Goal: Information Seeking & Learning: Check status

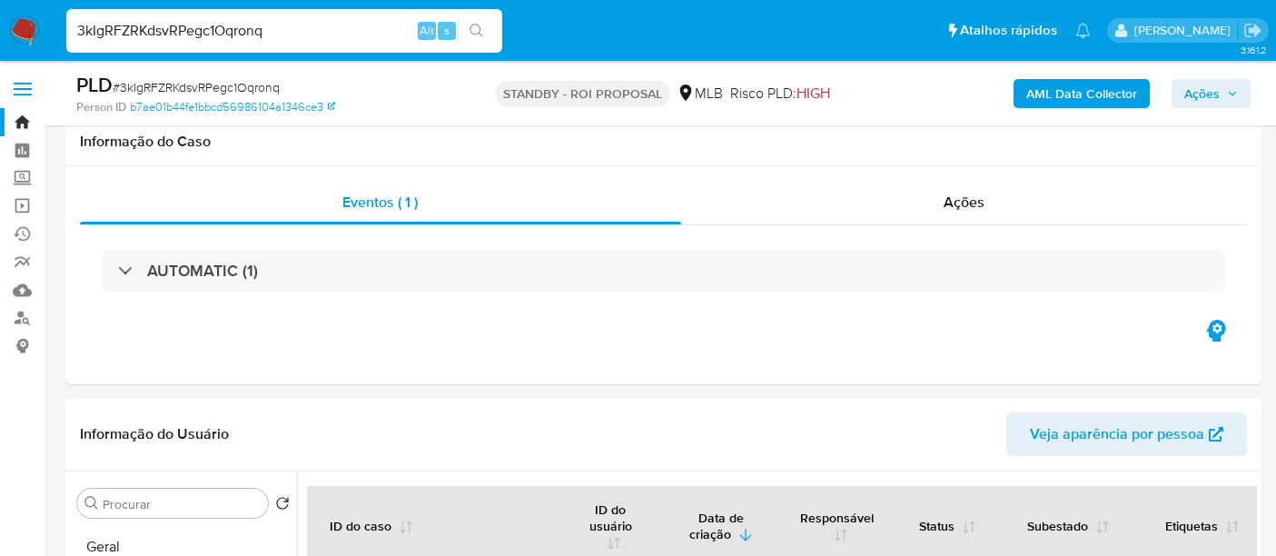
select select "10"
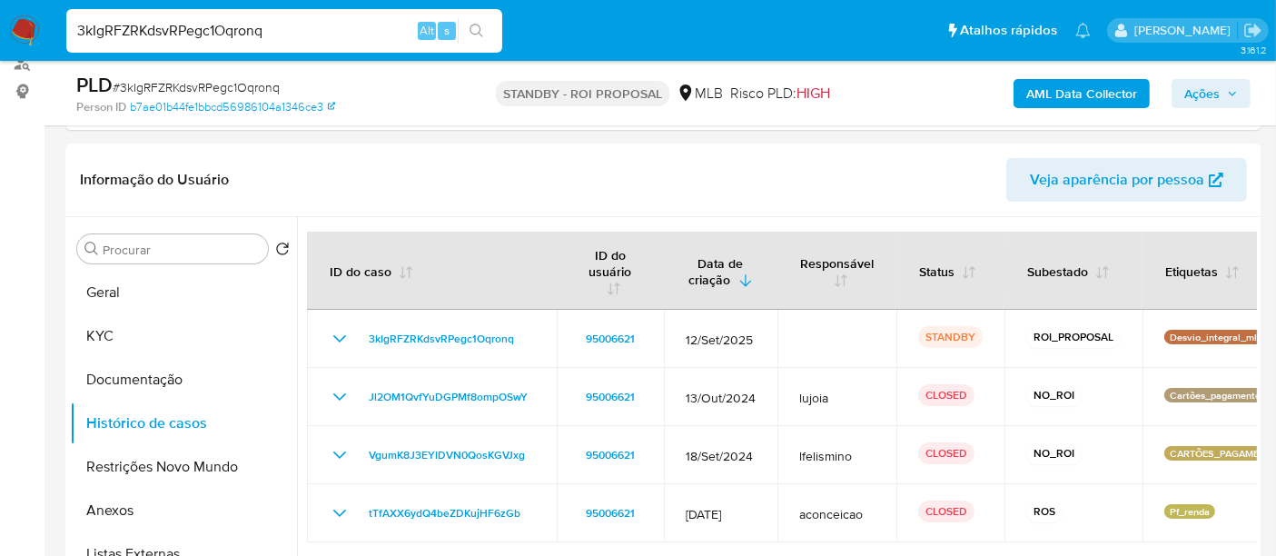
click at [0, 27] on nav "Pausado Ver notificaciones 3kIgRFZRKdsvRPegc1Oqronq Alt s Atalhos rápidos Presi…" at bounding box center [638, 30] width 1276 height 61
type input "lYWSB7vZDlx4mwooCcLSru32"
click at [474, 21] on button "search-icon" at bounding box center [476, 30] width 37 height 25
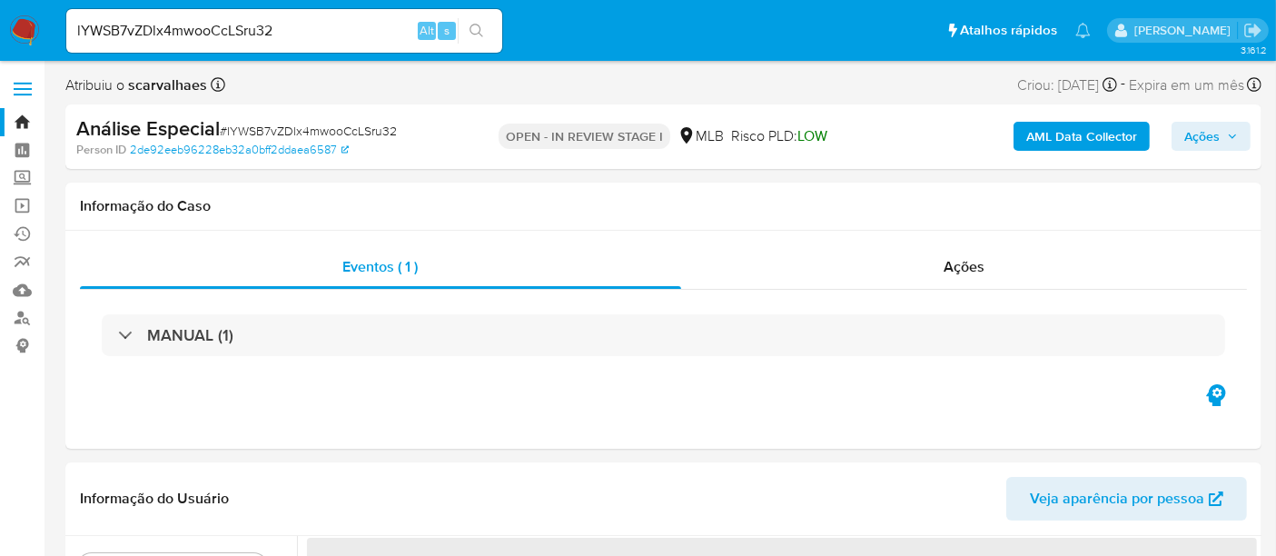
select select "10"
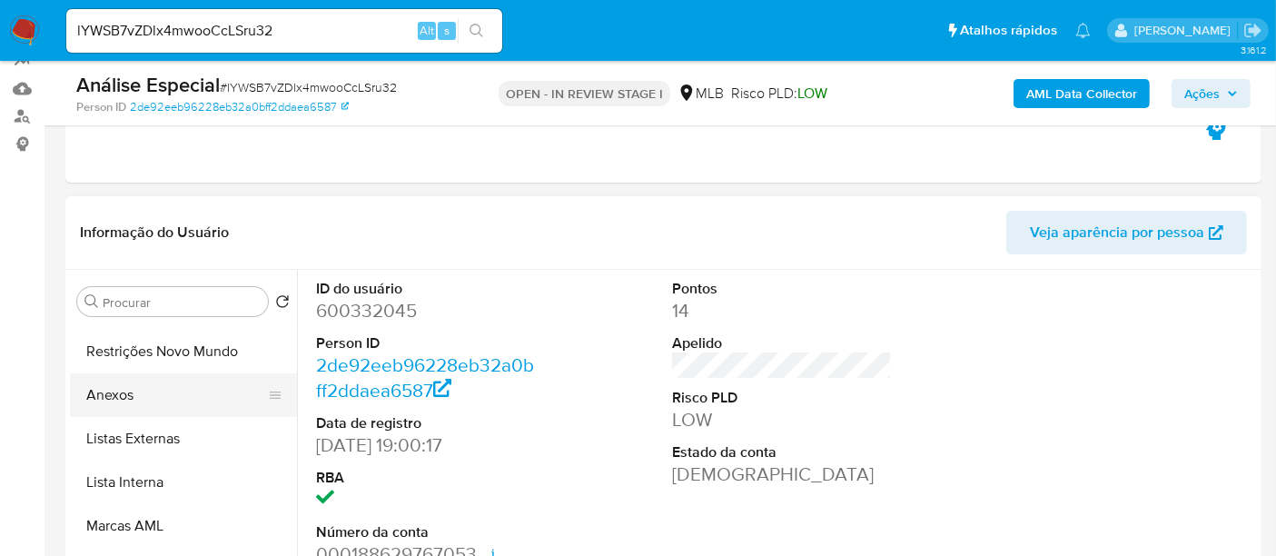
scroll to position [202, 0]
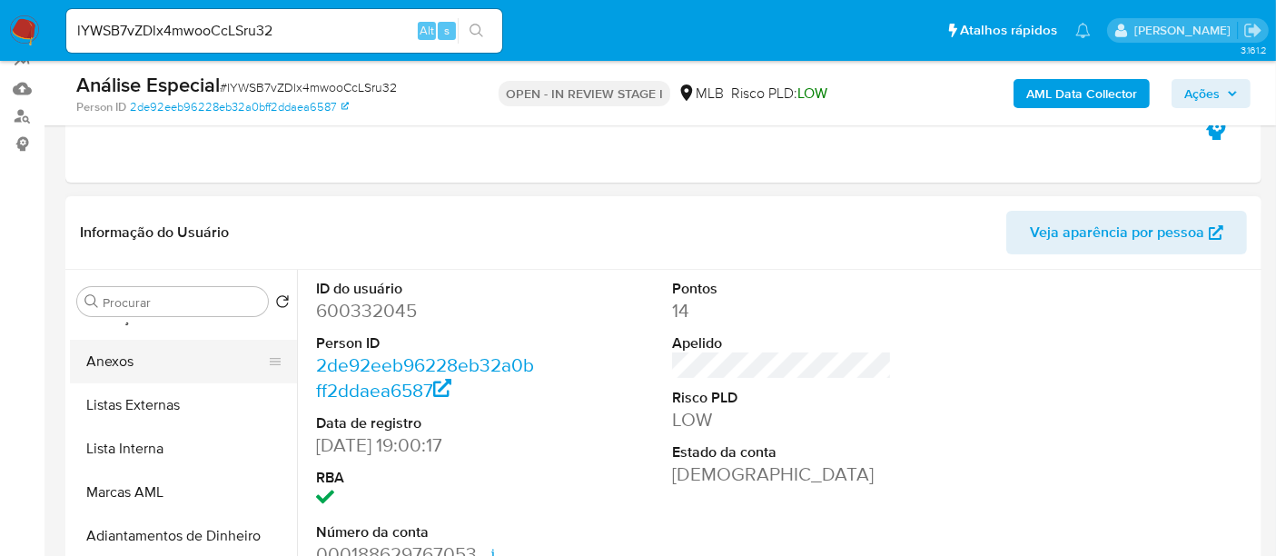
click at [144, 364] on button "Anexos" at bounding box center [176, 362] width 213 height 44
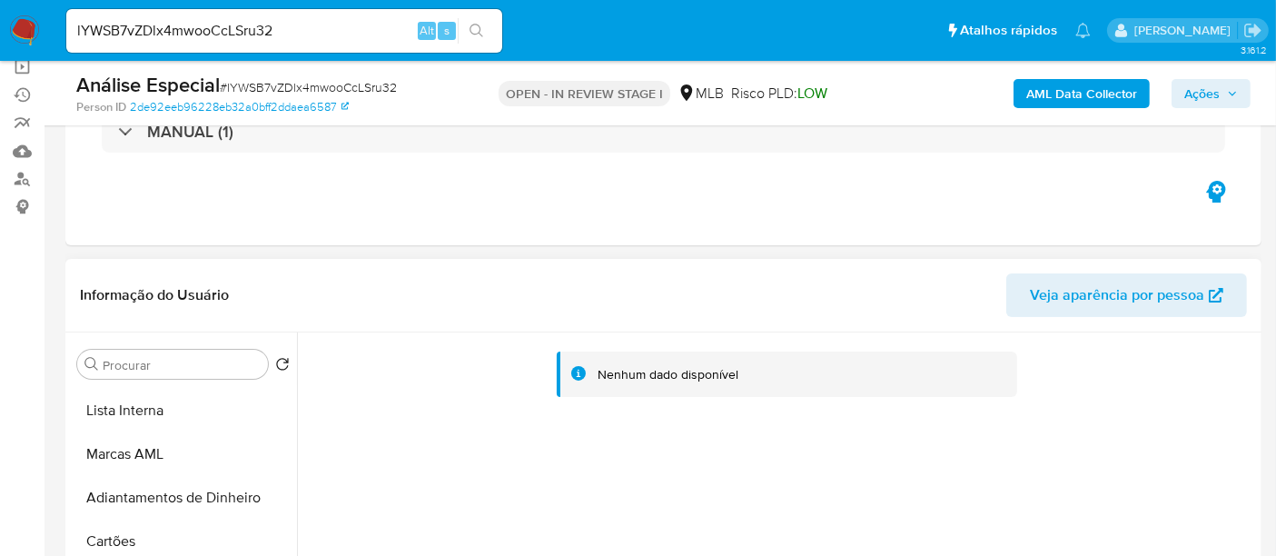
scroll to position [101, 0]
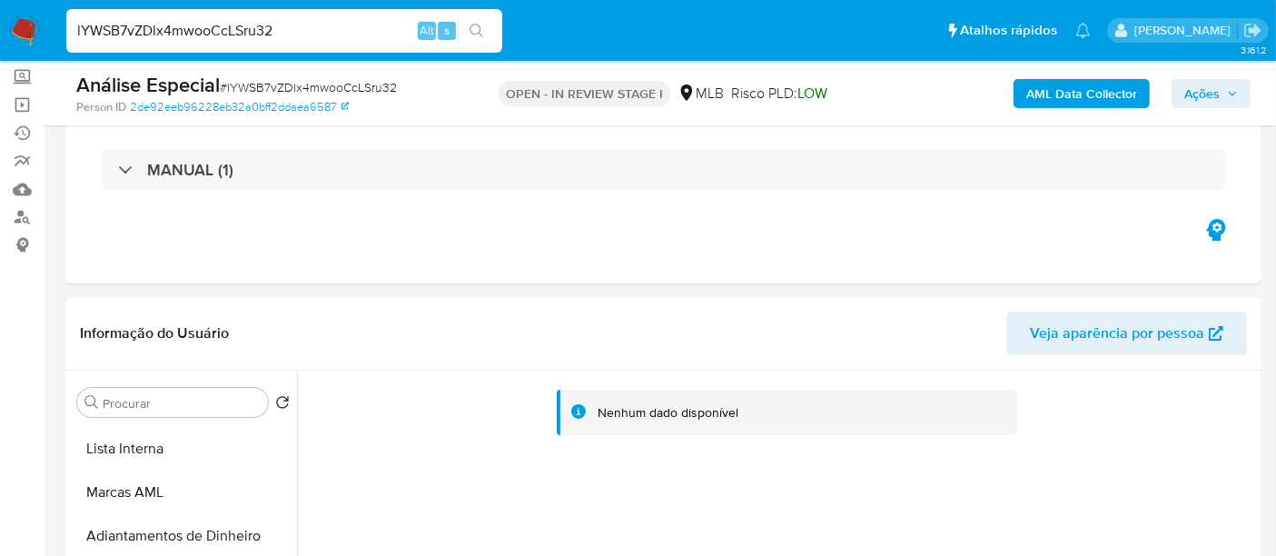
drag, startPoint x: 313, startPoint y: 29, endPoint x: 0, endPoint y: 14, distance: 312.9
click at [0, 14] on nav "Pausado Ver notificaciones lYWSB7vZDlx4mwooCcLSru32 Alt s Atalhos rápidos Presi…" at bounding box center [638, 30] width 1276 height 61
paste input "iuMyrZglcTQ116NGFTVwQSNO"
type input "iuMyrZglcTQ116NGFTVwQSNO"
click at [465, 29] on button "search-icon" at bounding box center [476, 30] width 37 height 25
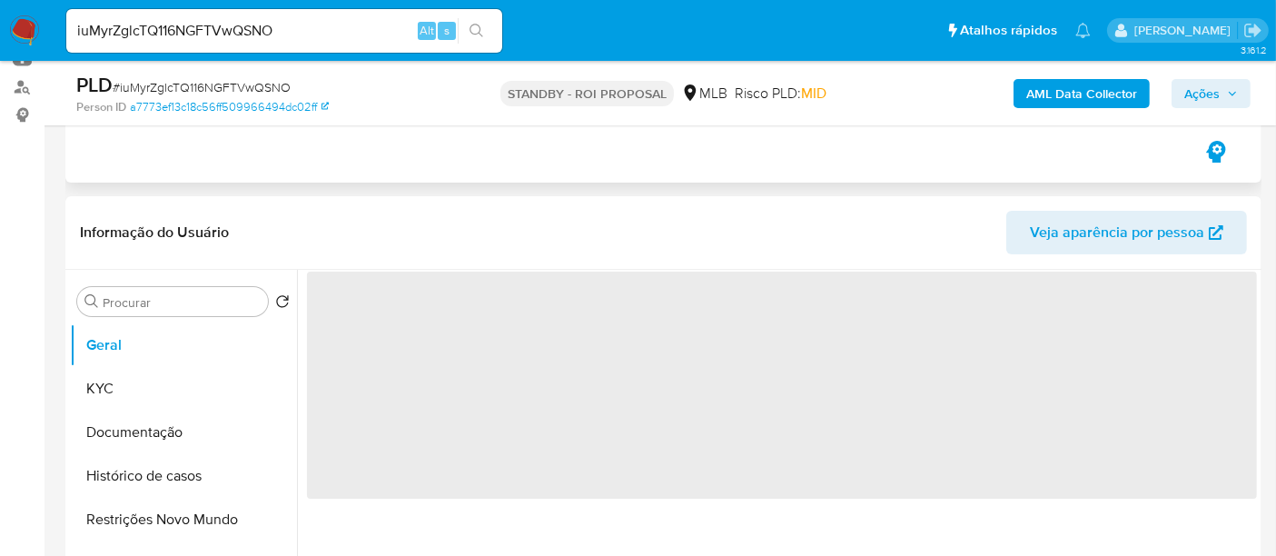
scroll to position [303, 0]
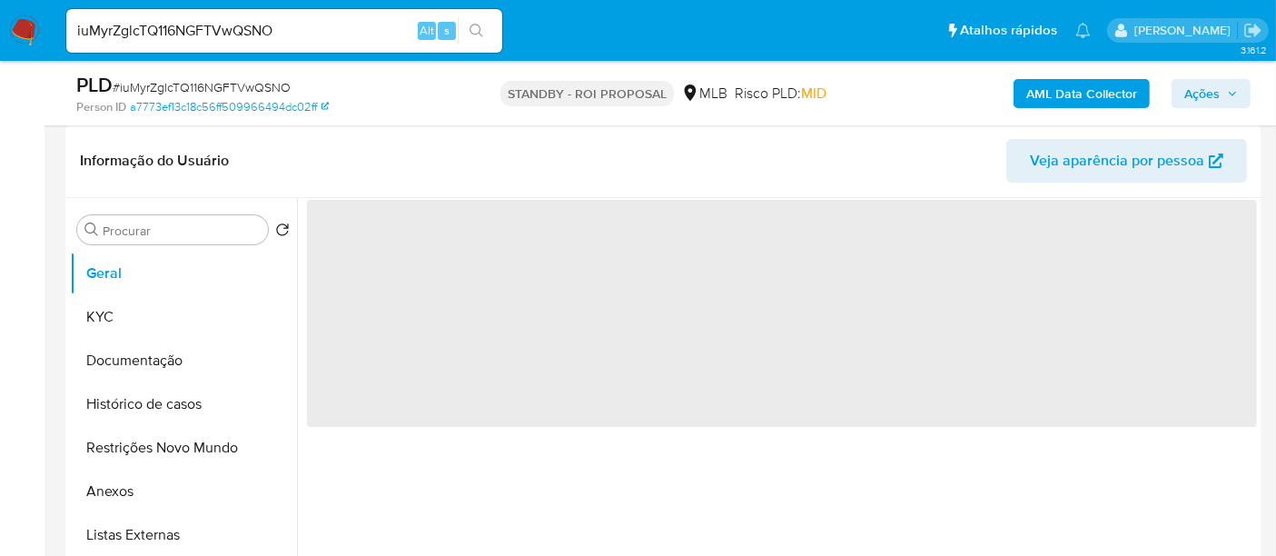
select select "10"
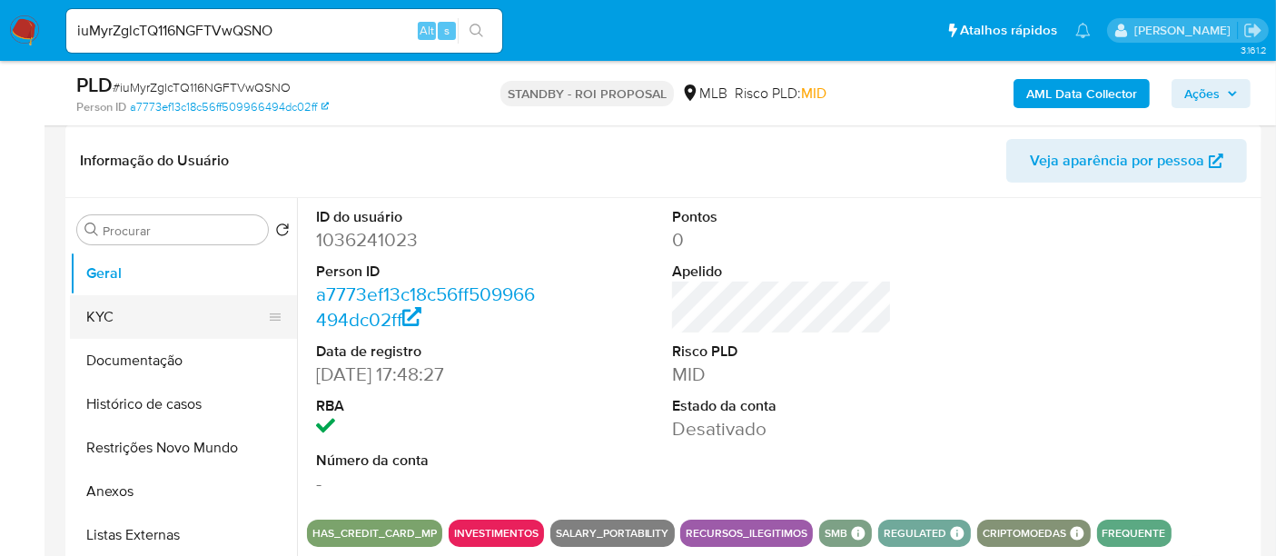
click at [111, 313] on button "KYC" at bounding box center [176, 317] width 213 height 44
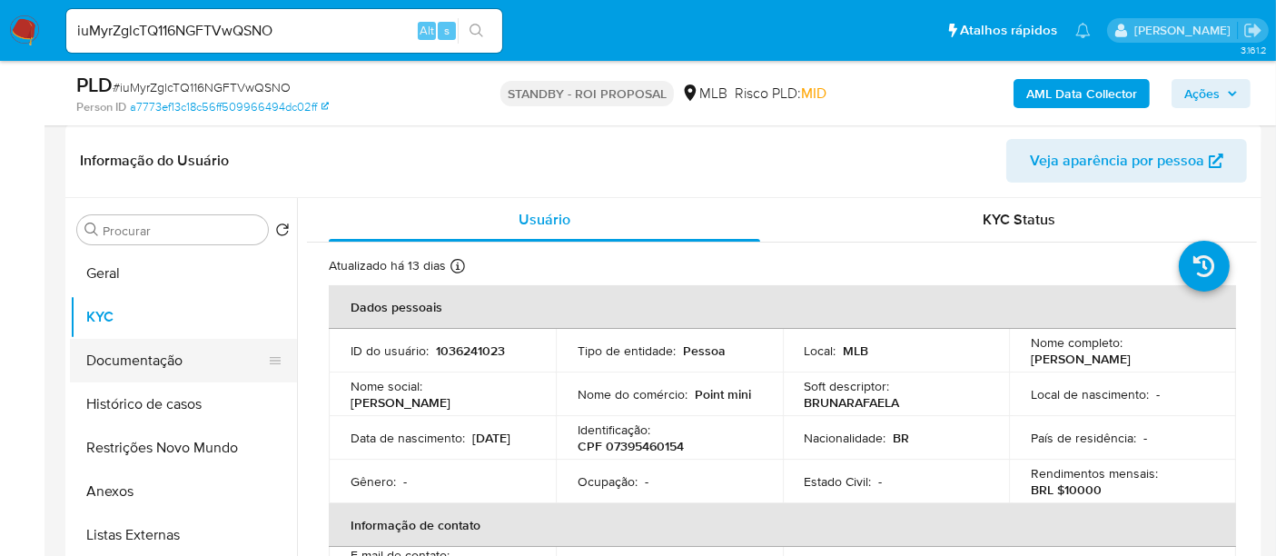
click at [162, 359] on button "Documentação" at bounding box center [176, 361] width 213 height 44
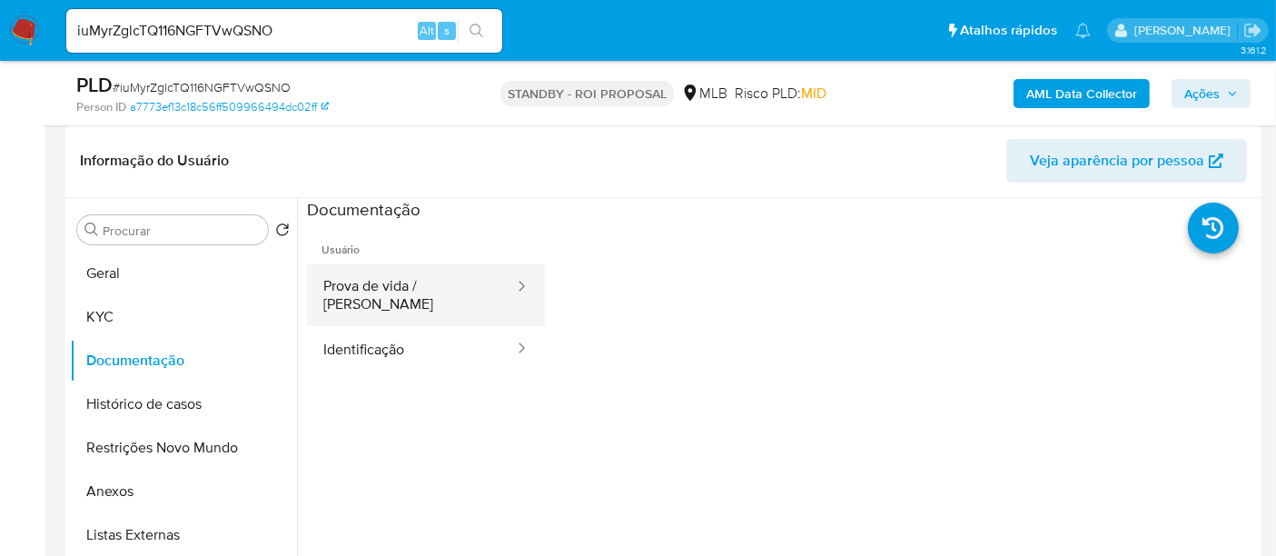
click at [454, 283] on button "Prova de vida / Selfie" at bounding box center [411, 295] width 209 height 62
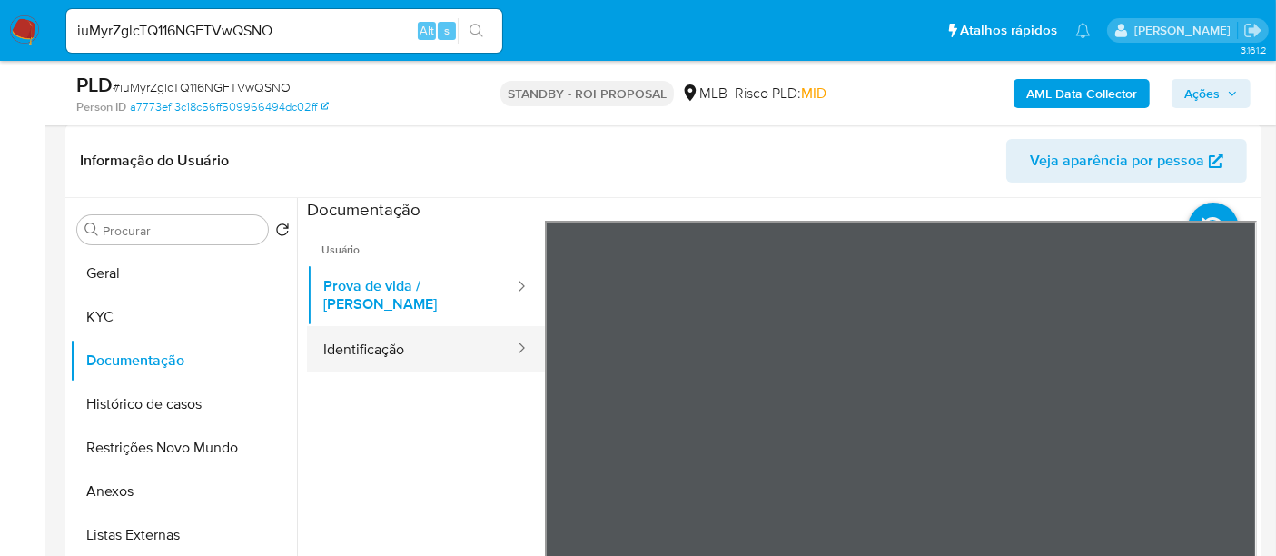
click at [365, 338] on button "Identificação" at bounding box center [411, 349] width 209 height 46
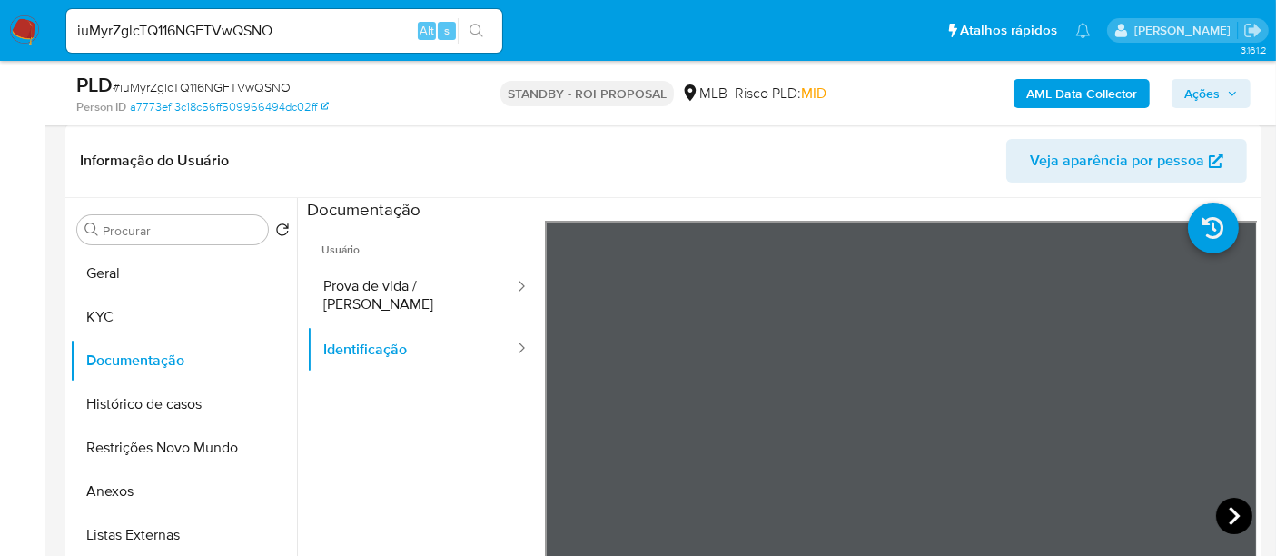
click at [1230, 508] on icon at bounding box center [1234, 516] width 36 height 36
drag, startPoint x: 124, startPoint y: 309, endPoint x: 270, endPoint y: 315, distance: 145.5
click at [124, 310] on button "KYC" at bounding box center [176, 317] width 213 height 44
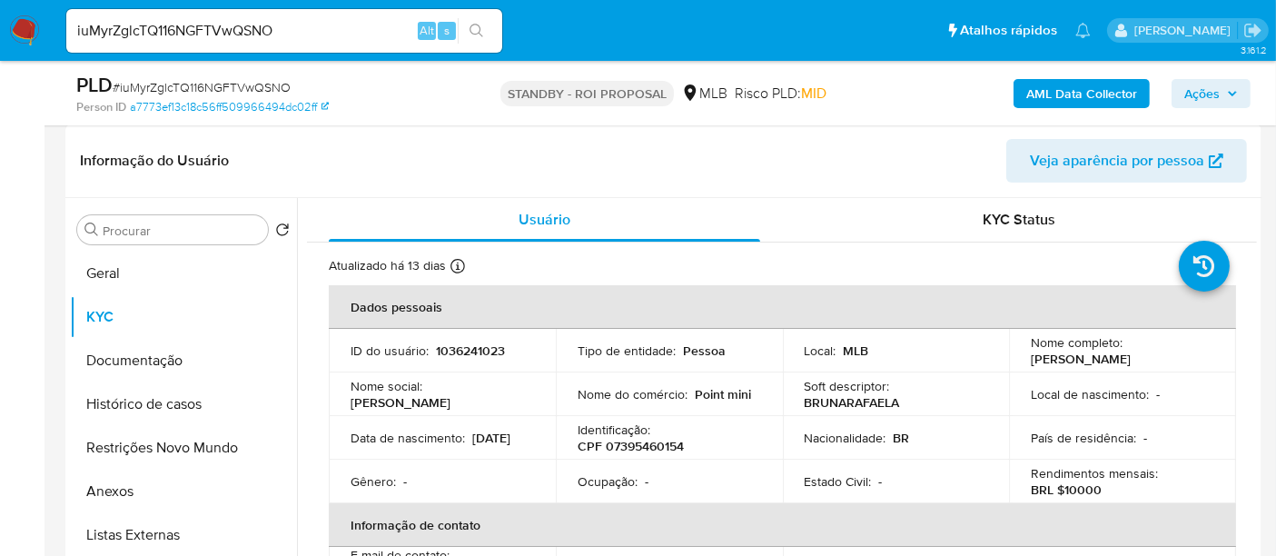
drag, startPoint x: 350, startPoint y: 445, endPoint x: 420, endPoint y: 451, distance: 70.2
click at [420, 451] on td "Data de nascimento : 08/04/2003" at bounding box center [442, 438] width 227 height 44
copy p "08/04/2003"
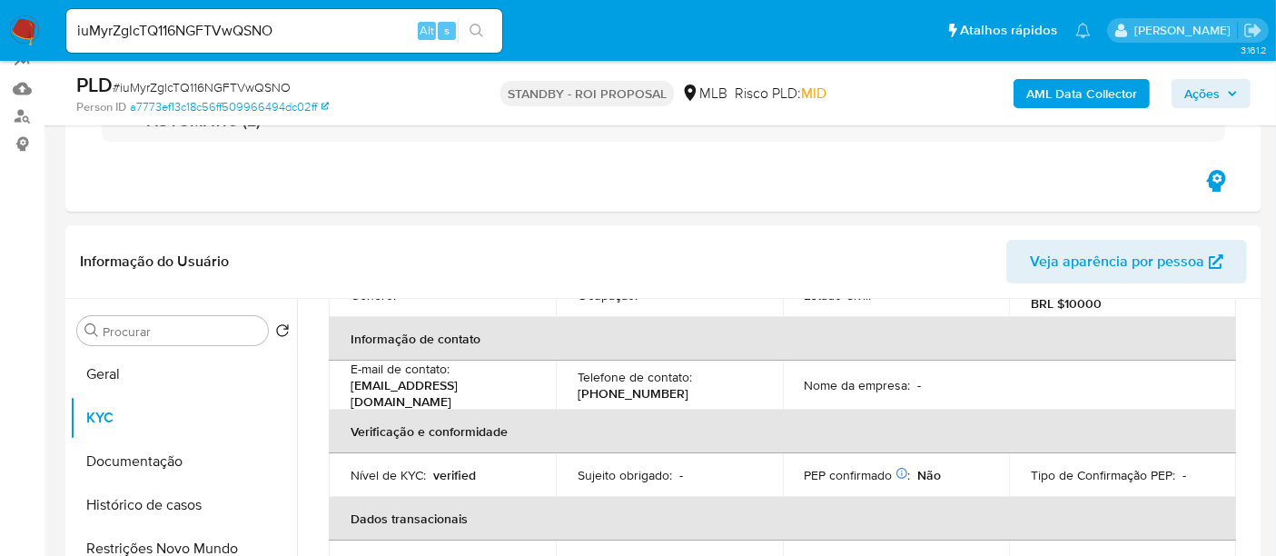
scroll to position [202, 0]
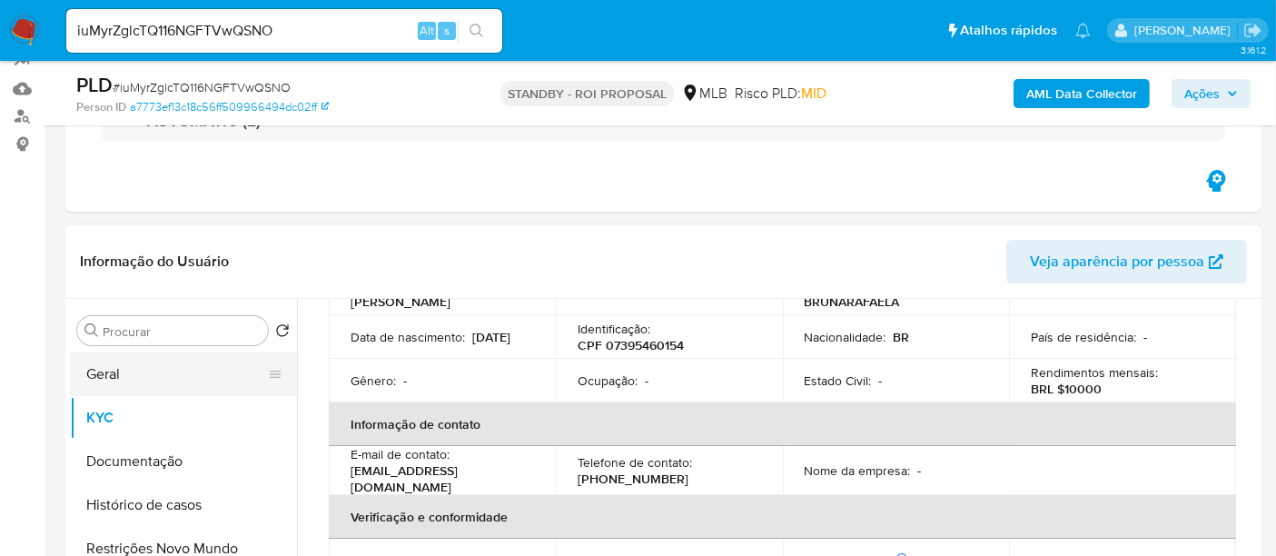
click at [137, 370] on button "Geral" at bounding box center [176, 374] width 213 height 44
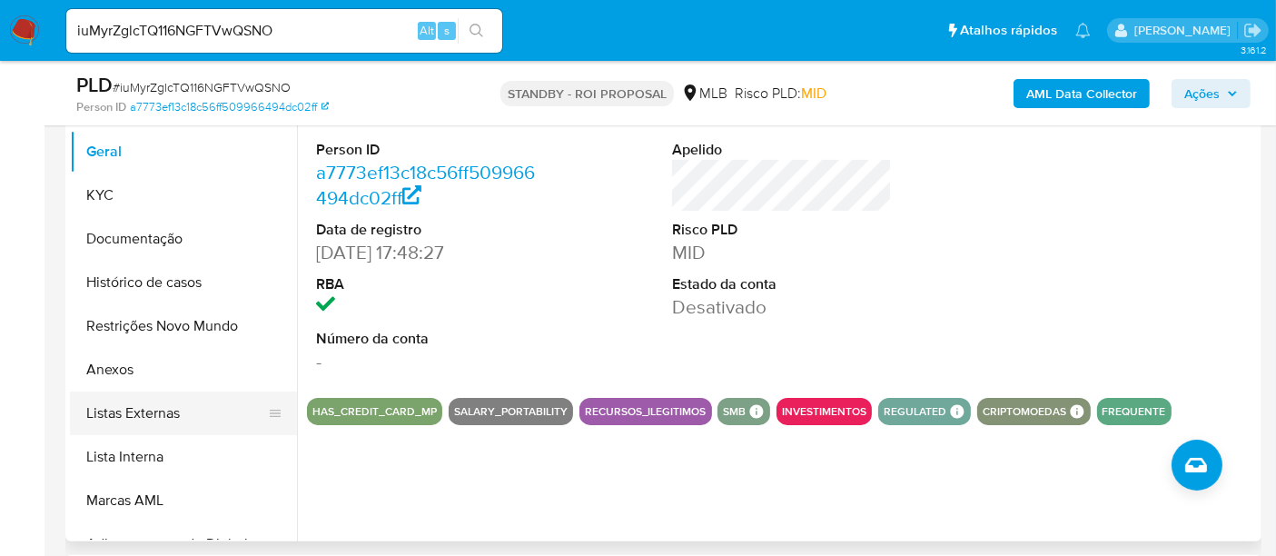
scroll to position [431, 0]
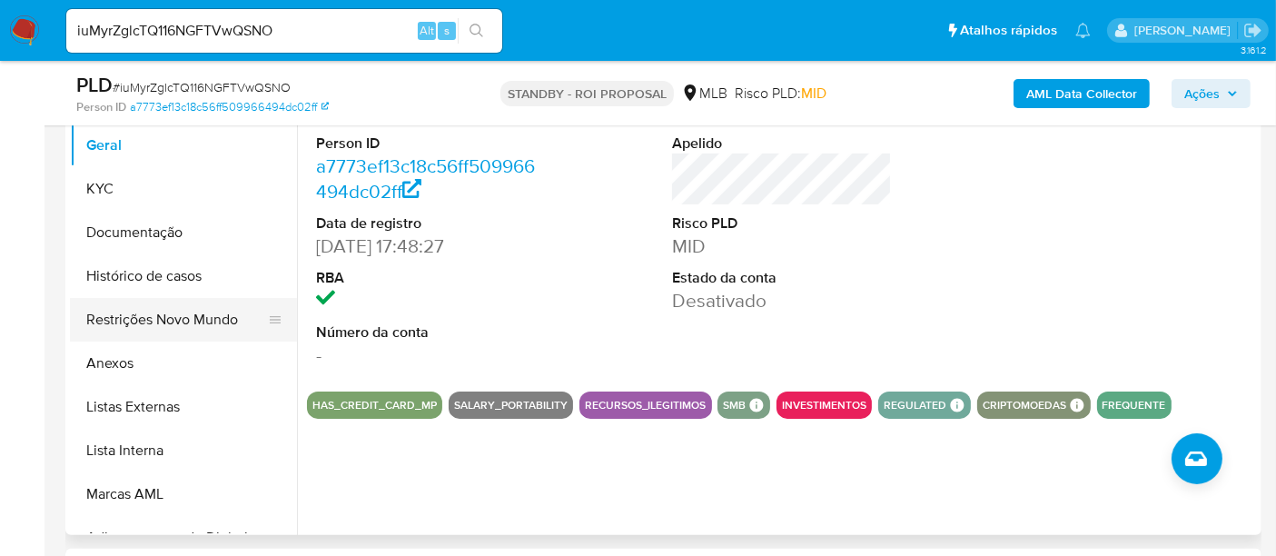
click at [154, 322] on button "Restrições Novo Mundo" at bounding box center [176, 320] width 213 height 44
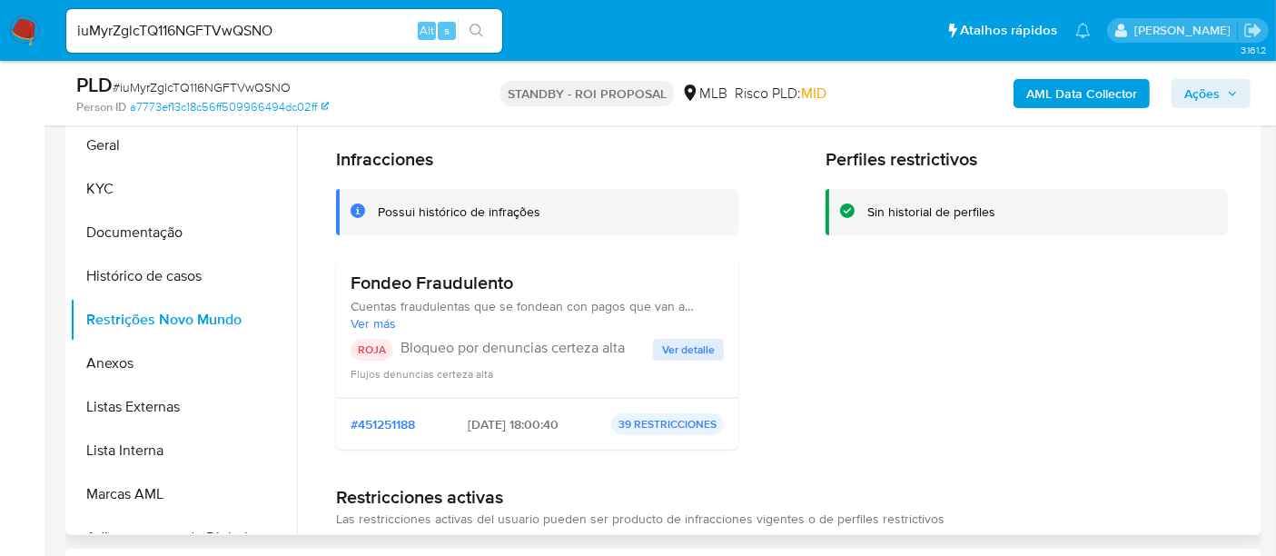
click at [668, 341] on span "Ver detalle" at bounding box center [688, 350] width 53 height 18
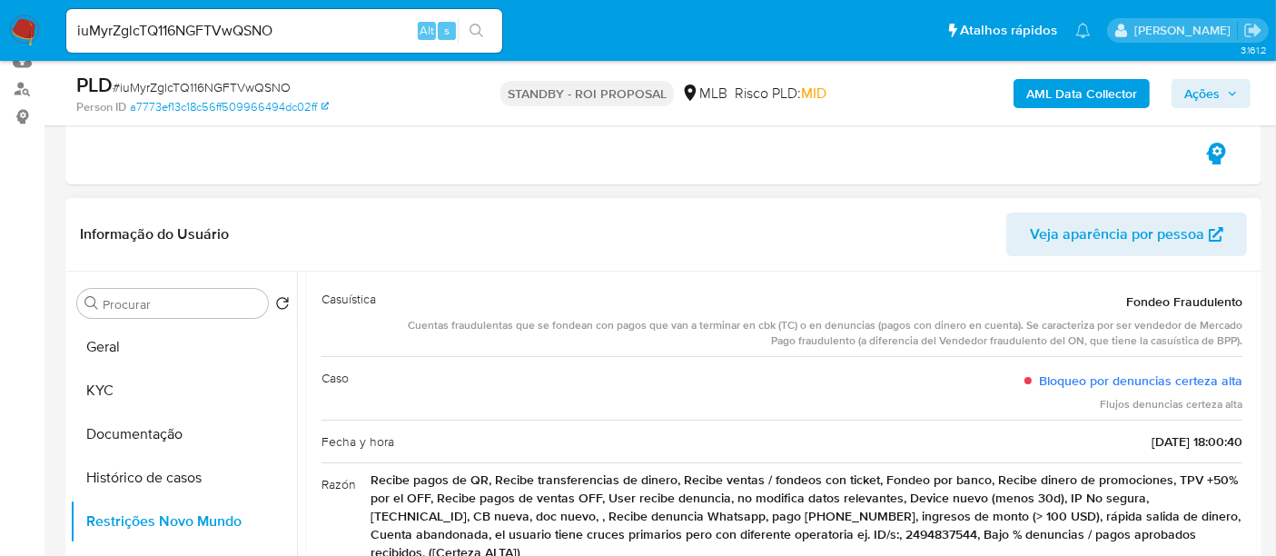
scroll to position [0, 0]
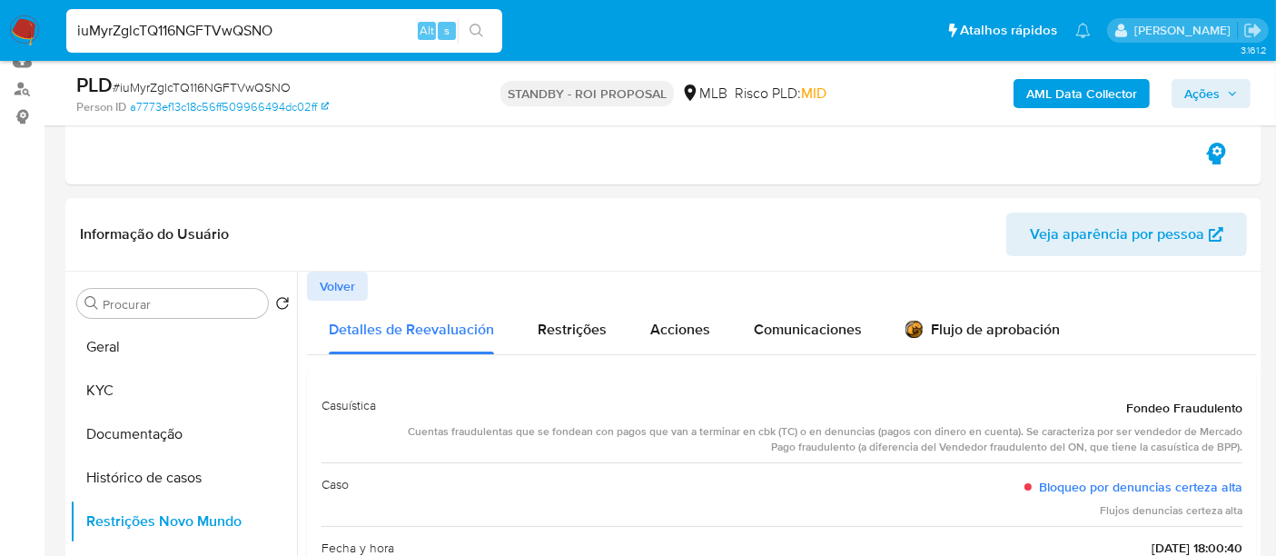
drag, startPoint x: 317, startPoint y: 28, endPoint x: 0, endPoint y: 31, distance: 317.1
click at [0, 31] on nav "Pausado Ver notificaciones iuMyrZglcTQ116NGFTVwQSNO Alt s Atalhos rápidos Presi…" at bounding box center [638, 30] width 1276 height 61
paste input "TtE0AkDD9TpajVcSBwUy57yr"
type input "TtE0AkDD9TpajVcSBwUy57yr"
click at [475, 26] on icon "search-icon" at bounding box center [477, 31] width 15 height 15
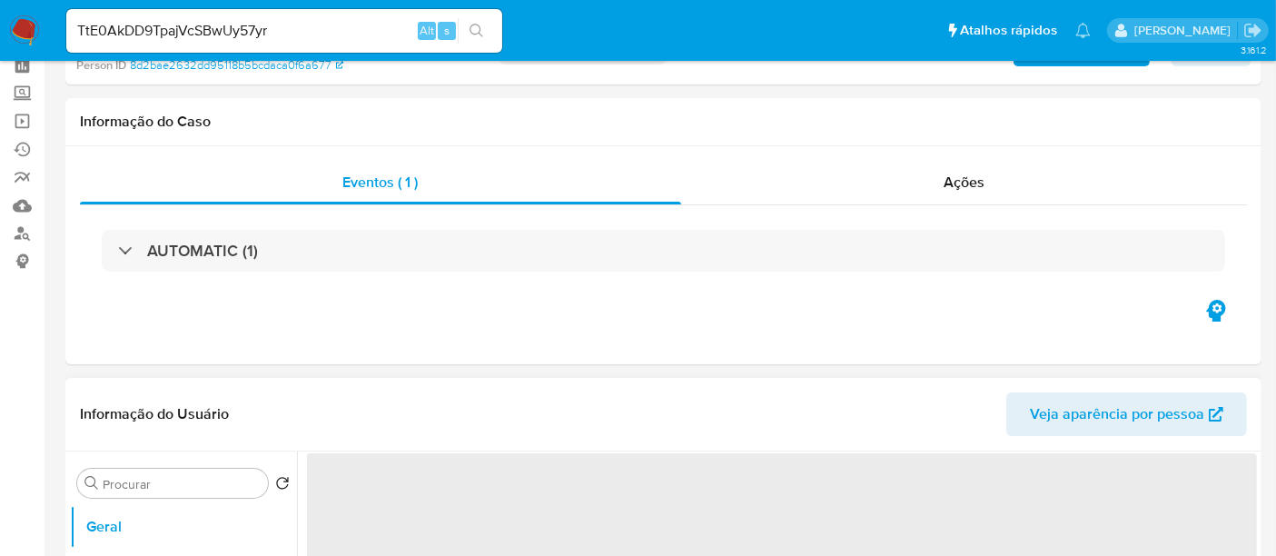
scroll to position [202, 0]
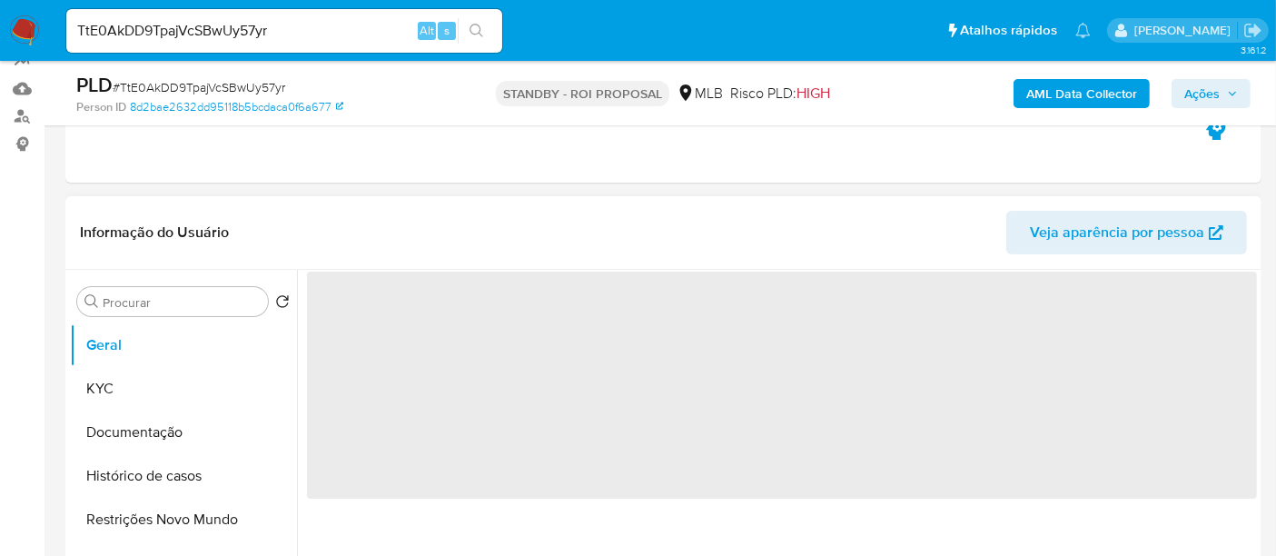
select select "10"
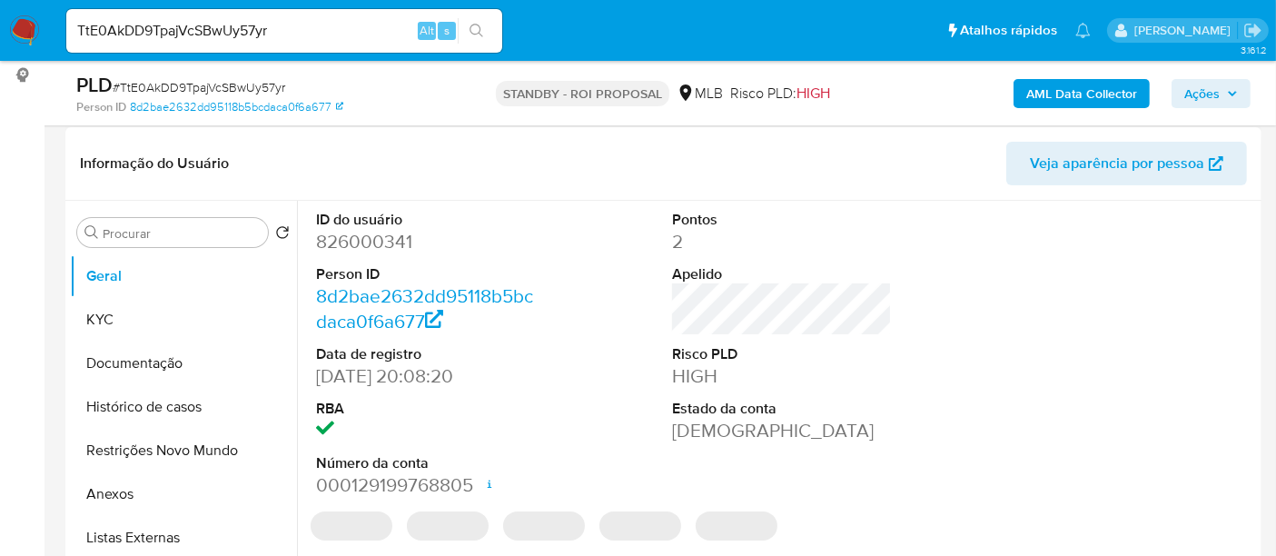
scroll to position [303, 0]
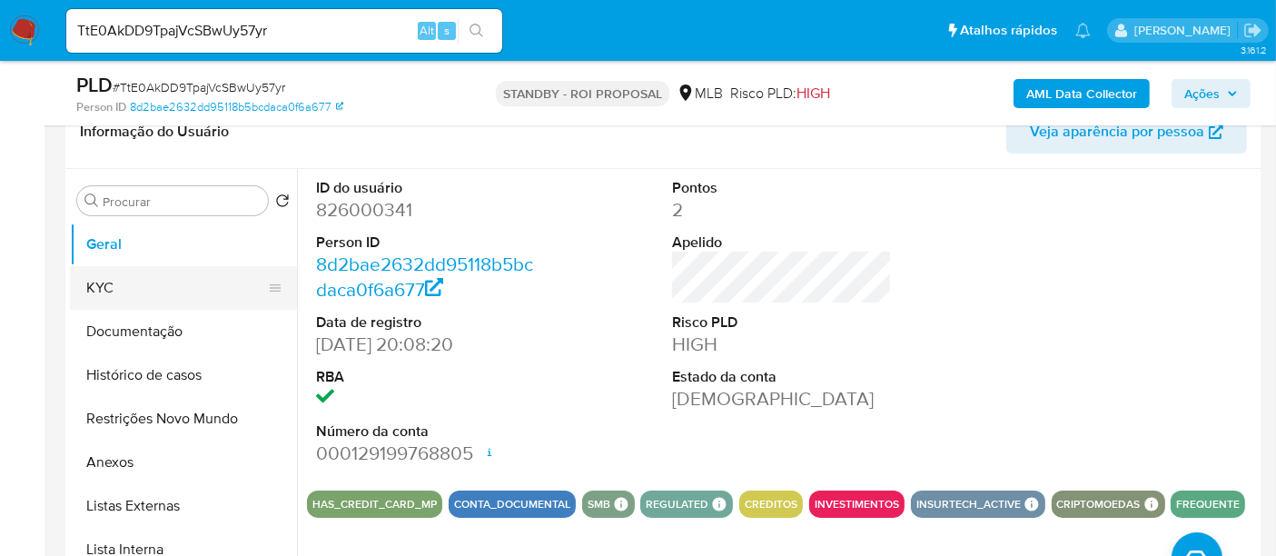
click at [109, 289] on button "KYC" at bounding box center [176, 288] width 213 height 44
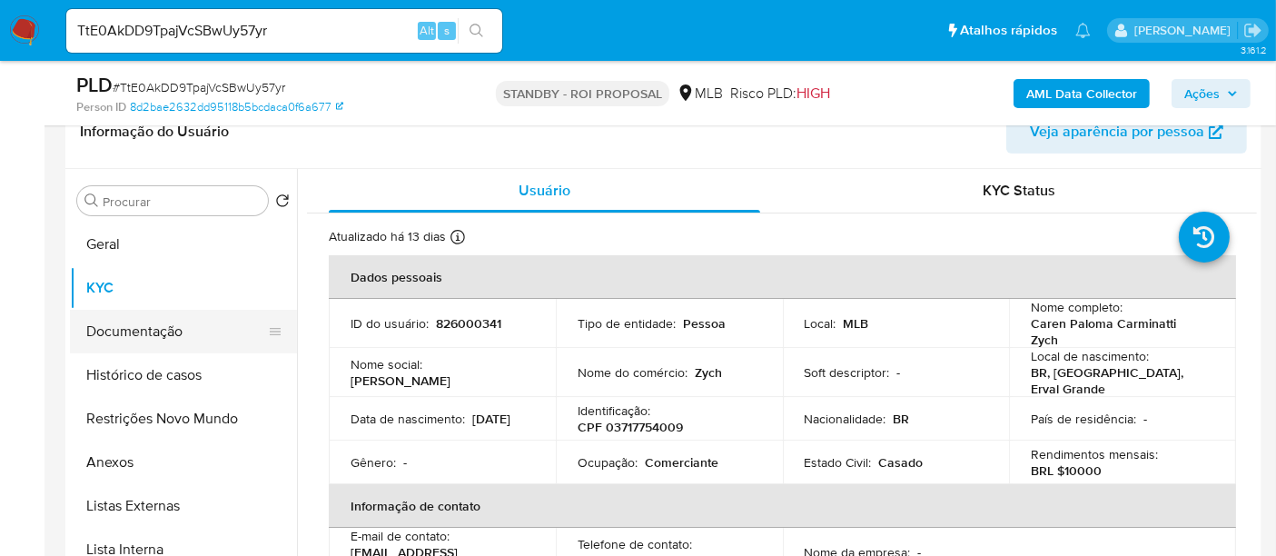
click at [165, 333] on button "Documentação" at bounding box center [176, 332] width 213 height 44
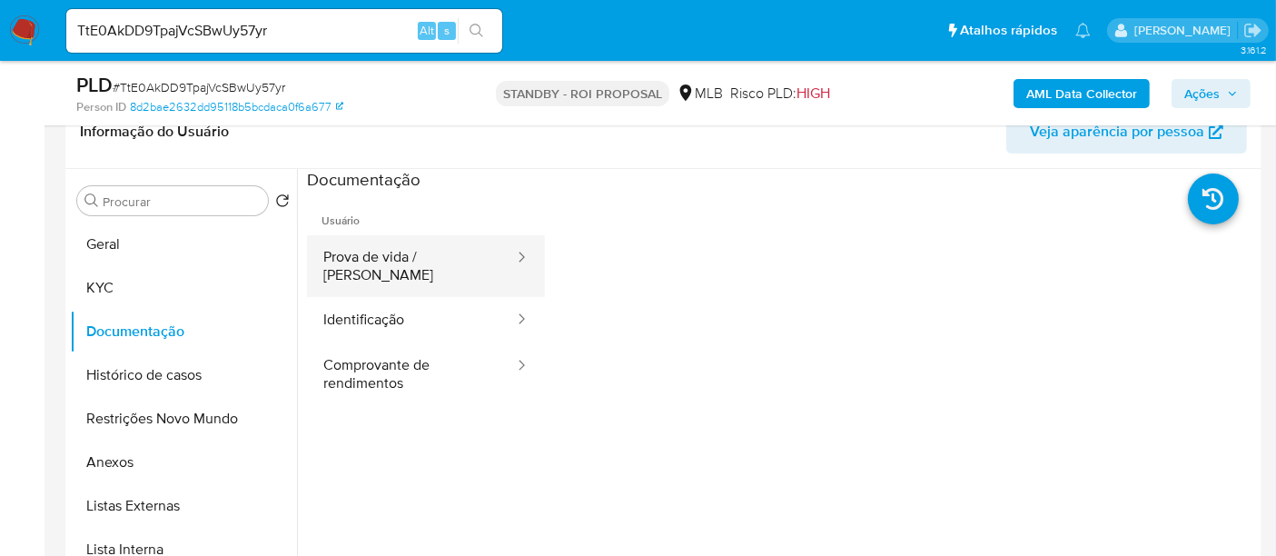
click at [441, 253] on button "Prova de vida / Selfie" at bounding box center [411, 266] width 209 height 62
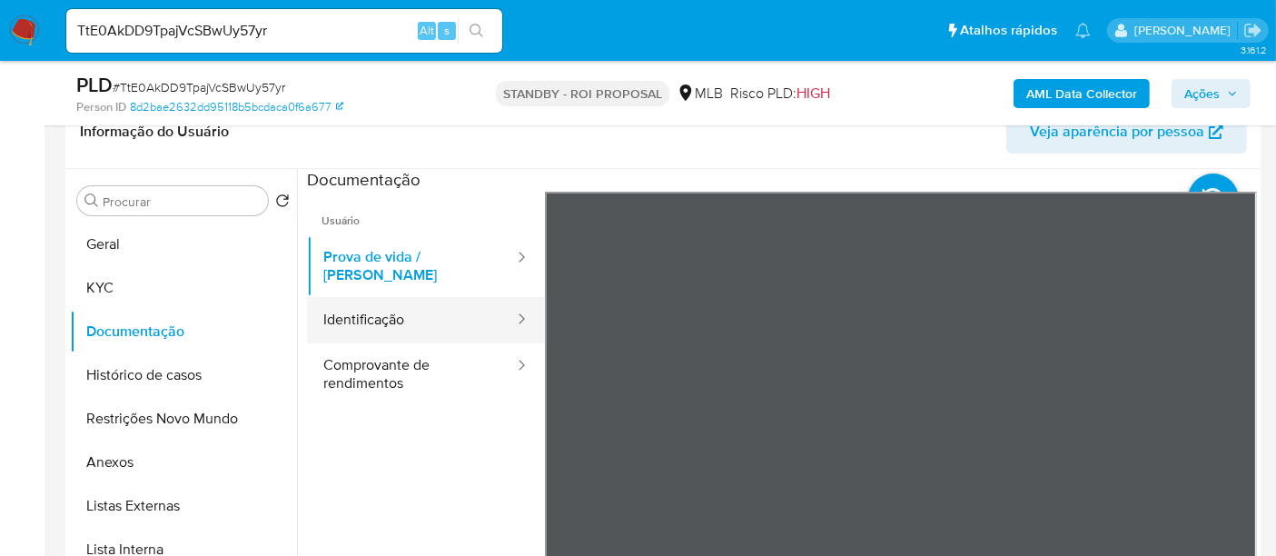
click at [362, 313] on button "Identificação" at bounding box center [411, 320] width 209 height 46
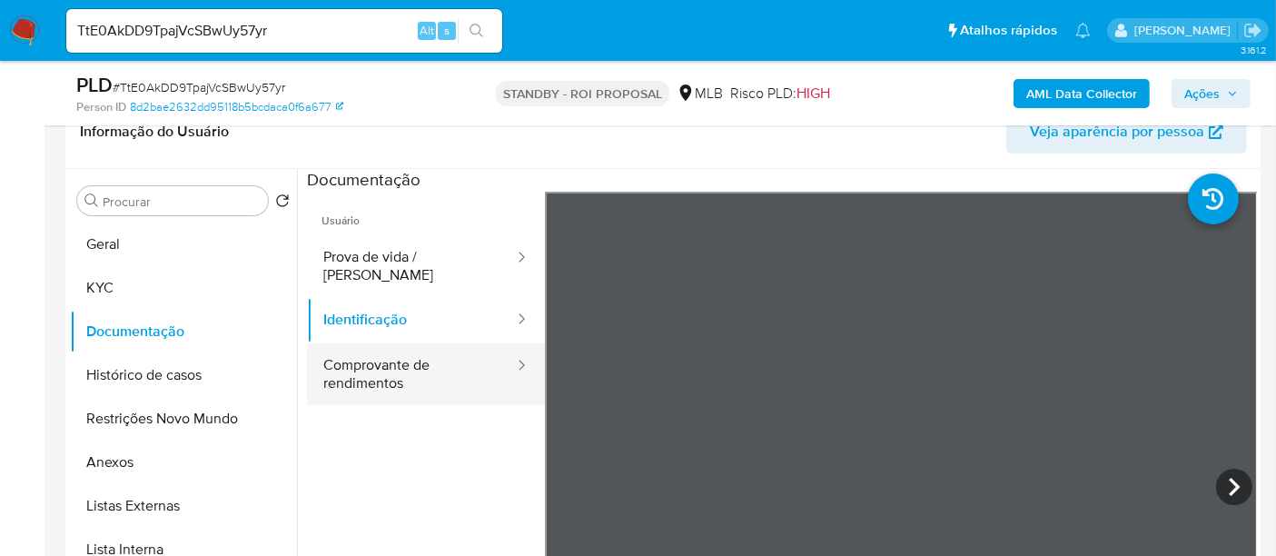
click at [392, 362] on button "Comprovante de rendimentos" at bounding box center [411, 374] width 209 height 62
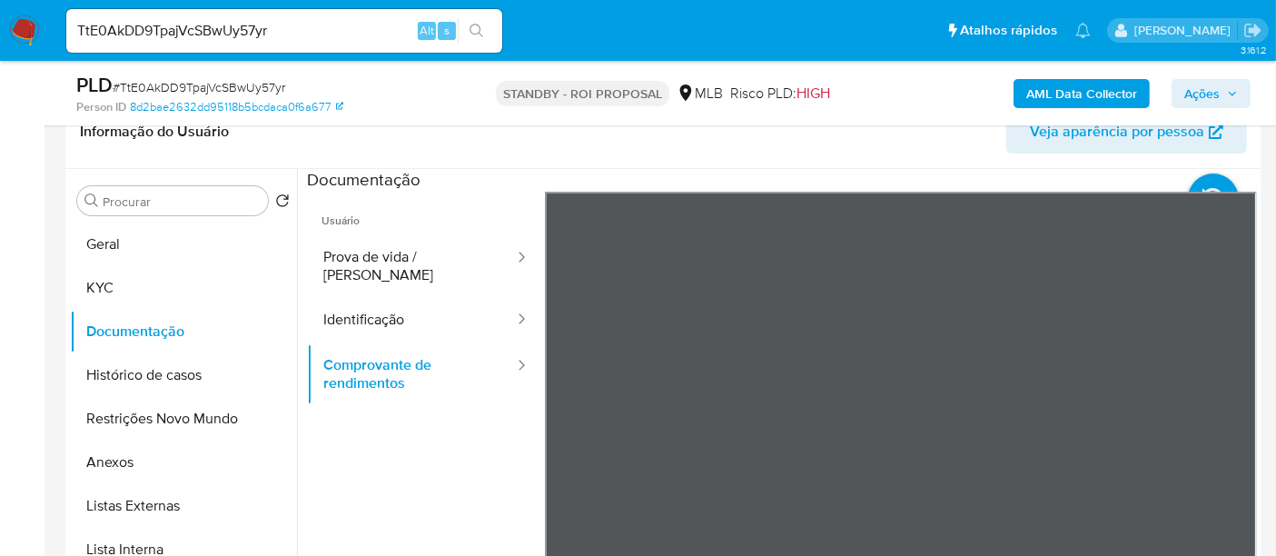
scroll to position [0, 0]
click at [104, 284] on button "KYC" at bounding box center [176, 288] width 213 height 44
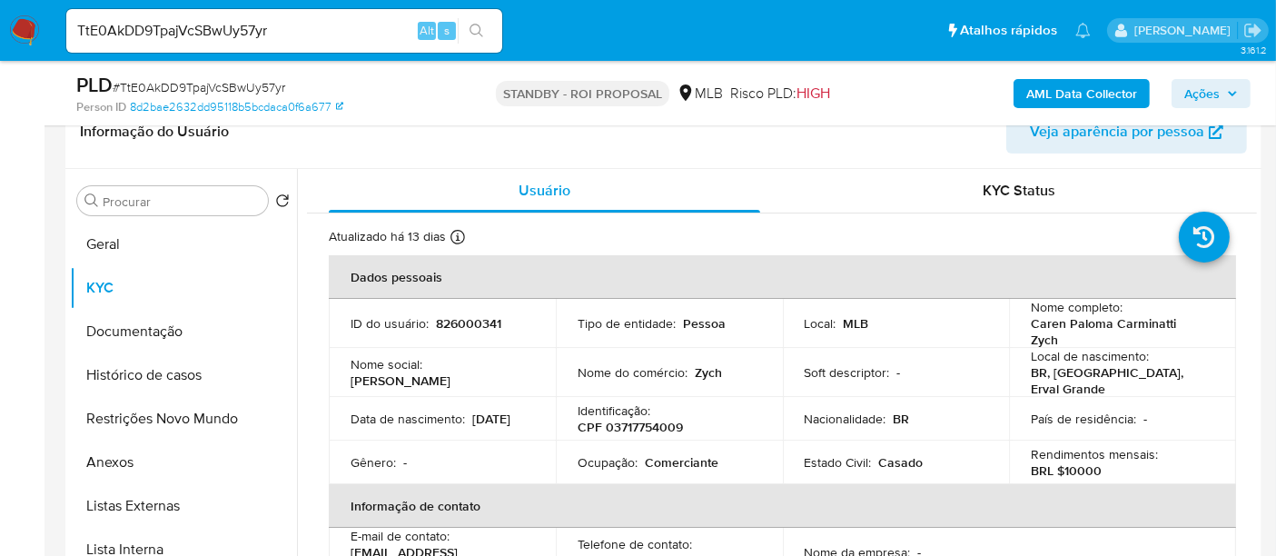
scroll to position [101, 0]
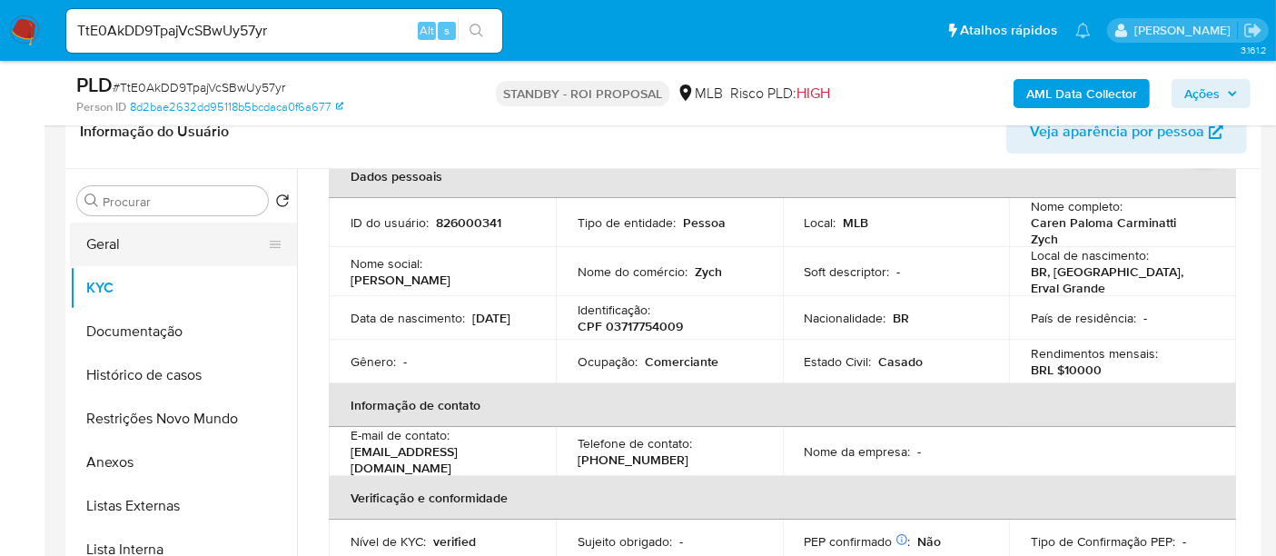
click at [88, 240] on button "Geral" at bounding box center [176, 245] width 213 height 44
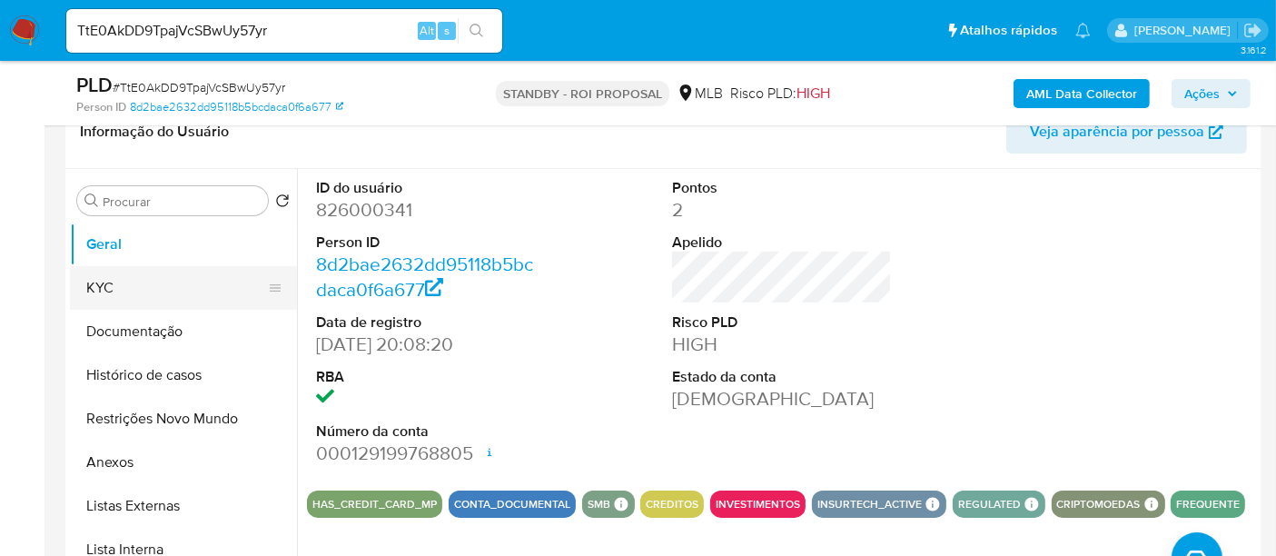
click at [86, 283] on button "KYC" at bounding box center [176, 288] width 213 height 44
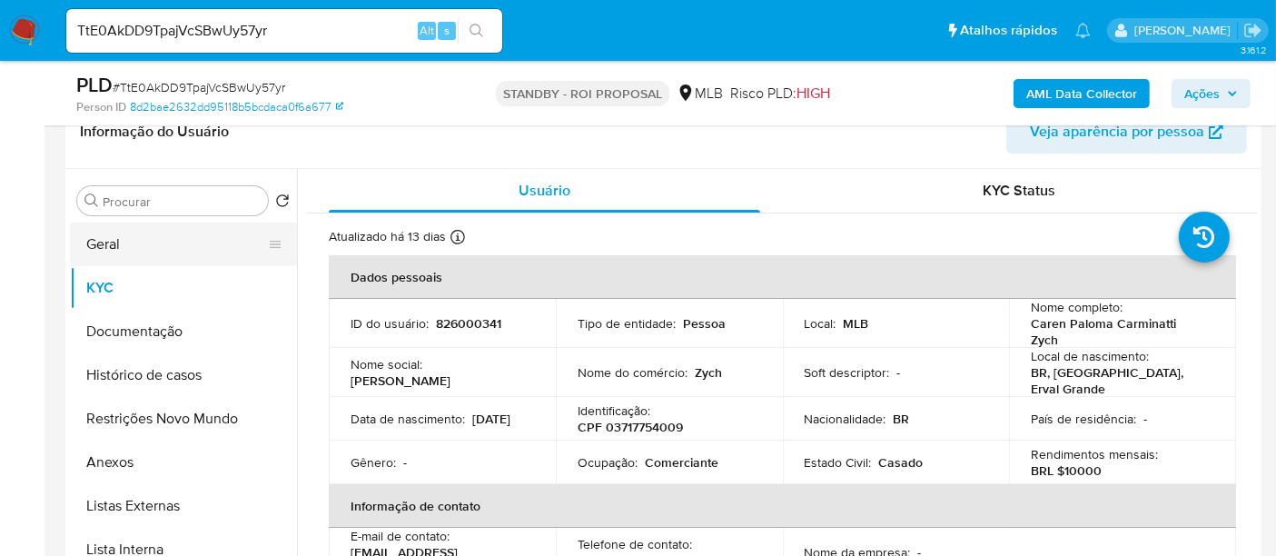
click at [116, 243] on button "Geral" at bounding box center [176, 245] width 213 height 44
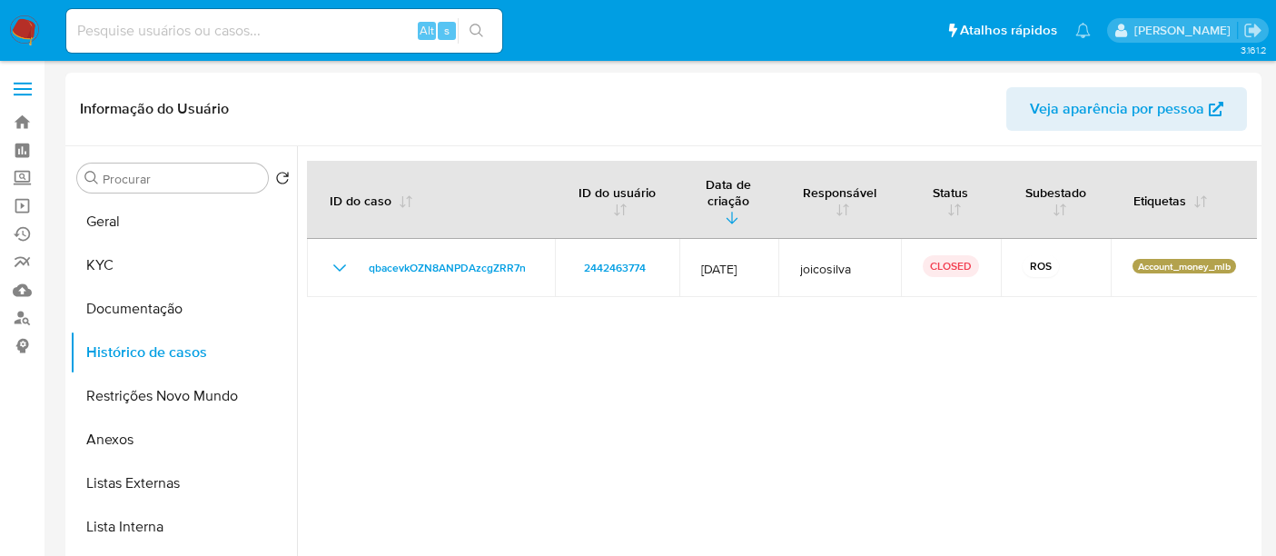
select select "10"
click at [236, 27] on input at bounding box center [284, 31] width 436 height 24
paste input "lYWSB7vZDlx4mwooCcLSru32"
type input "lYWSB7vZDlx4mwooCcLSru32"
click at [477, 22] on button "search-icon" at bounding box center [476, 30] width 37 height 25
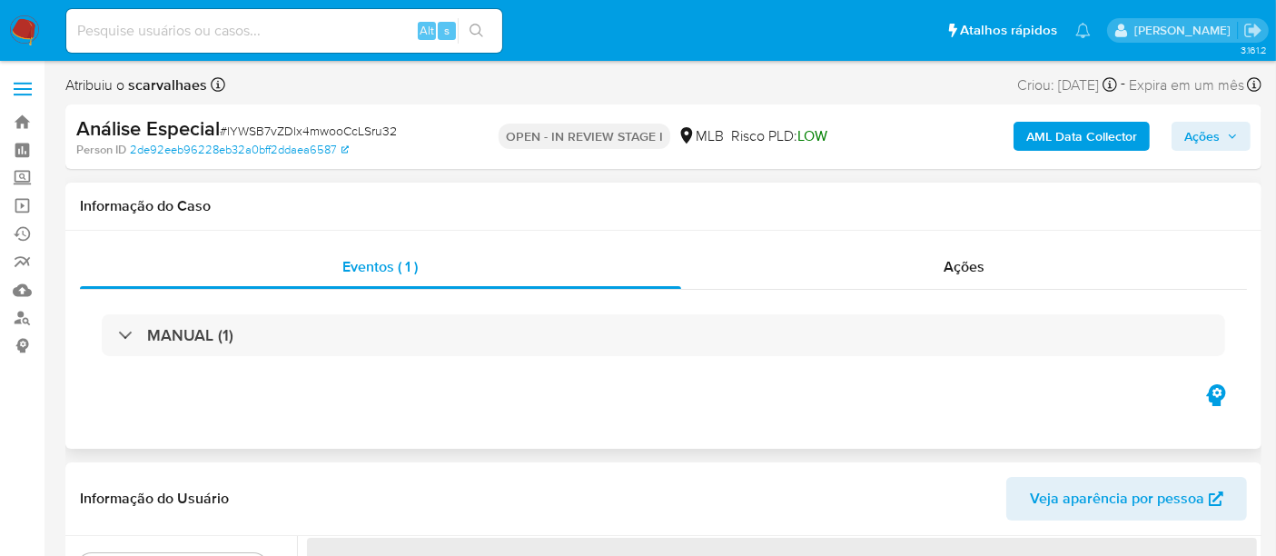
select select "10"
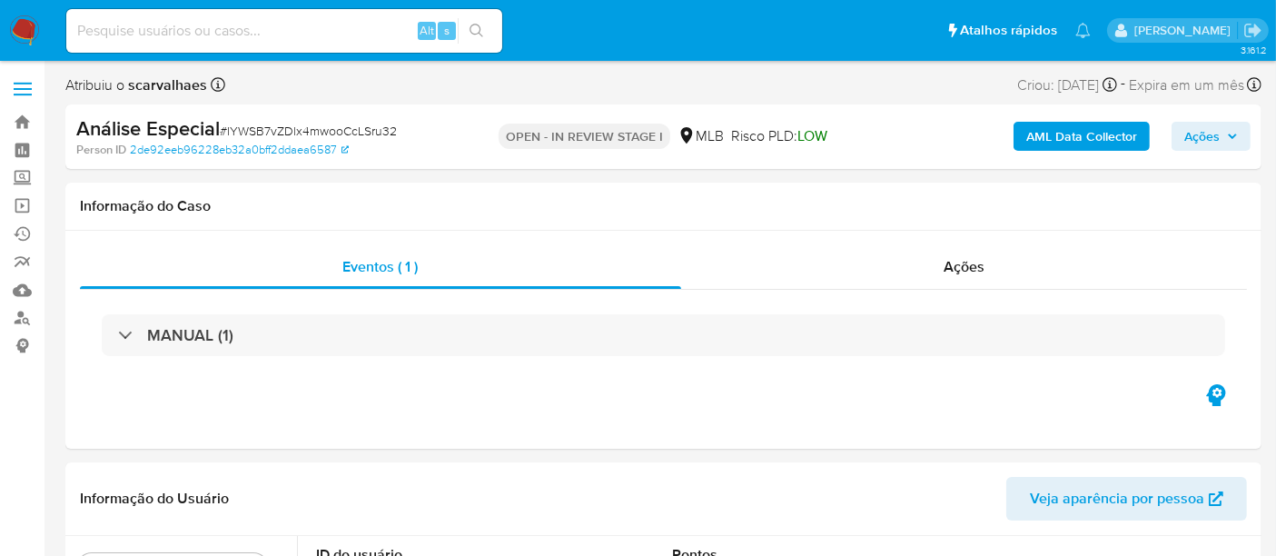
click at [1219, 136] on span "Ações" at bounding box center [1202, 136] width 35 height 29
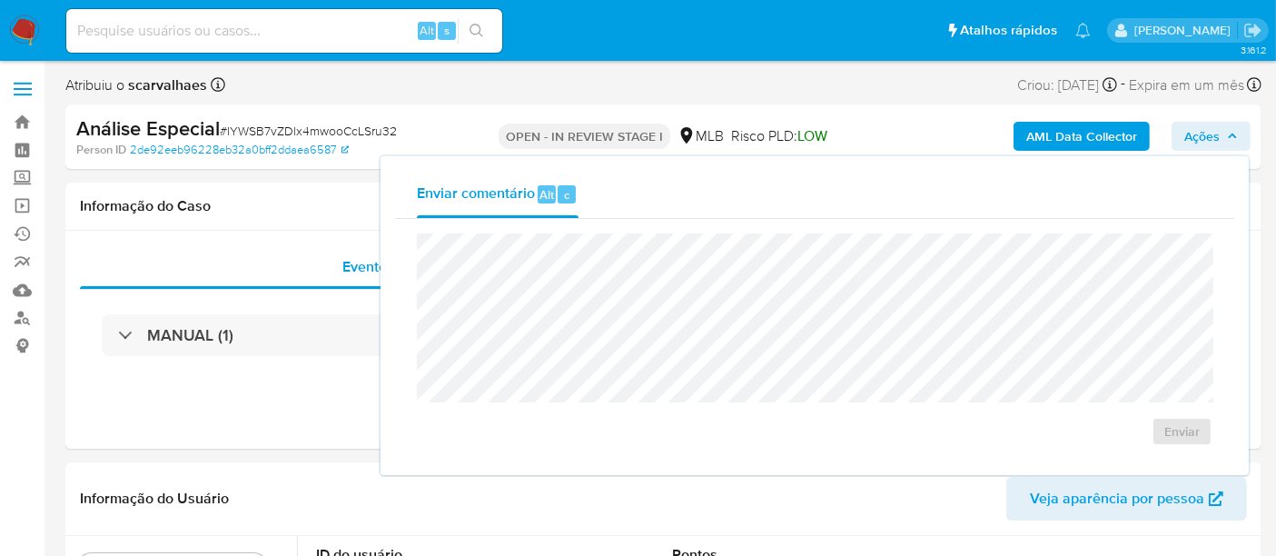
click at [1089, 188] on div "Enviar comentário Alt c" at bounding box center [814, 194] width 839 height 47
click at [1214, 136] on span "Ações" at bounding box center [1202, 136] width 35 height 29
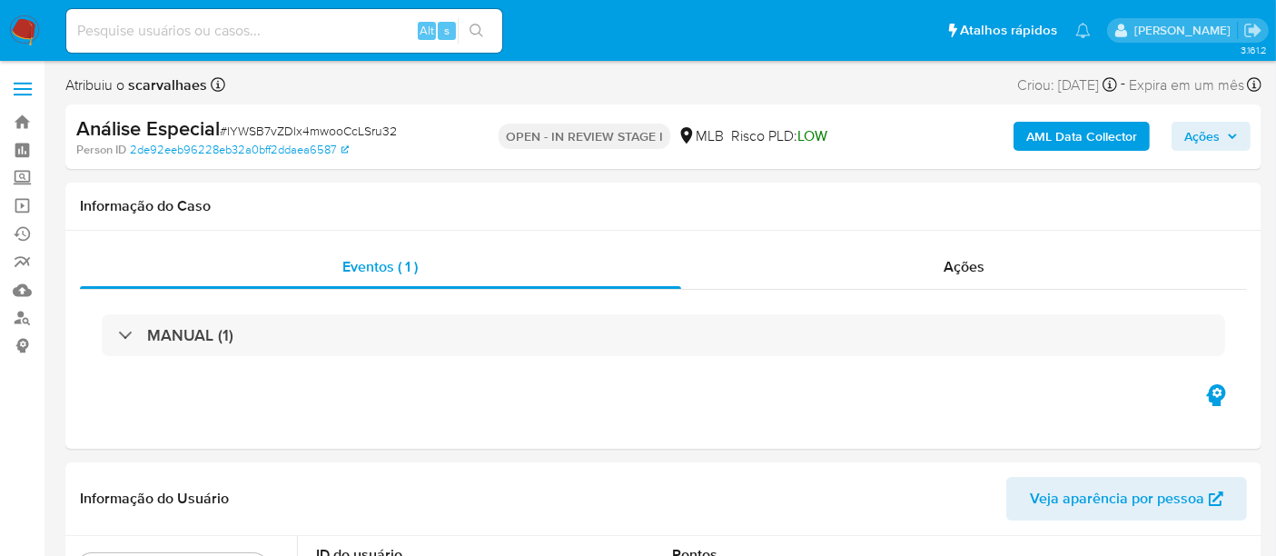
click at [1215, 134] on span "Ações" at bounding box center [1202, 136] width 35 height 29
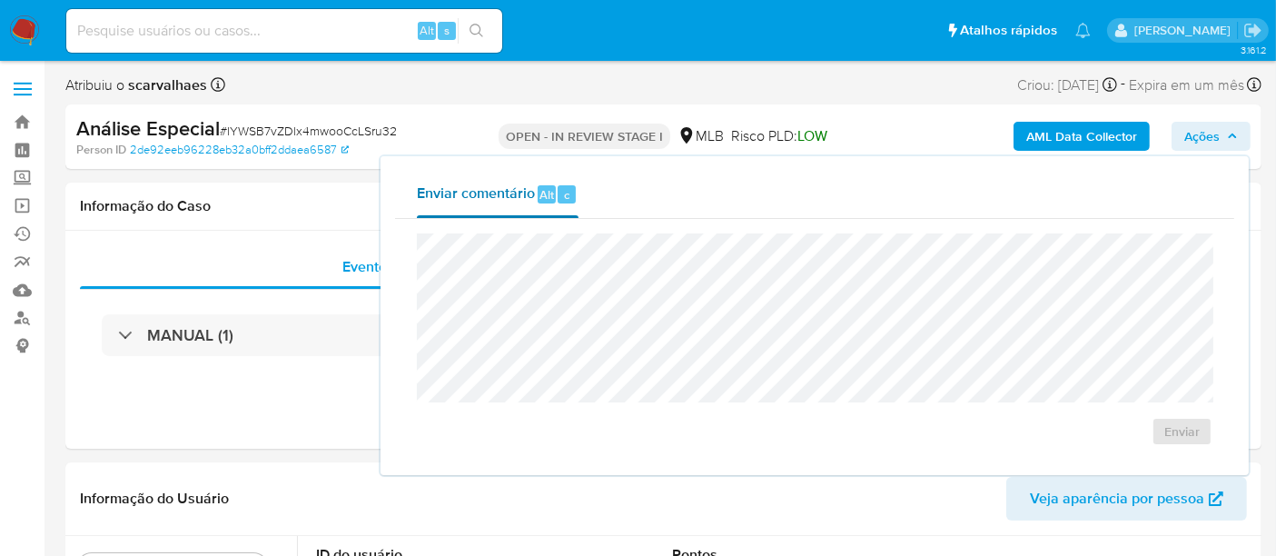
drag, startPoint x: 402, startPoint y: 191, endPoint x: 521, endPoint y: 191, distance: 119.0
click at [521, 191] on button "Enviar comentário Alt c" at bounding box center [497, 194] width 205 height 47
click at [204, 33] on input at bounding box center [284, 31] width 436 height 24
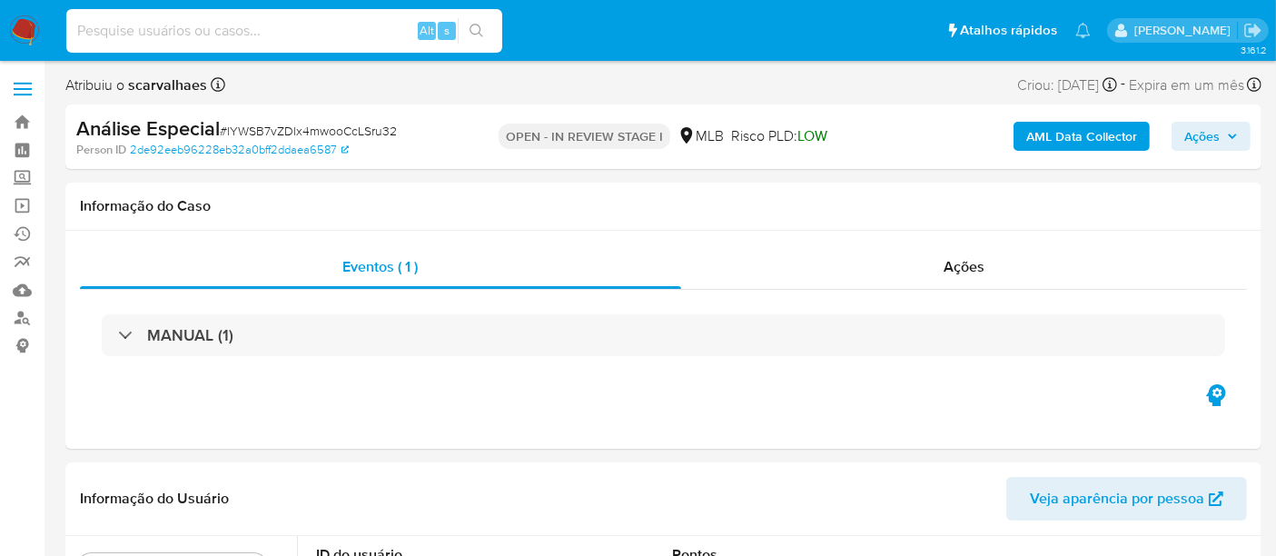
paste input "lYWSB7vZDlx4mwooCcLSru32"
type input "lYWSB7vZDlx4mwooCcLSru32"
click at [477, 25] on icon "search-icon" at bounding box center [477, 31] width 14 height 14
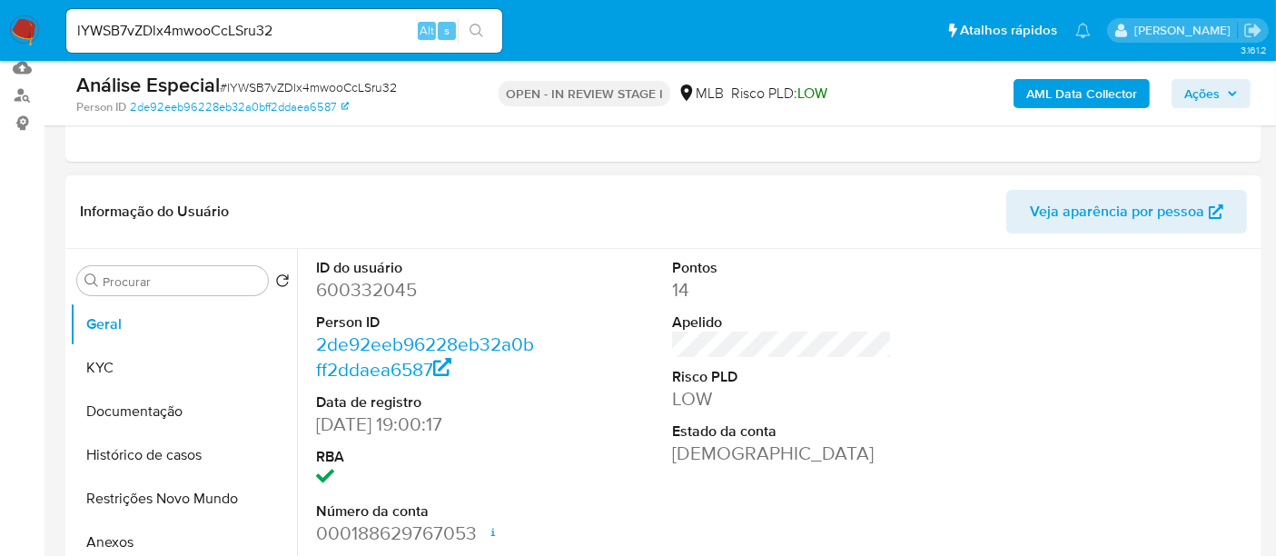
scroll to position [303, 0]
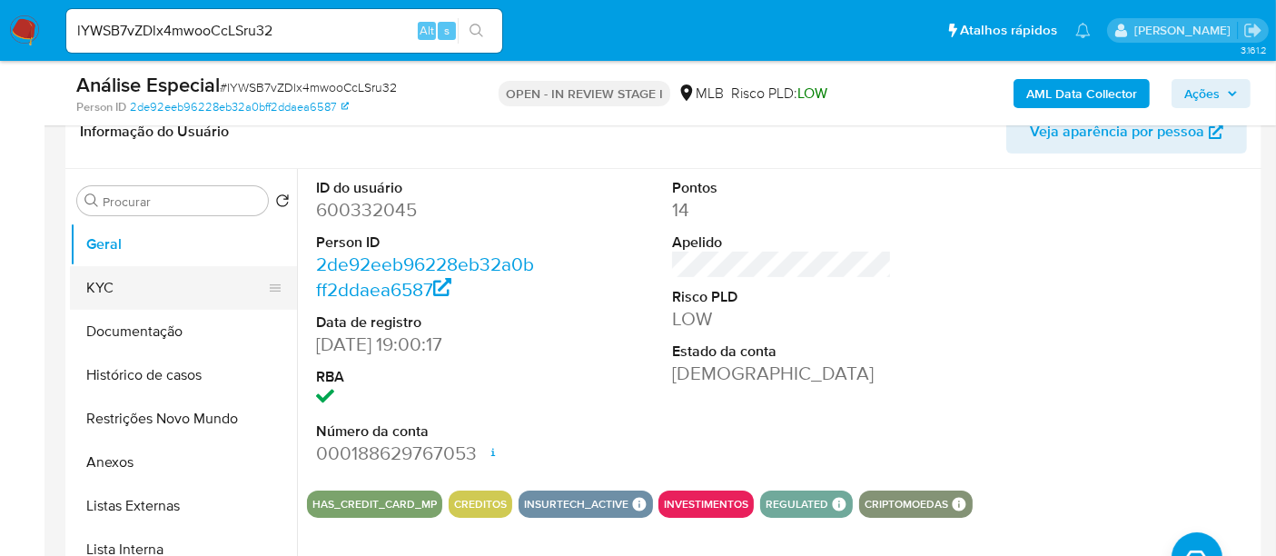
click at [116, 286] on button "KYC" at bounding box center [176, 288] width 213 height 44
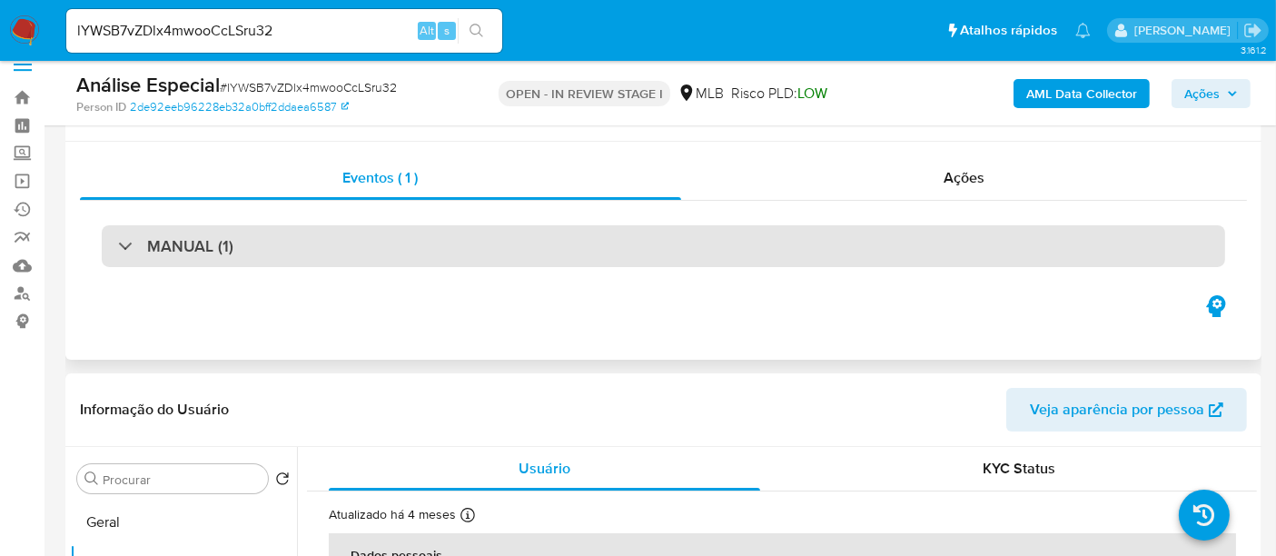
scroll to position [0, 0]
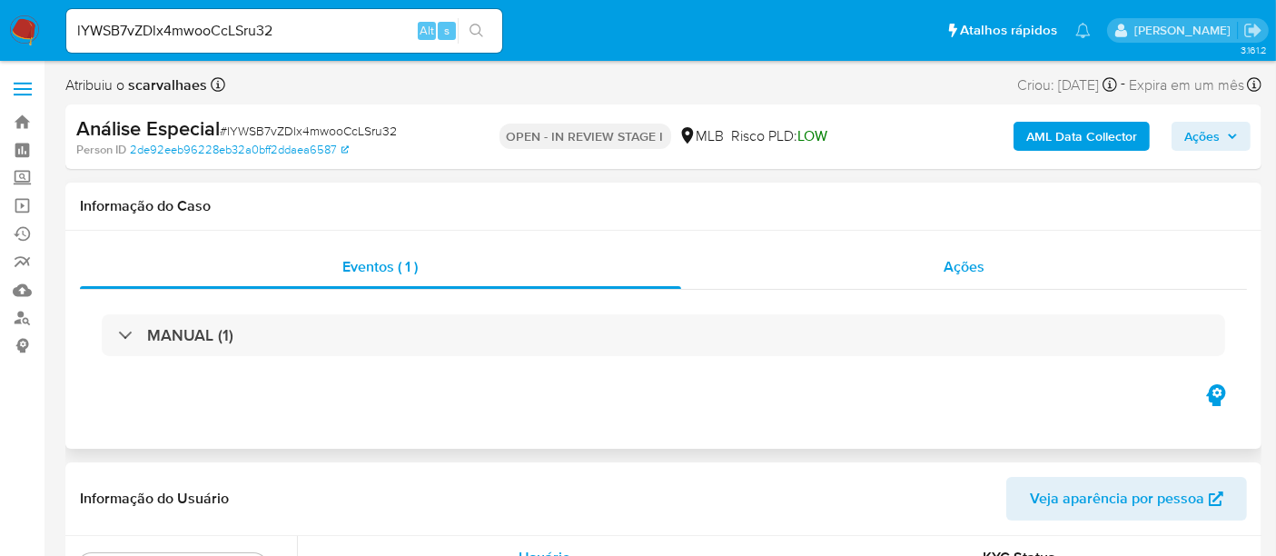
click at [978, 267] on span "Ações" at bounding box center [964, 266] width 41 height 21
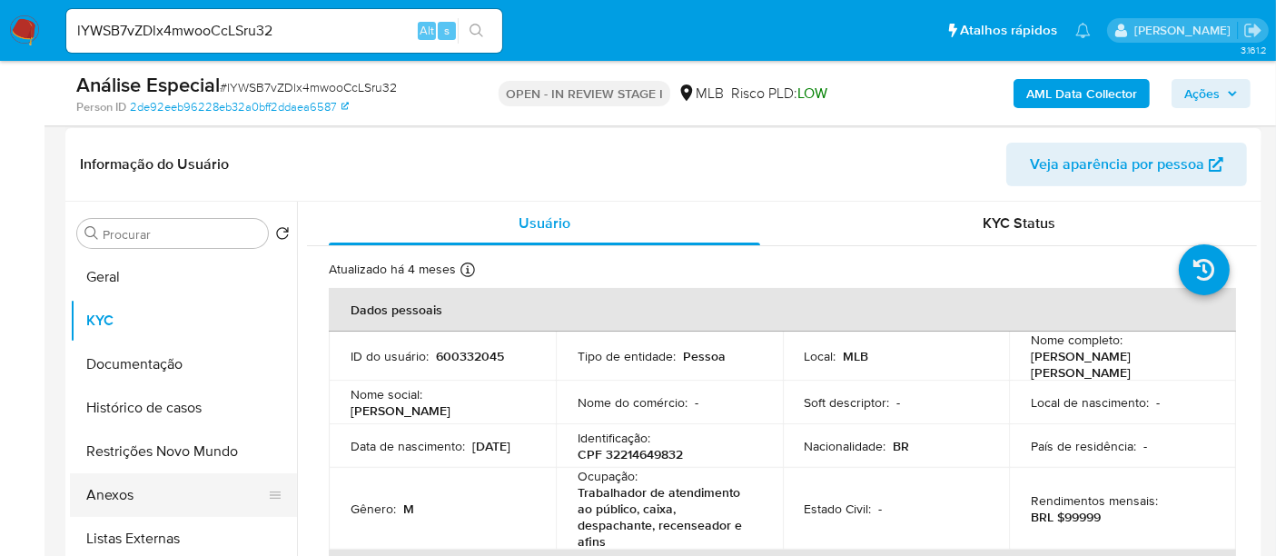
scroll to position [101, 0]
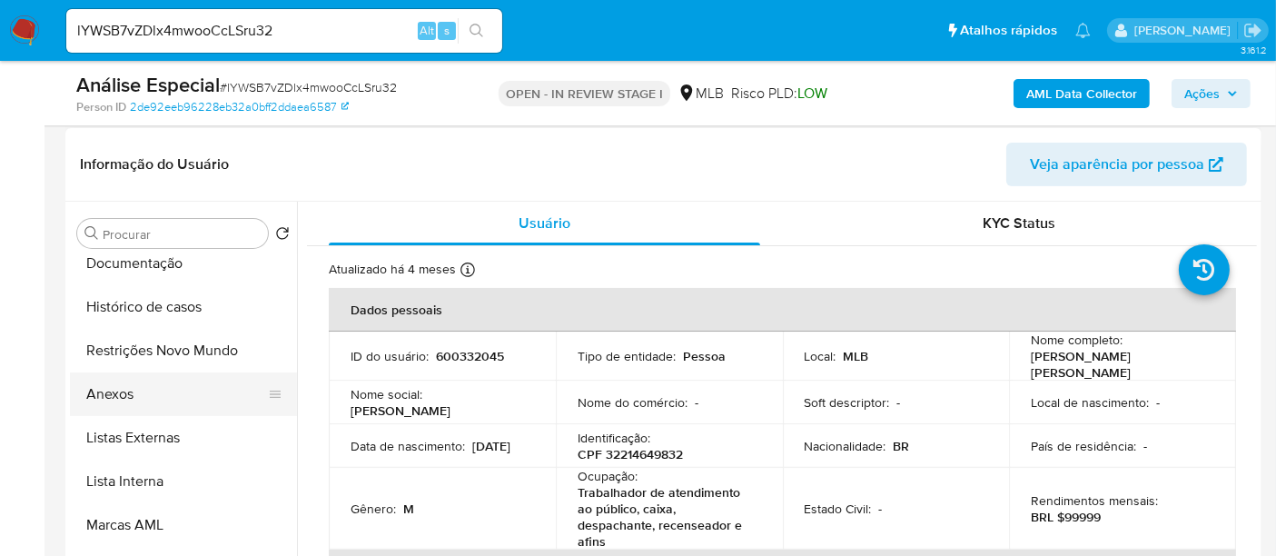
click at [110, 392] on button "Anexos" at bounding box center [176, 394] width 213 height 44
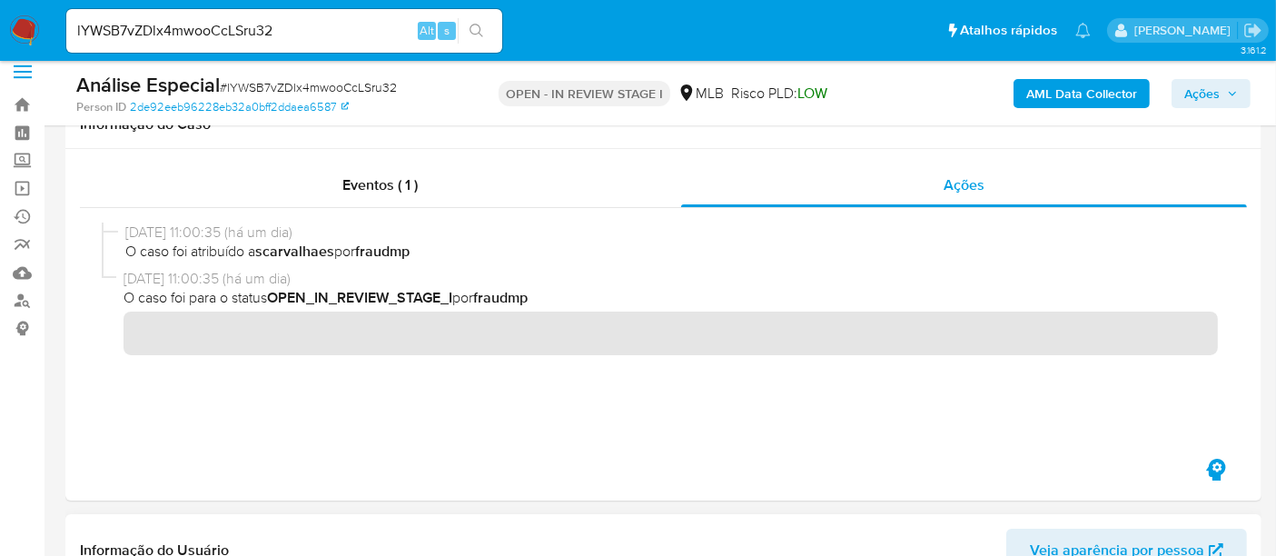
scroll to position [0, 0]
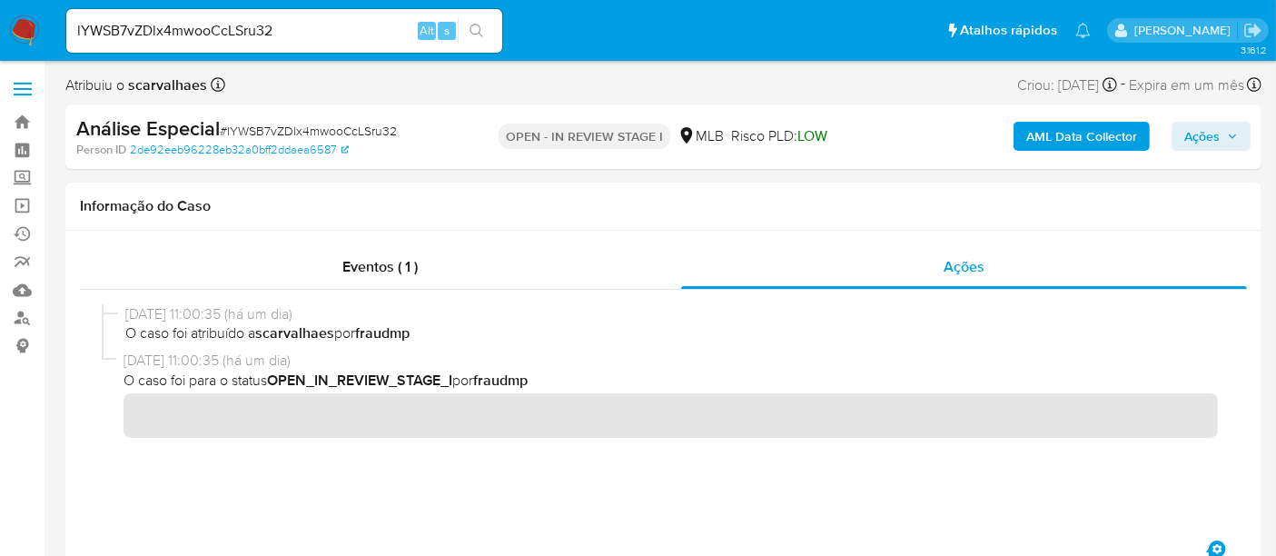
click at [24, 27] on img at bounding box center [24, 30] width 31 height 31
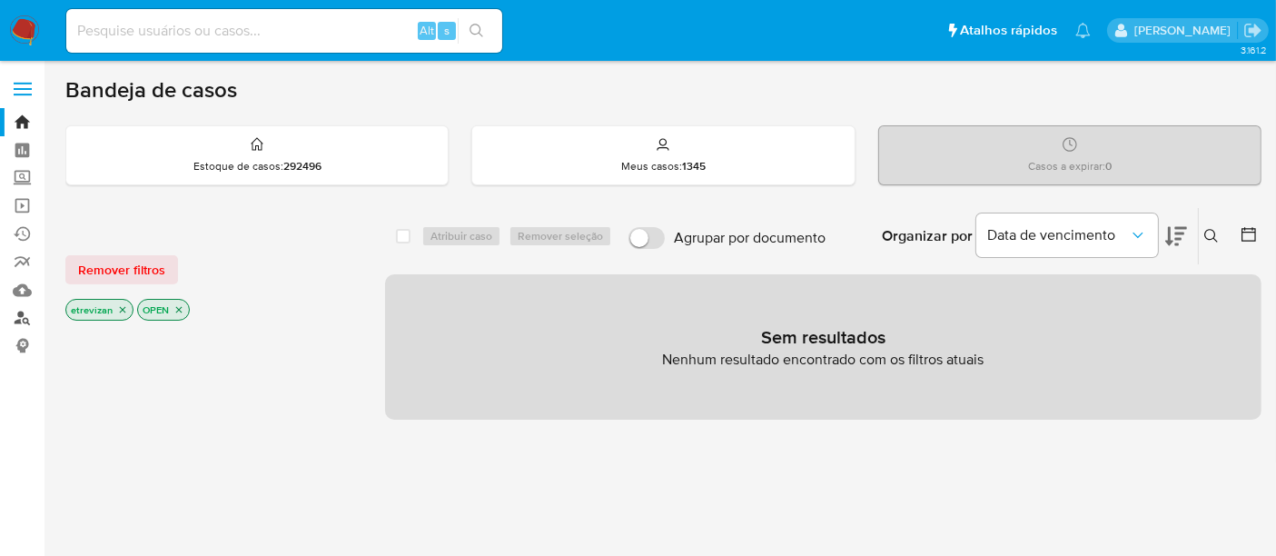
click at [28, 316] on link "Localizador de pessoas" at bounding box center [108, 318] width 216 height 28
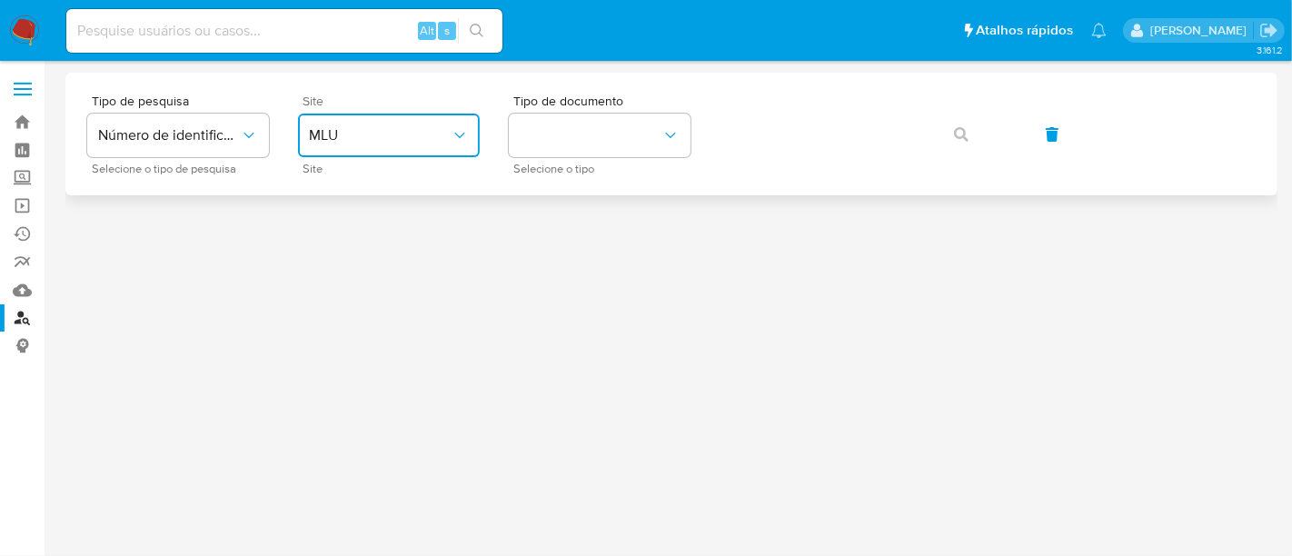
drag, startPoint x: 460, startPoint y: 131, endPoint x: 448, endPoint y: 154, distance: 25.6
click at [460, 131] on icon "site_id" at bounding box center [460, 135] width 18 height 18
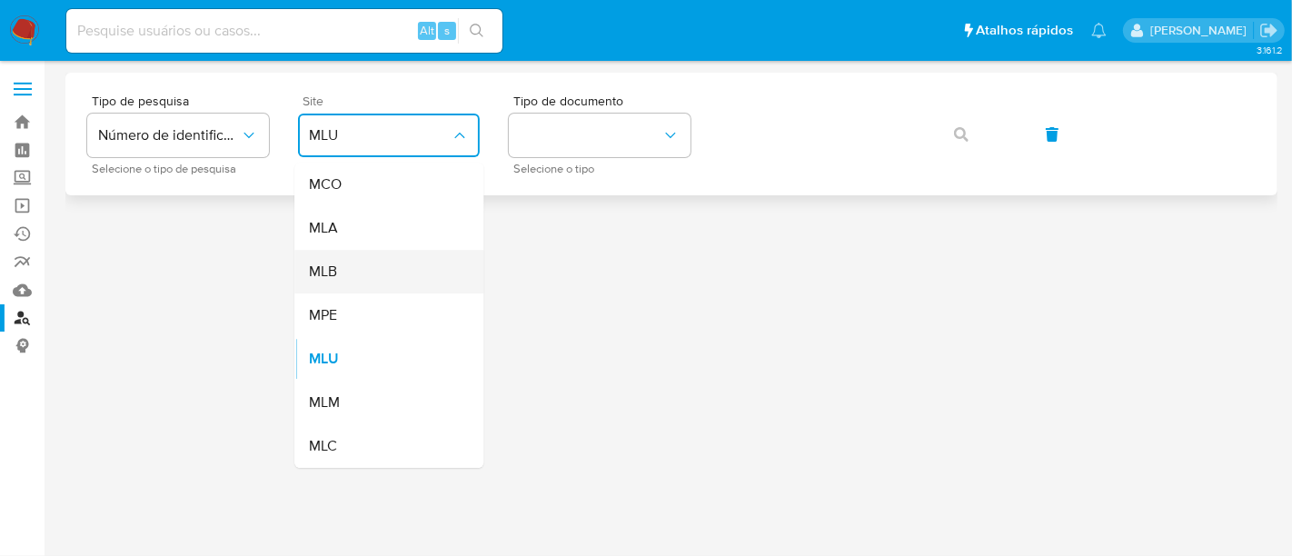
click at [342, 272] on div "MLB" at bounding box center [383, 272] width 149 height 44
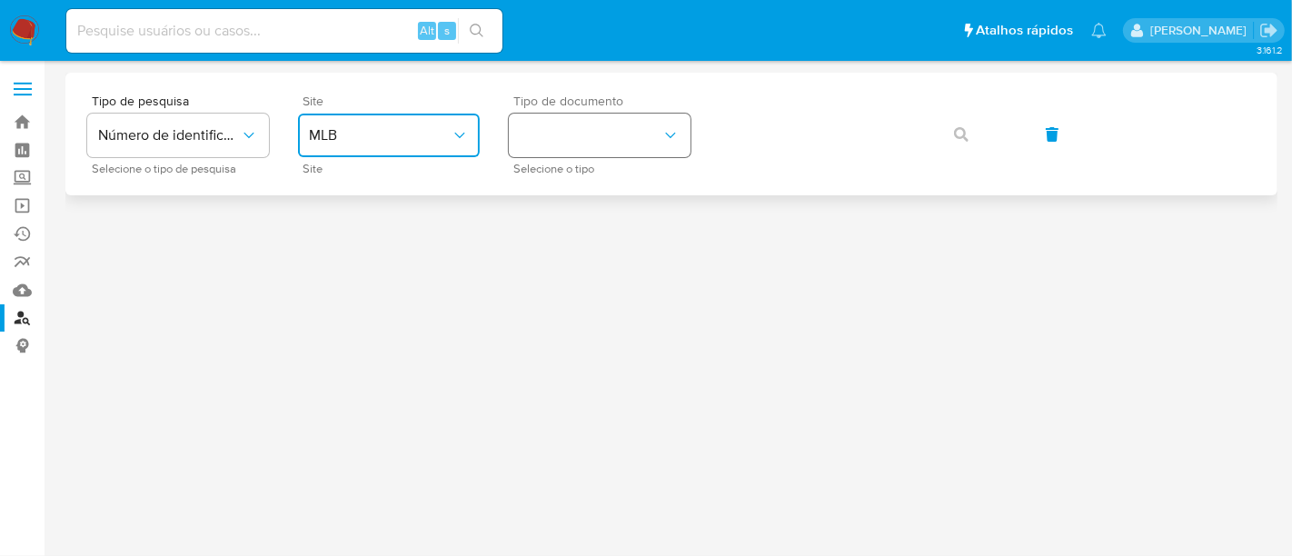
drag, startPoint x: 674, startPoint y: 129, endPoint x: 658, endPoint y: 149, distance: 25.8
click at [669, 133] on icon "identificationType" at bounding box center [670, 135] width 18 height 18
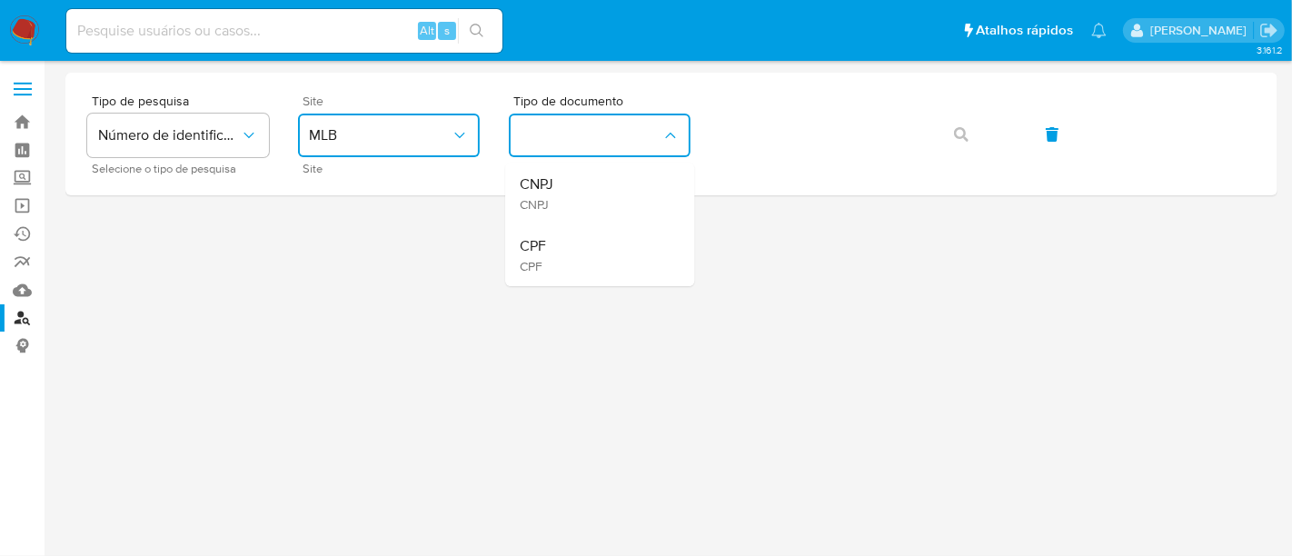
click at [537, 243] on span "CPF" at bounding box center [533, 246] width 26 height 18
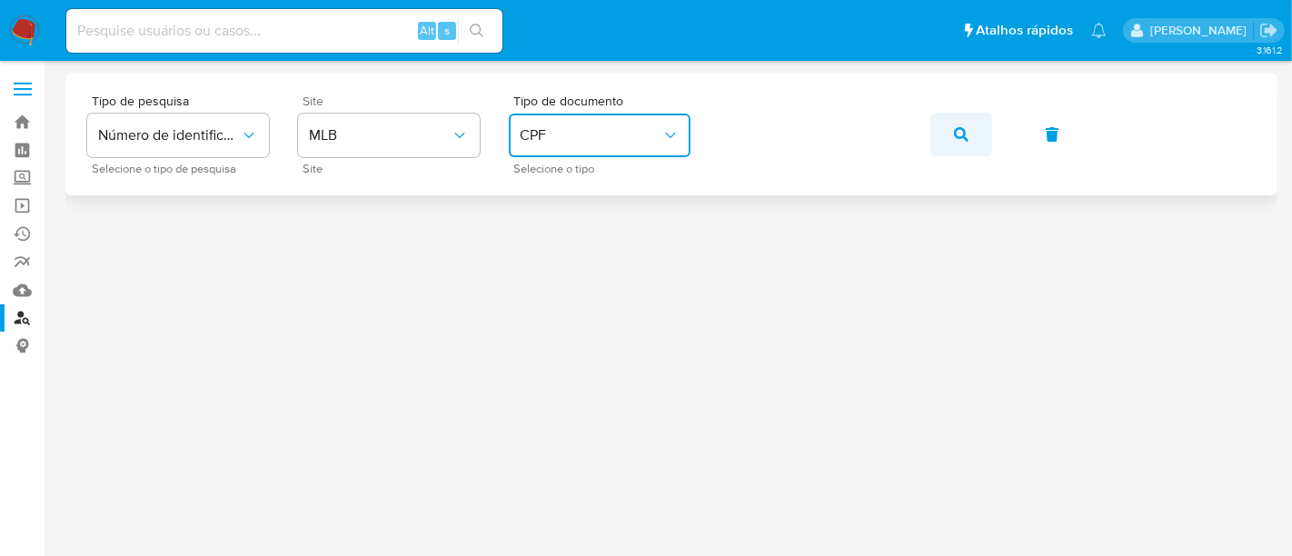
click at [965, 133] on icon "button" at bounding box center [961, 134] width 15 height 15
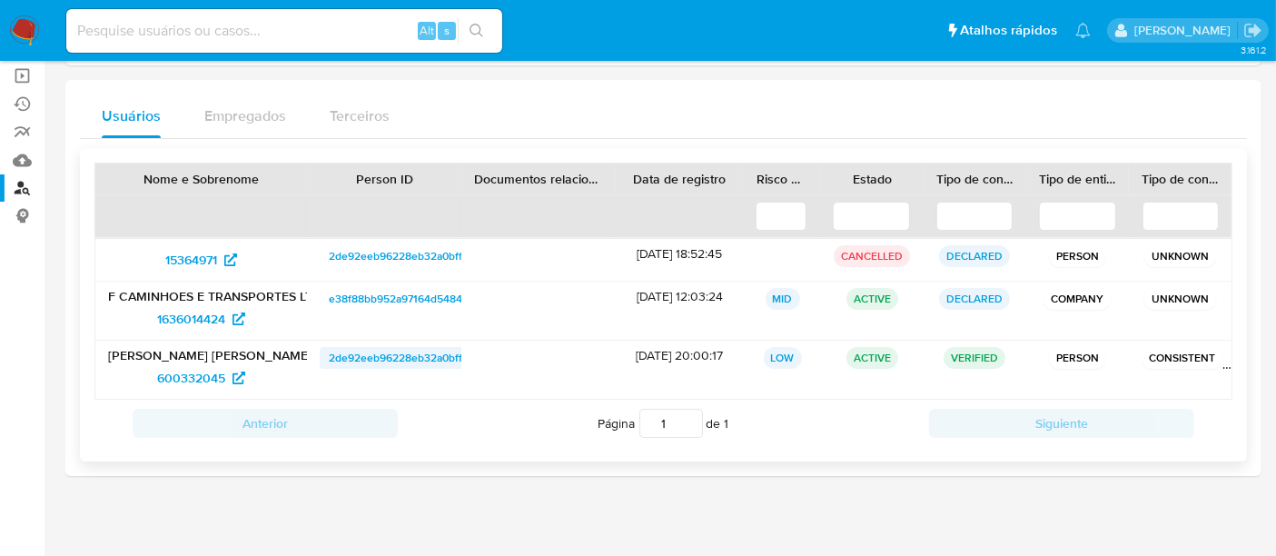
scroll to position [137, 0]
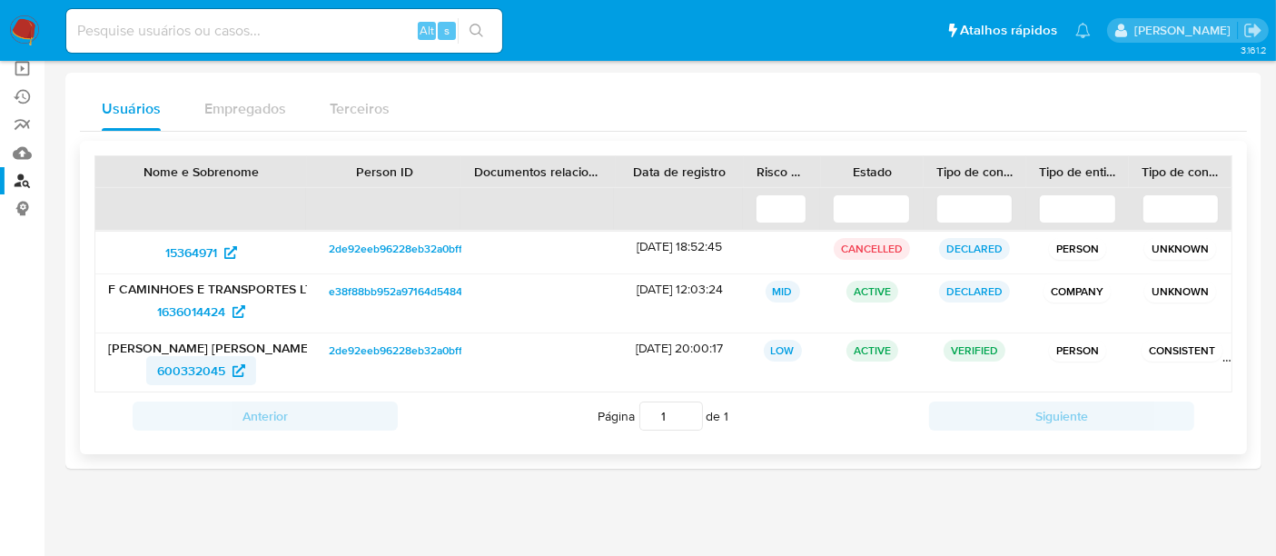
click at [203, 362] on span "600332045" at bounding box center [191, 370] width 68 height 29
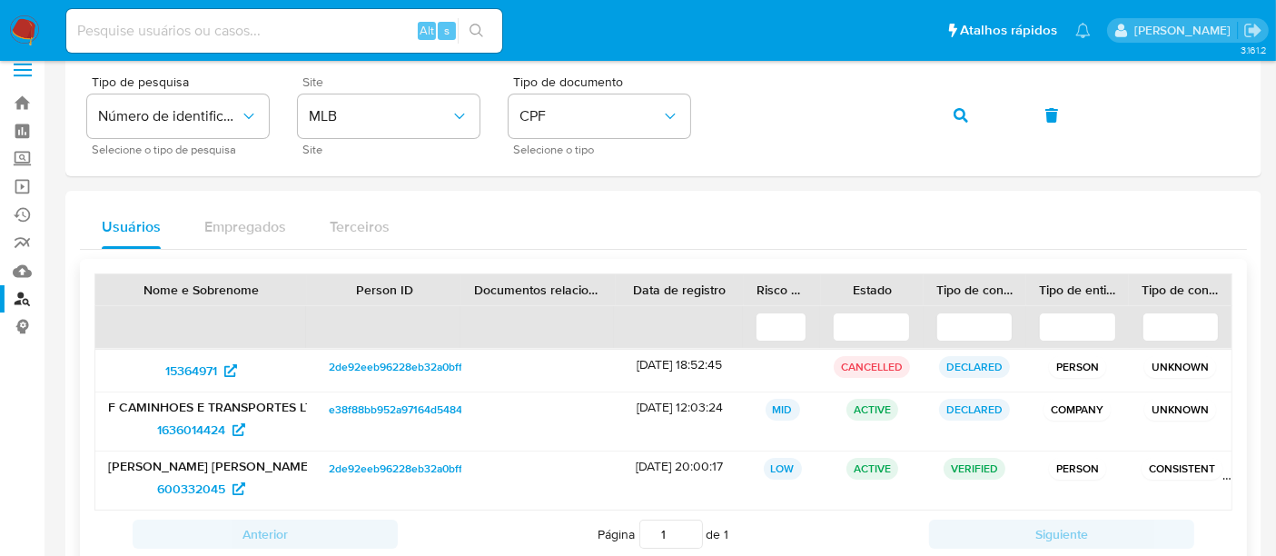
scroll to position [0, 0]
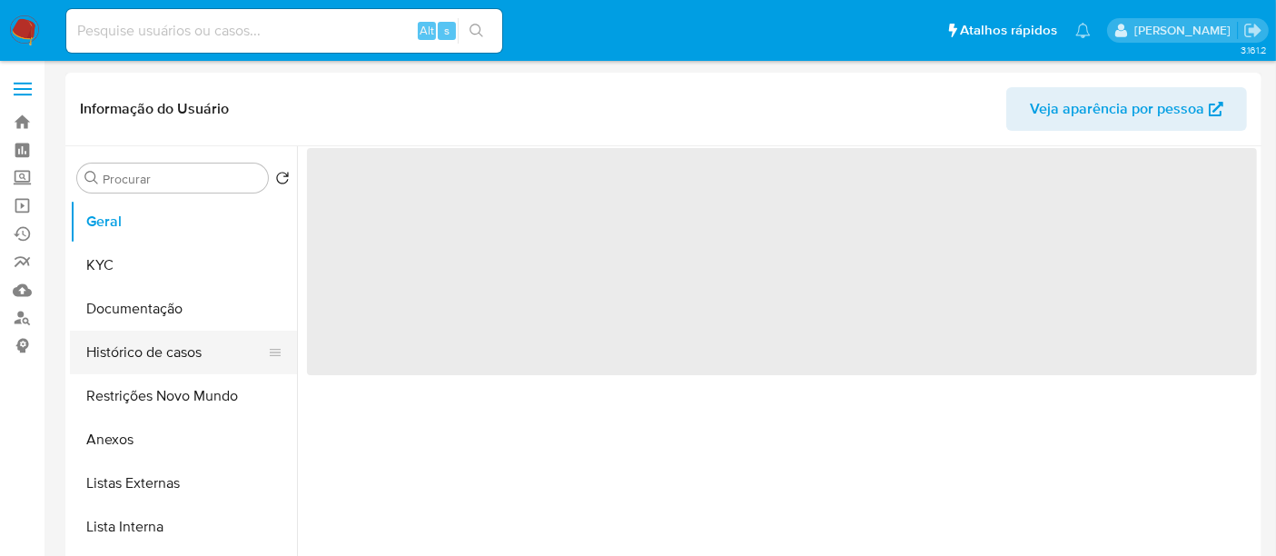
select select "10"
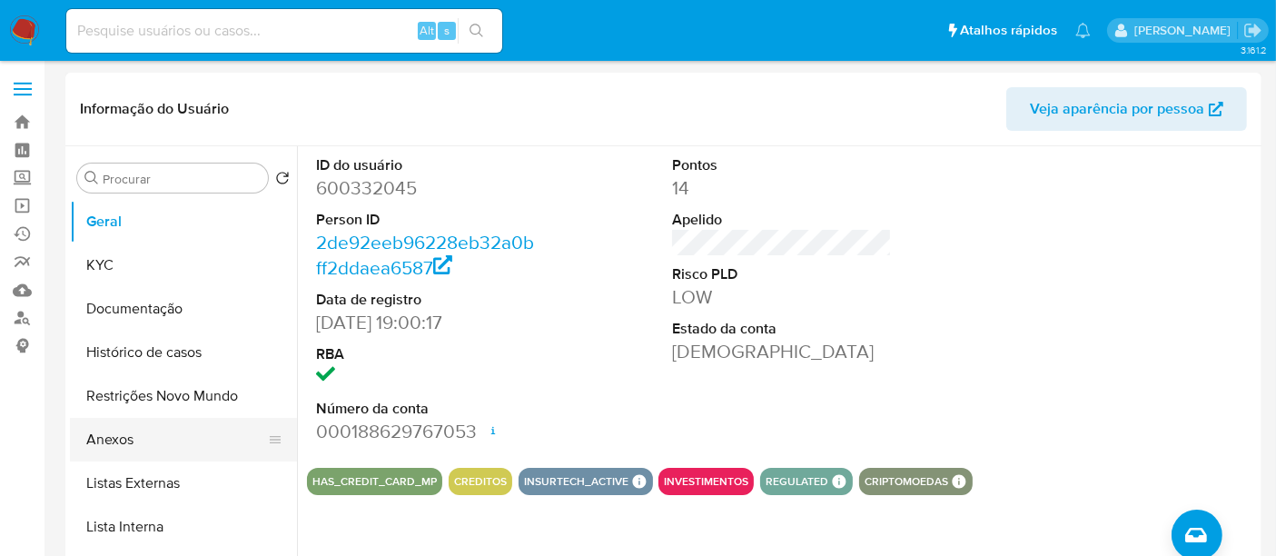
click at [118, 441] on button "Anexos" at bounding box center [176, 440] width 213 height 44
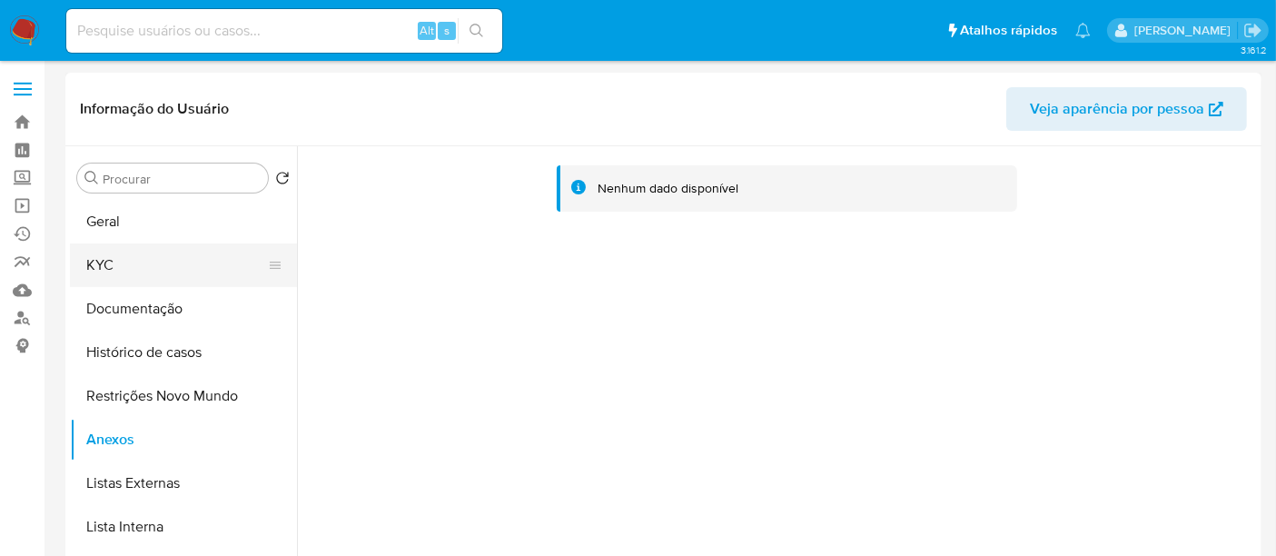
drag, startPoint x: 119, startPoint y: 260, endPoint x: 129, endPoint y: 258, distance: 10.2
click at [119, 258] on button "KYC" at bounding box center [176, 265] width 213 height 44
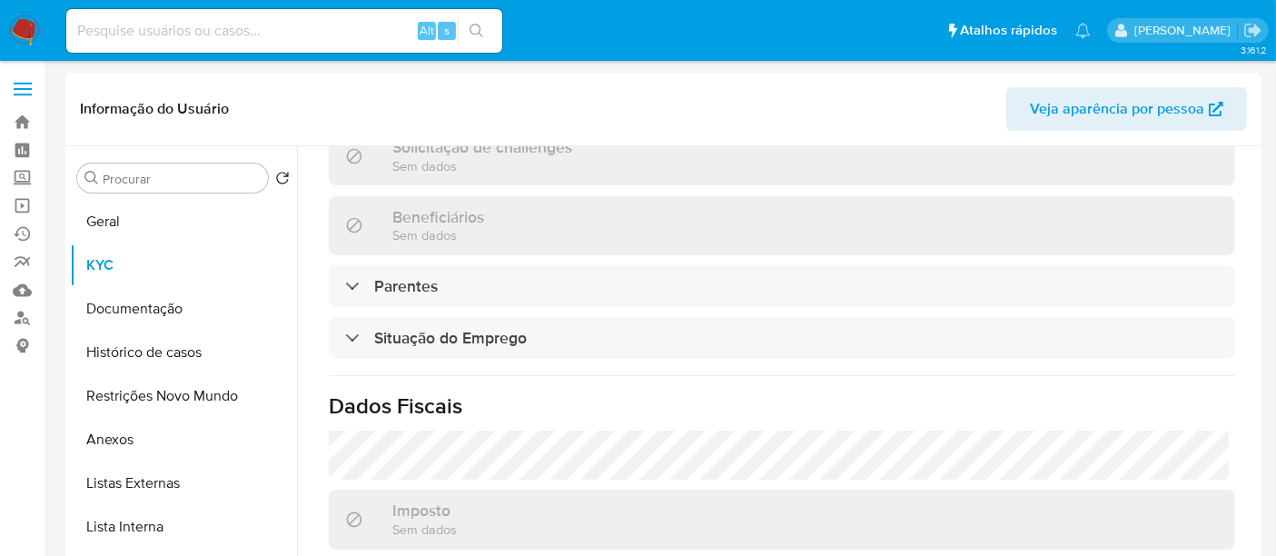
scroll to position [482, 0]
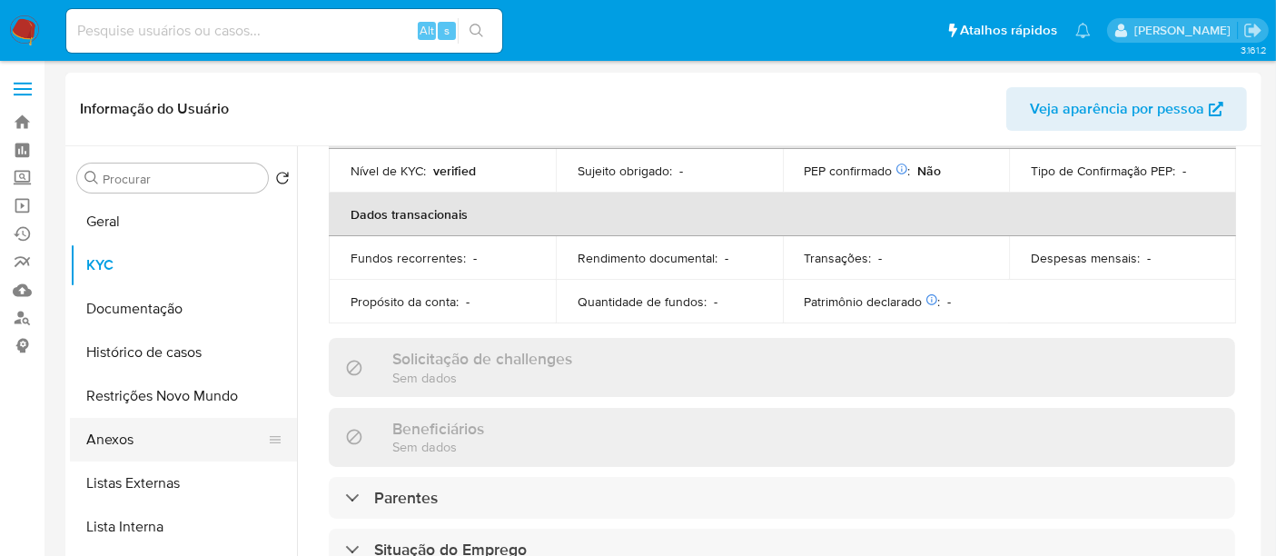
drag, startPoint x: 135, startPoint y: 442, endPoint x: 162, endPoint y: 437, distance: 26.9
click at [134, 442] on button "Anexos" at bounding box center [176, 440] width 213 height 44
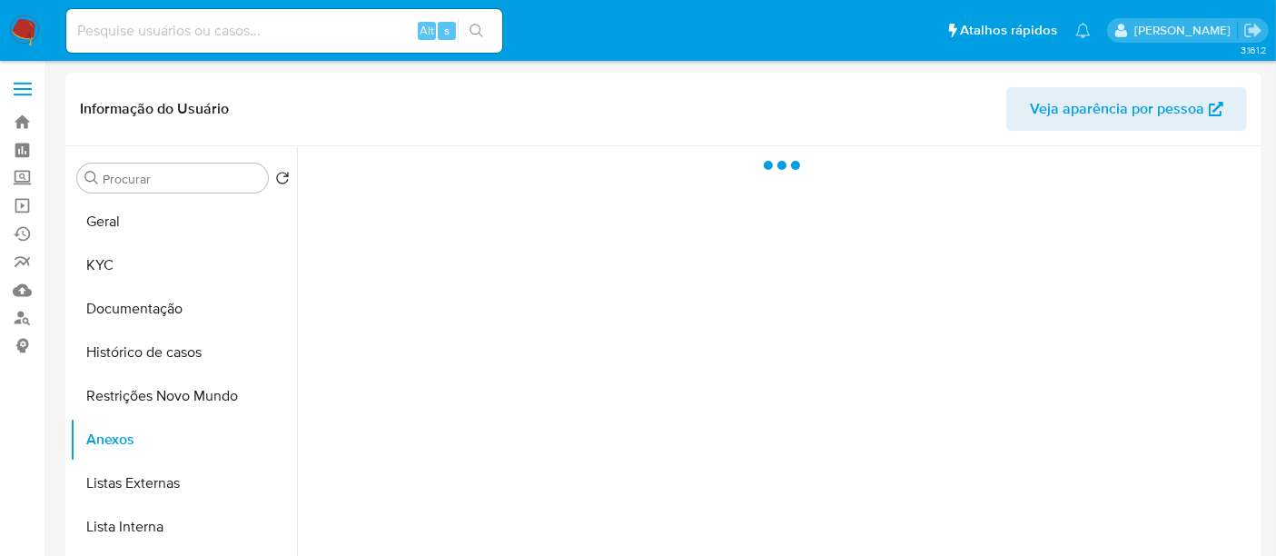
scroll to position [0, 0]
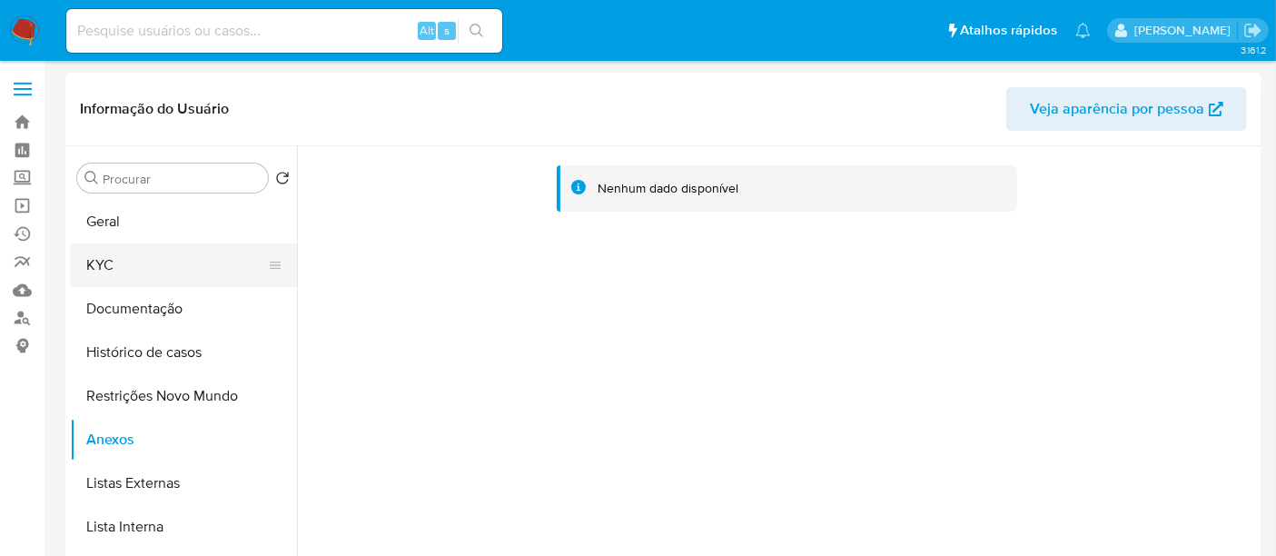
drag, startPoint x: 120, startPoint y: 270, endPoint x: 211, endPoint y: 283, distance: 91.9
click at [132, 276] on button "KYC" at bounding box center [176, 265] width 213 height 44
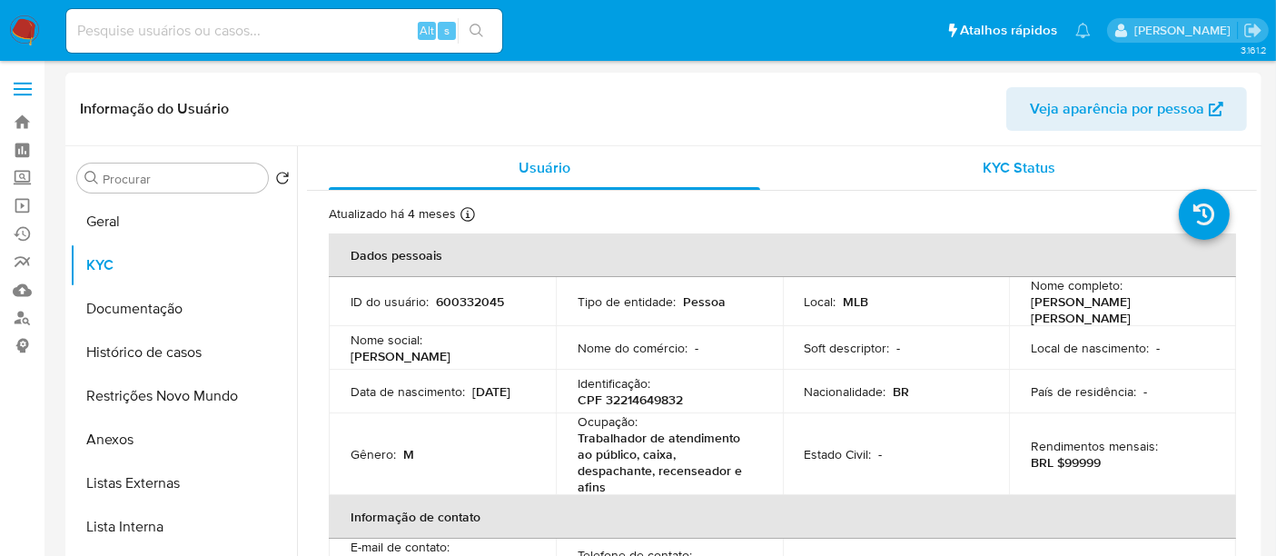
click at [1018, 170] on span "KYC Status" at bounding box center [1020, 167] width 73 height 21
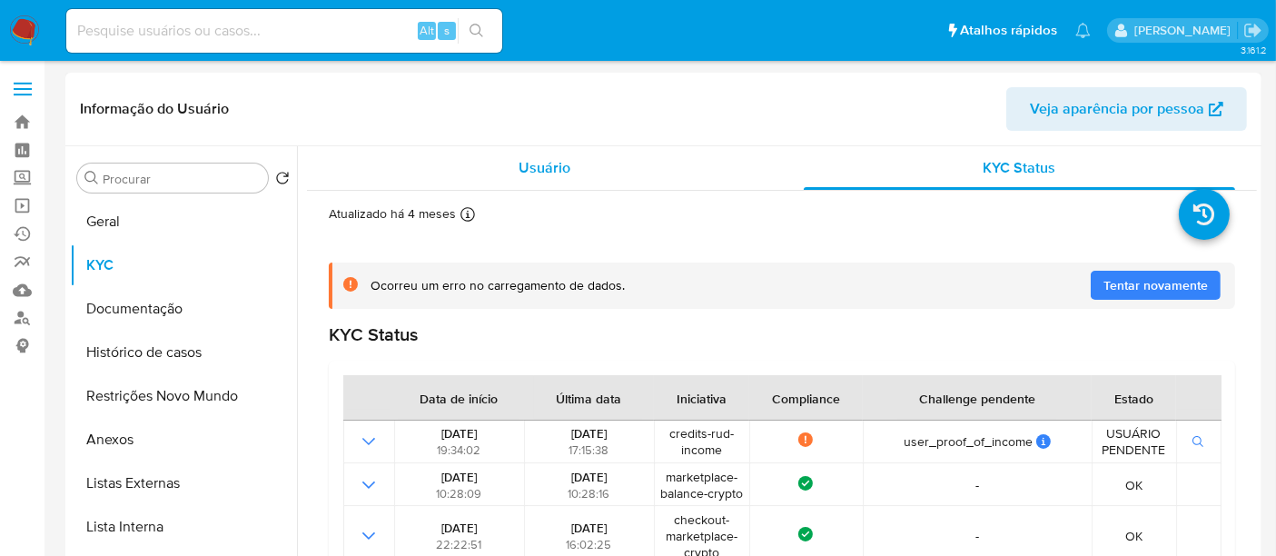
click at [550, 166] on span "Usuário" at bounding box center [545, 167] width 52 height 21
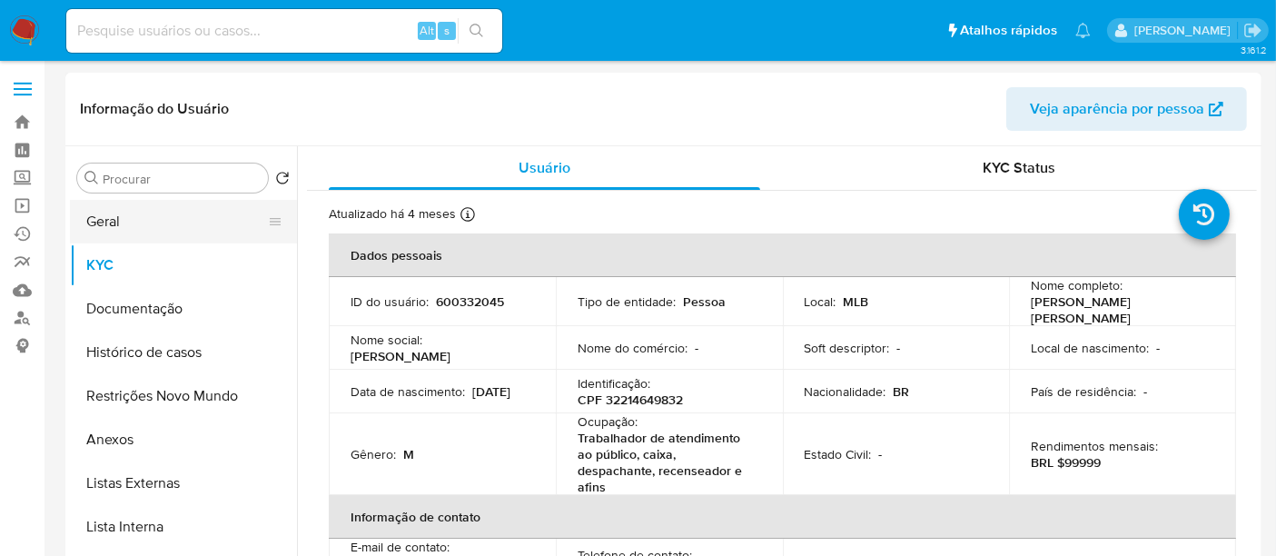
click at [111, 228] on button "Geral" at bounding box center [176, 222] width 213 height 44
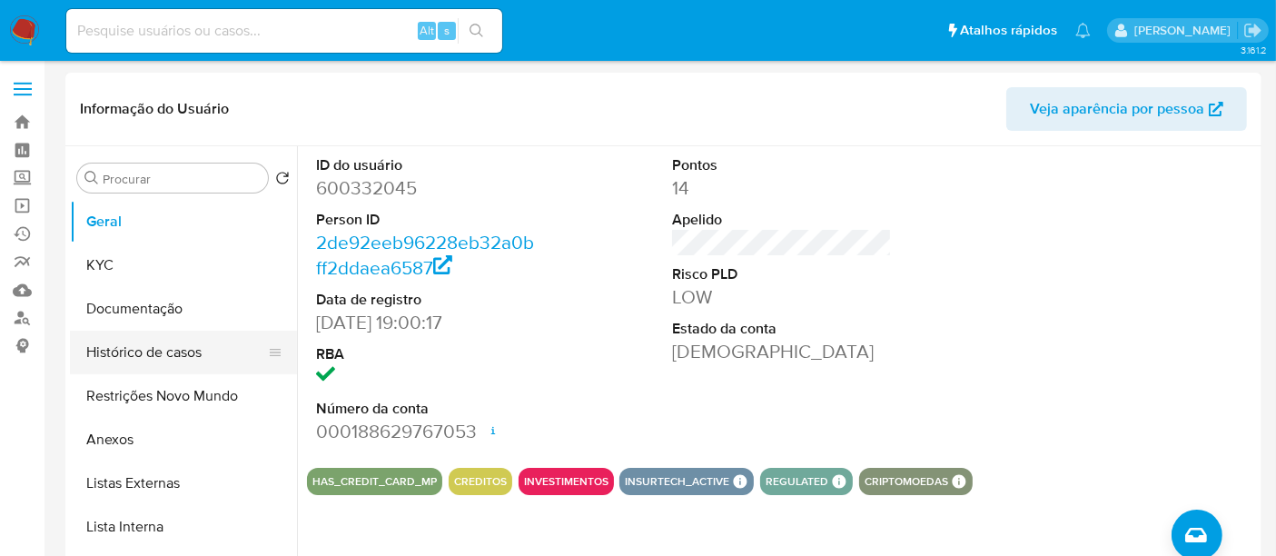
click at [181, 358] on button "Histórico de casos" at bounding box center [176, 353] width 213 height 44
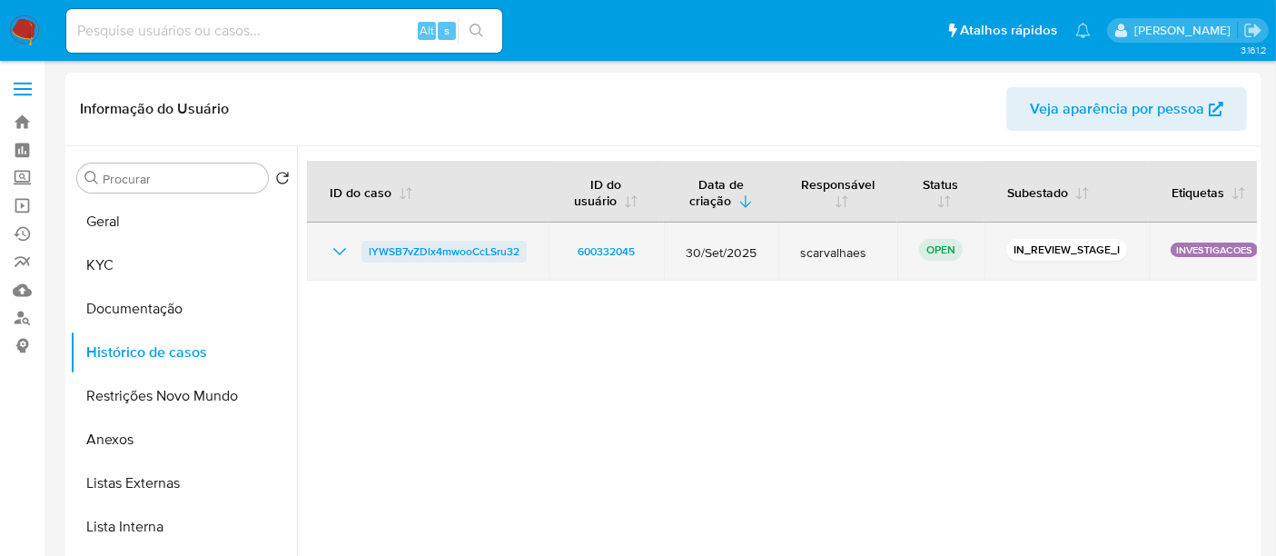
click at [432, 245] on span "lYWSB7vZDlx4mwooCcLSru32" at bounding box center [444, 252] width 151 height 22
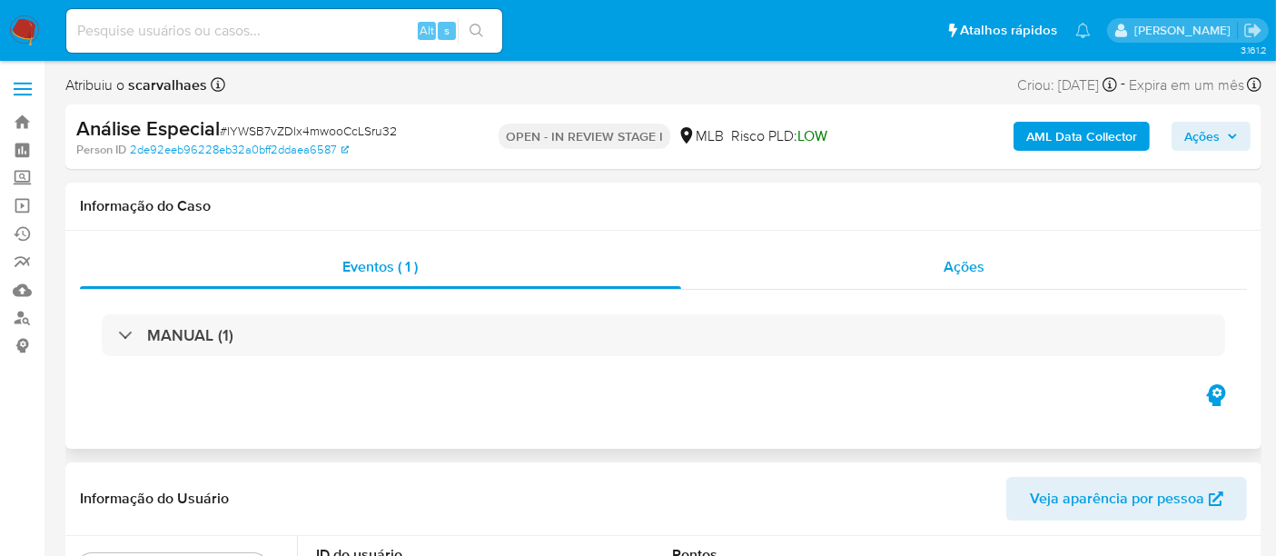
click at [963, 271] on span "Ações" at bounding box center [964, 266] width 41 height 21
select select "10"
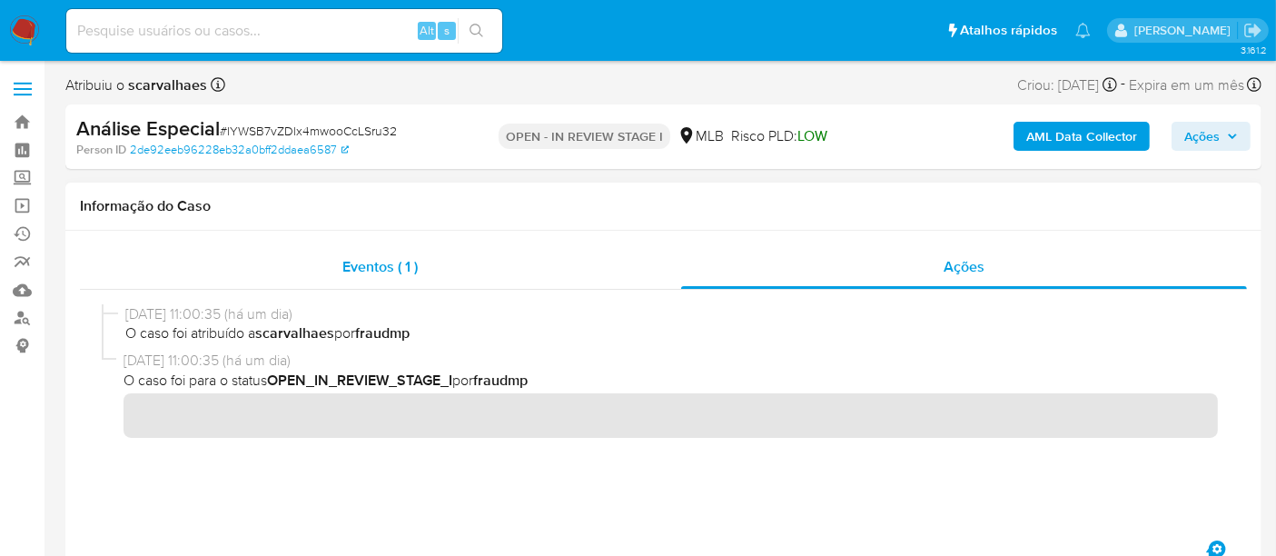
click at [363, 273] on span "Eventos ( 1 )" at bounding box center [379, 266] width 75 height 21
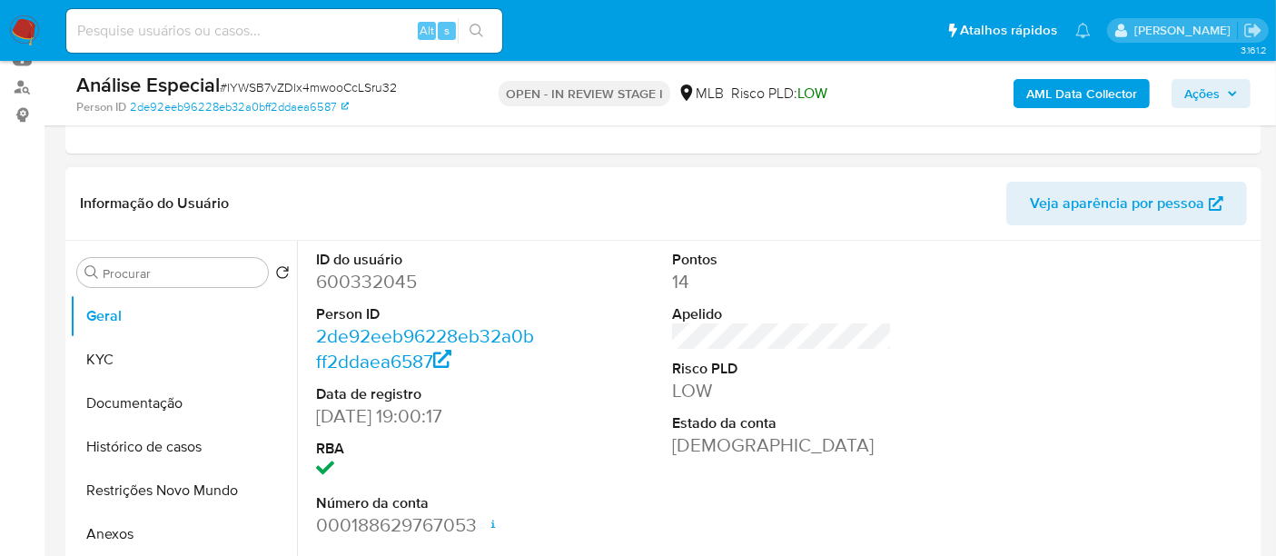
scroll to position [303, 0]
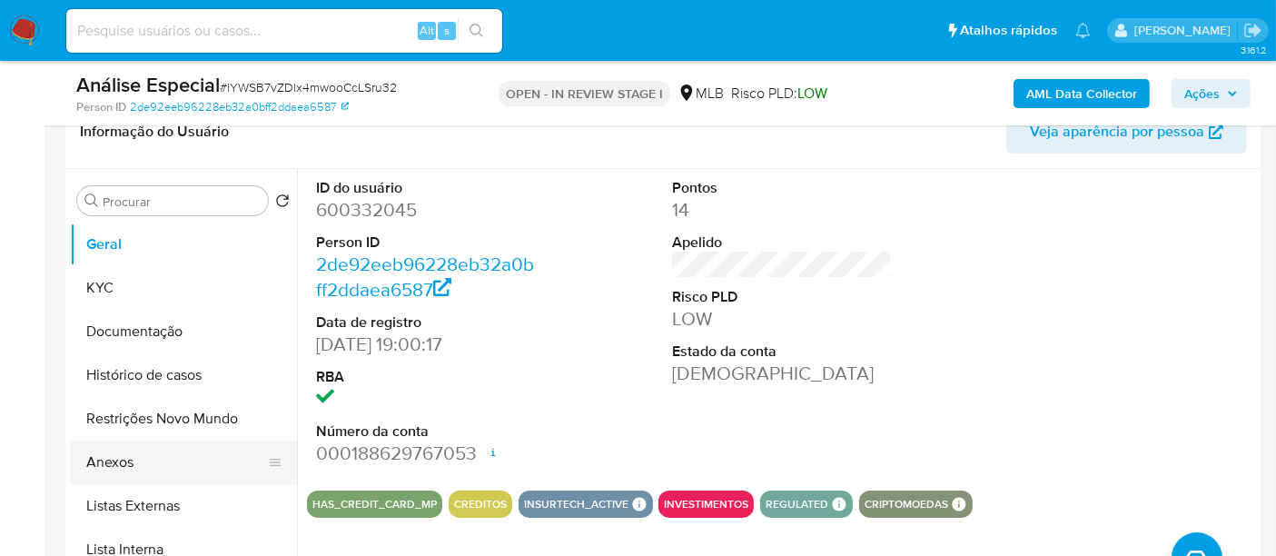
click at [115, 461] on button "Anexos" at bounding box center [176, 463] width 213 height 44
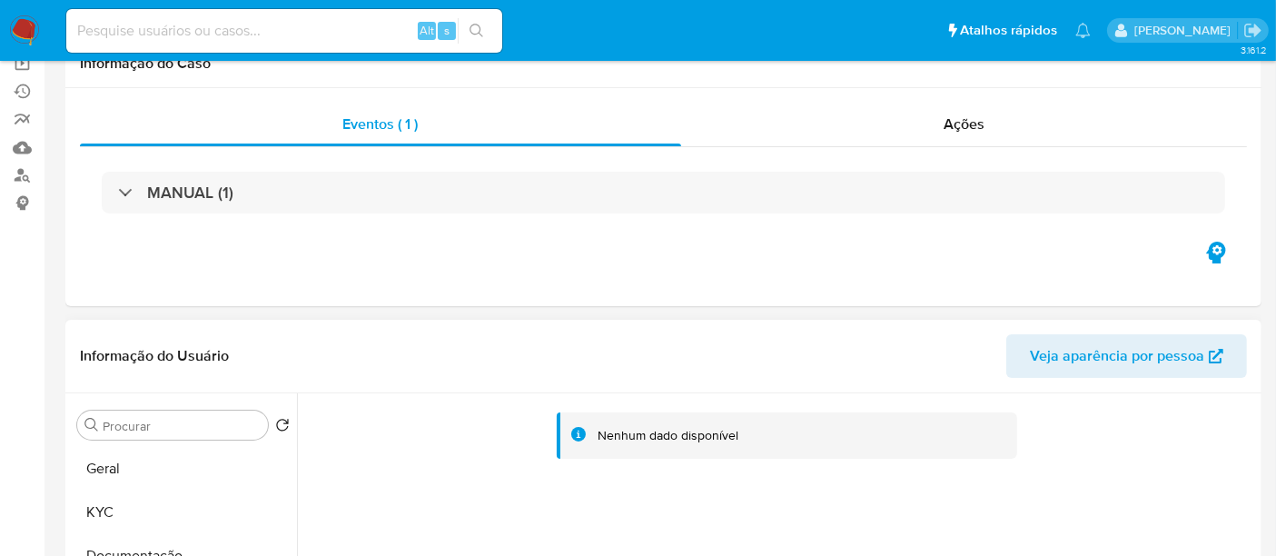
scroll to position [0, 0]
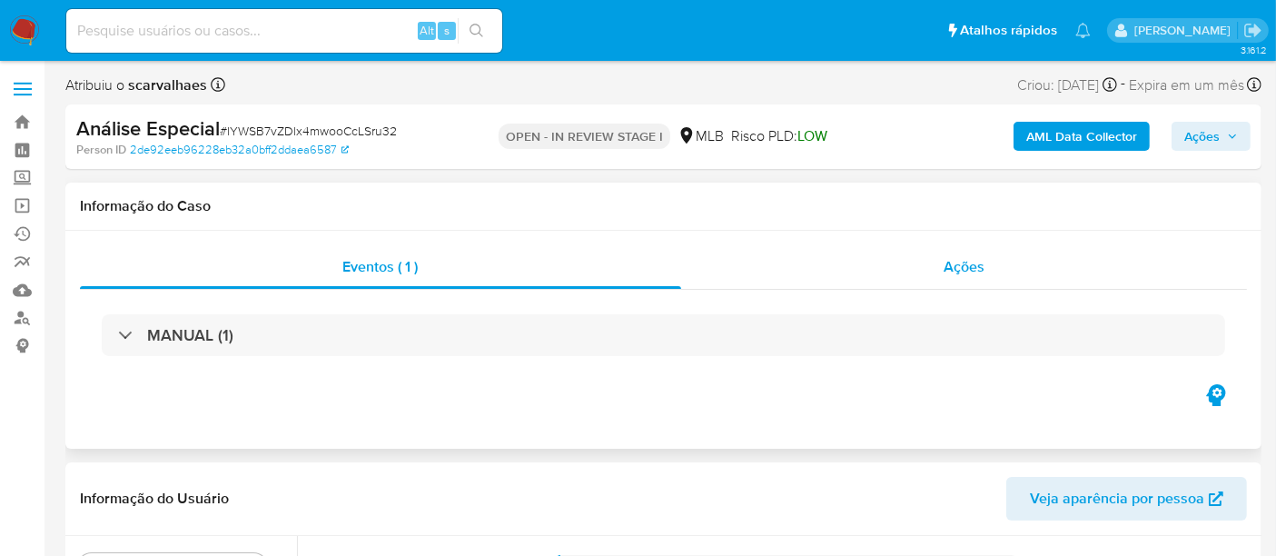
click at [957, 261] on span "Ações" at bounding box center [964, 266] width 41 height 21
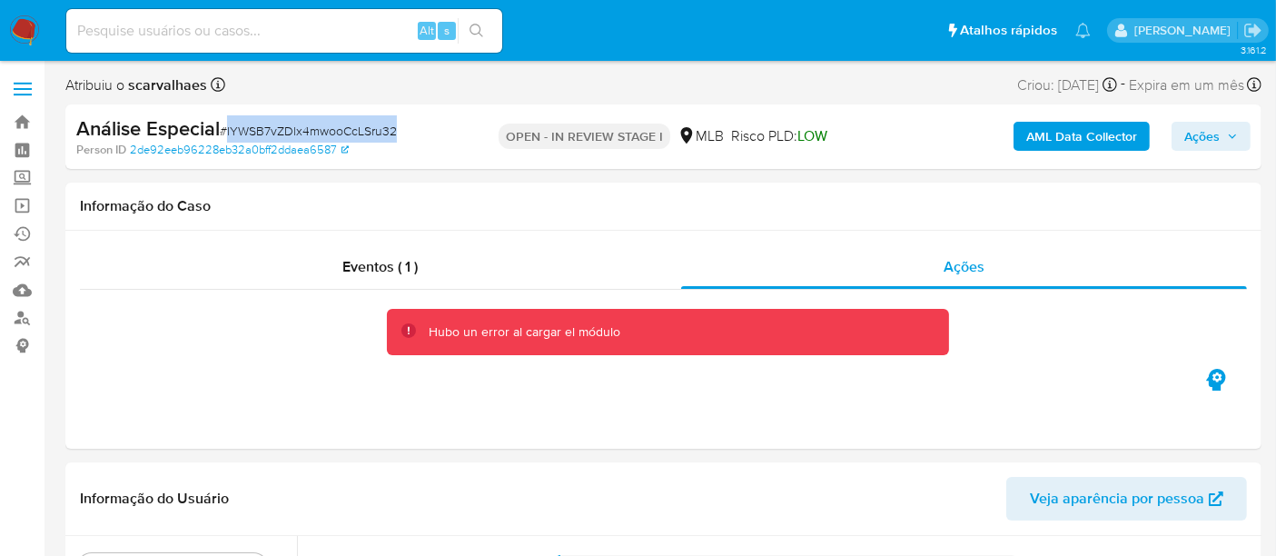
drag, startPoint x: 226, startPoint y: 131, endPoint x: 397, endPoint y: 134, distance: 170.8
click at [397, 134] on div "Análise Especial # lYWSB7vZDlx4mwooCcLSru32" at bounding box center [268, 128] width 385 height 27
copy span "lYWSB7vZDlx4mwooCcLSru32"
click at [109, 30] on input at bounding box center [284, 31] width 436 height 24
paste input "lYWSB7vZDlx4mwooCcLSru32"
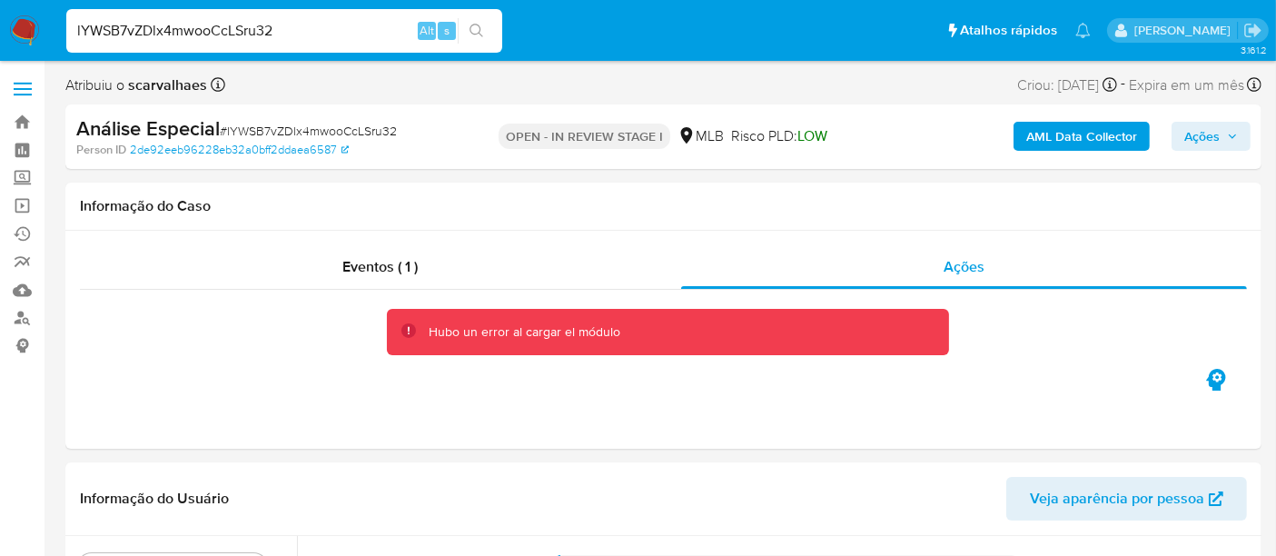
type input "lYWSB7vZDlx4mwooCcLSru32"
click at [483, 30] on icon "search-icon" at bounding box center [477, 31] width 15 height 15
click at [28, 22] on img at bounding box center [24, 30] width 31 height 31
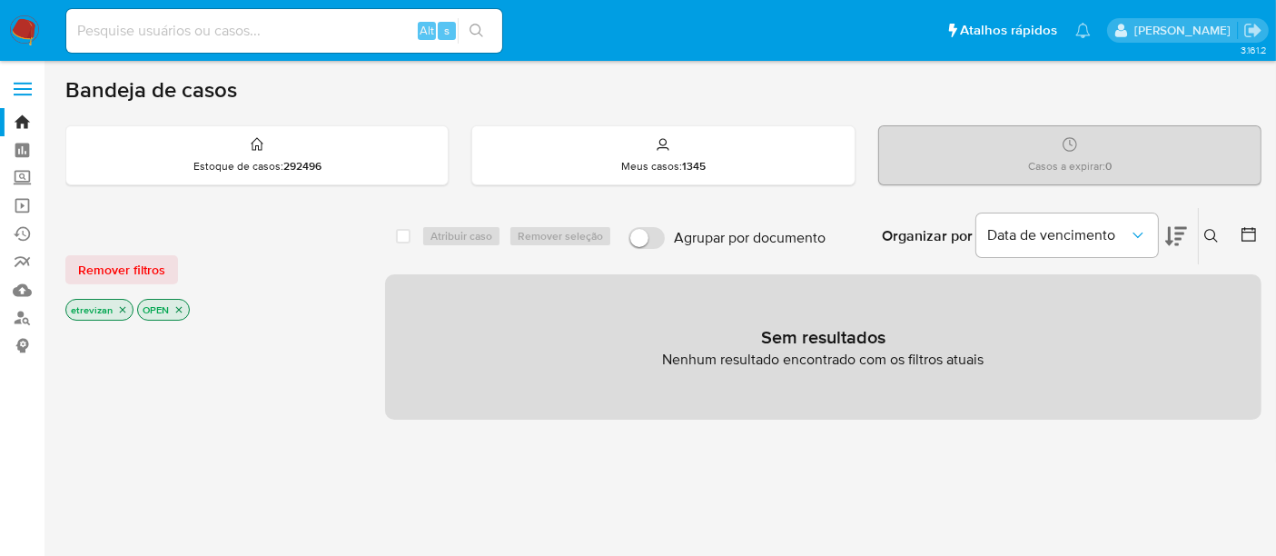
click at [155, 32] on input at bounding box center [284, 31] width 436 height 24
paste input "lYWSB7vZDlx4mwooCcLSru32"
type input "lYWSB7vZDlx4mwooCcLSru32"
click at [481, 27] on icon "search-icon" at bounding box center [477, 31] width 15 height 15
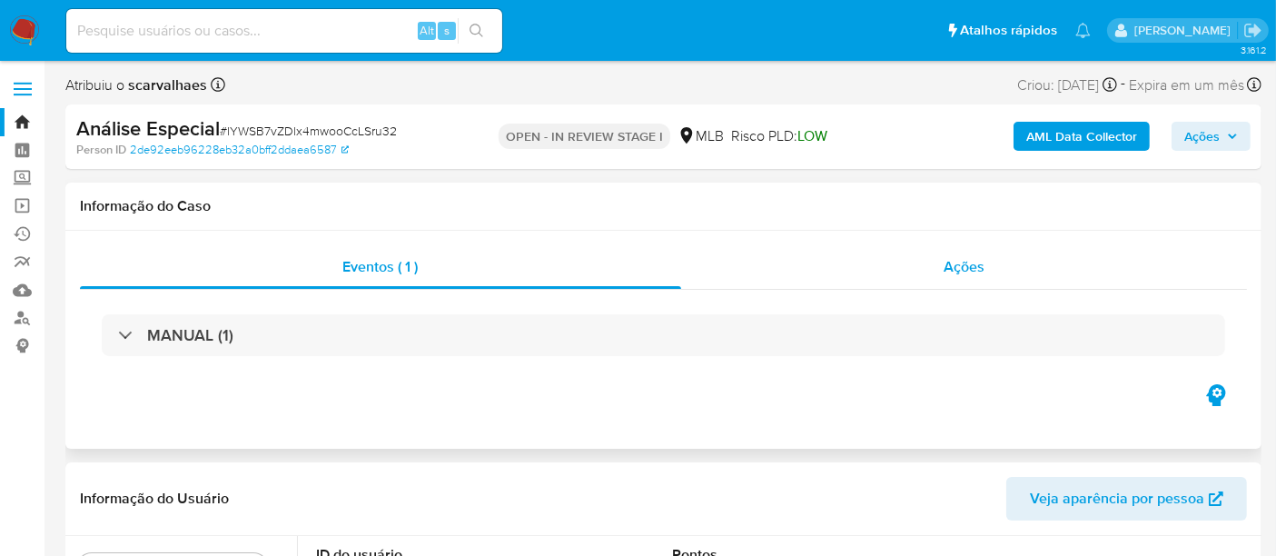
select select "10"
click at [971, 263] on span "Ações" at bounding box center [964, 266] width 41 height 21
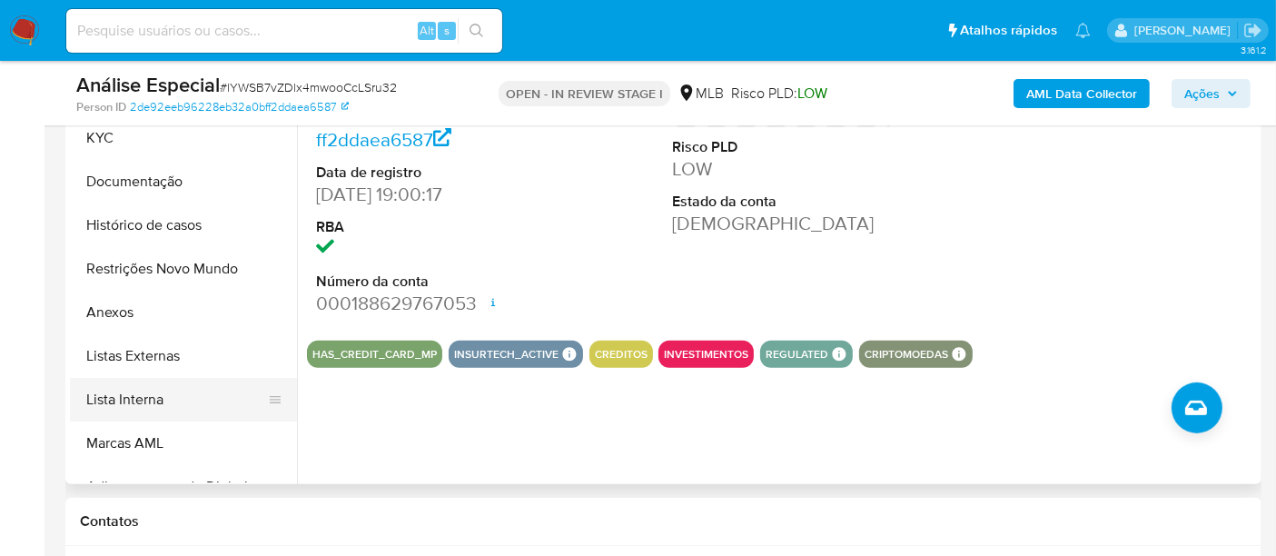
scroll to position [605, 0]
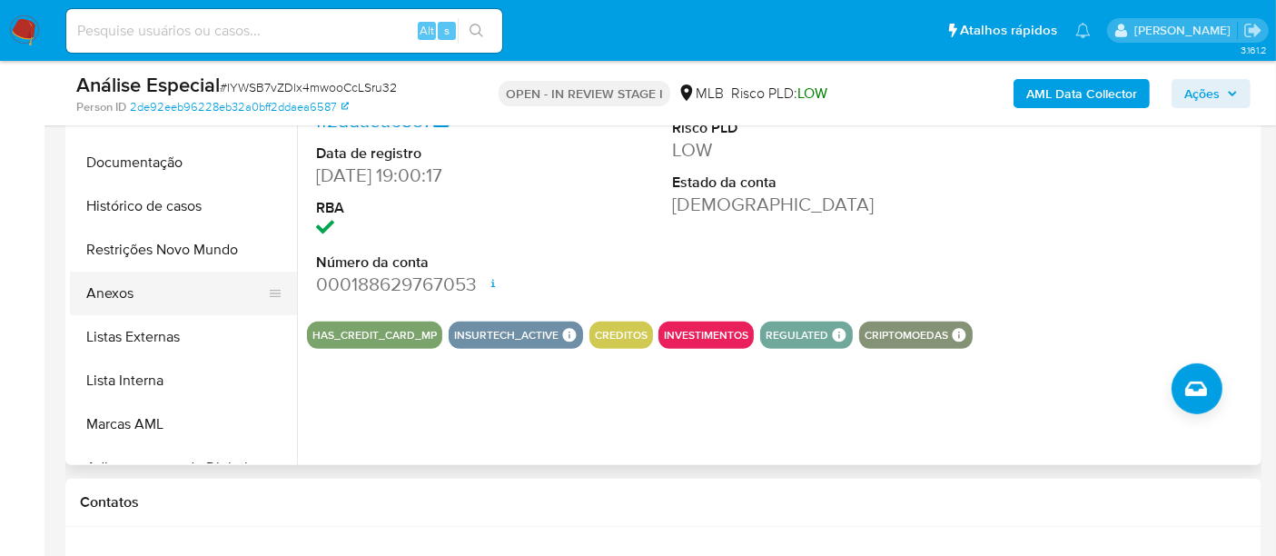
click at [117, 286] on button "Anexos" at bounding box center [176, 294] width 213 height 44
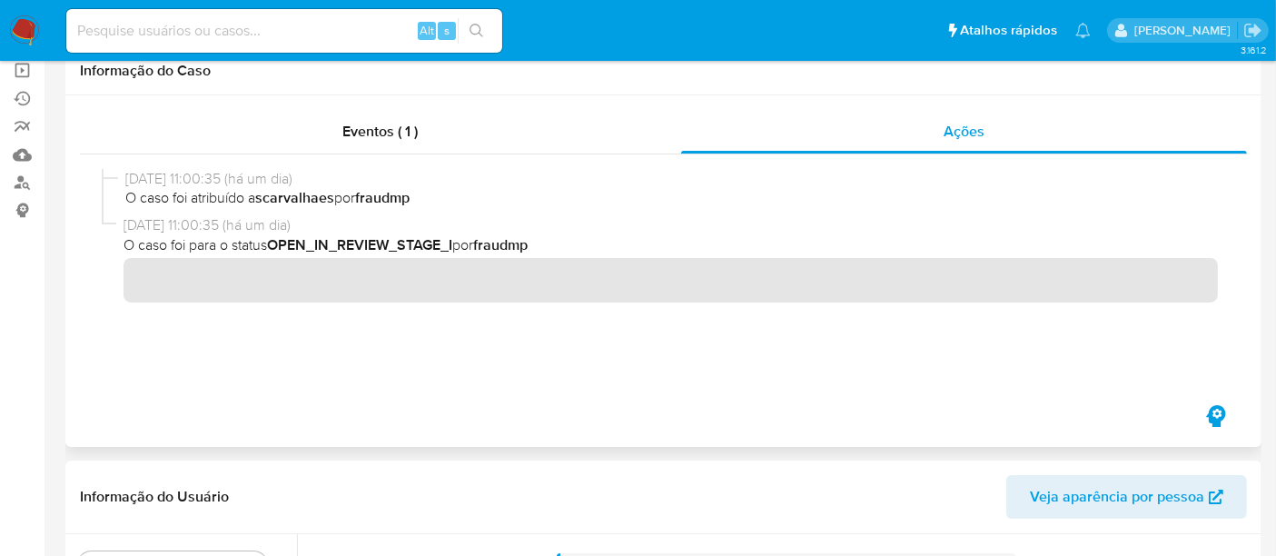
scroll to position [0, 0]
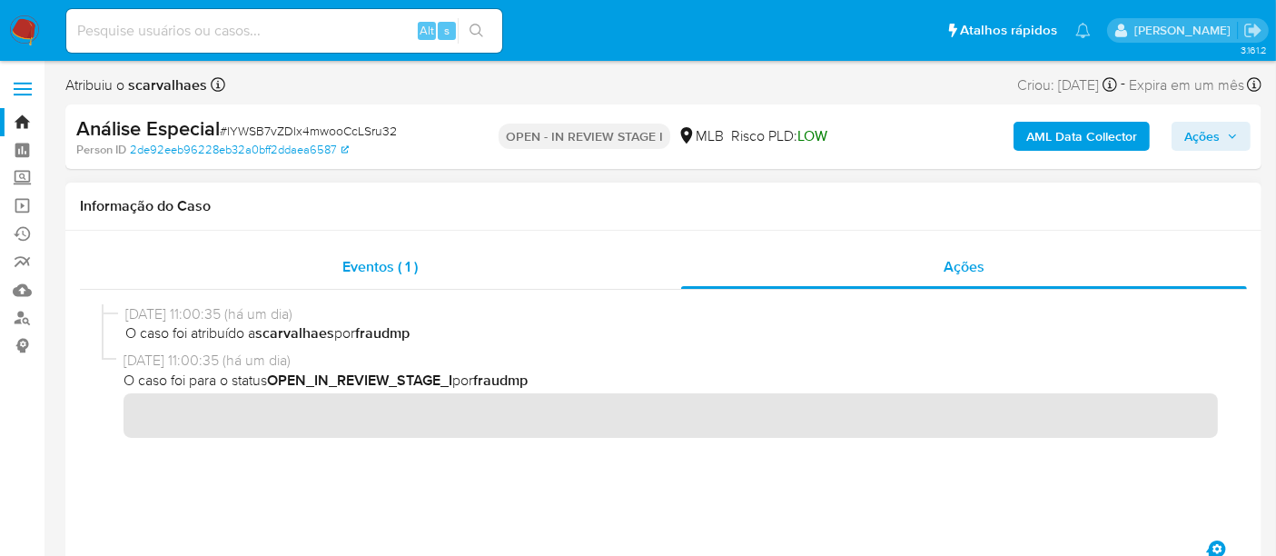
click at [358, 268] on span "Eventos ( 1 )" at bounding box center [379, 266] width 75 height 21
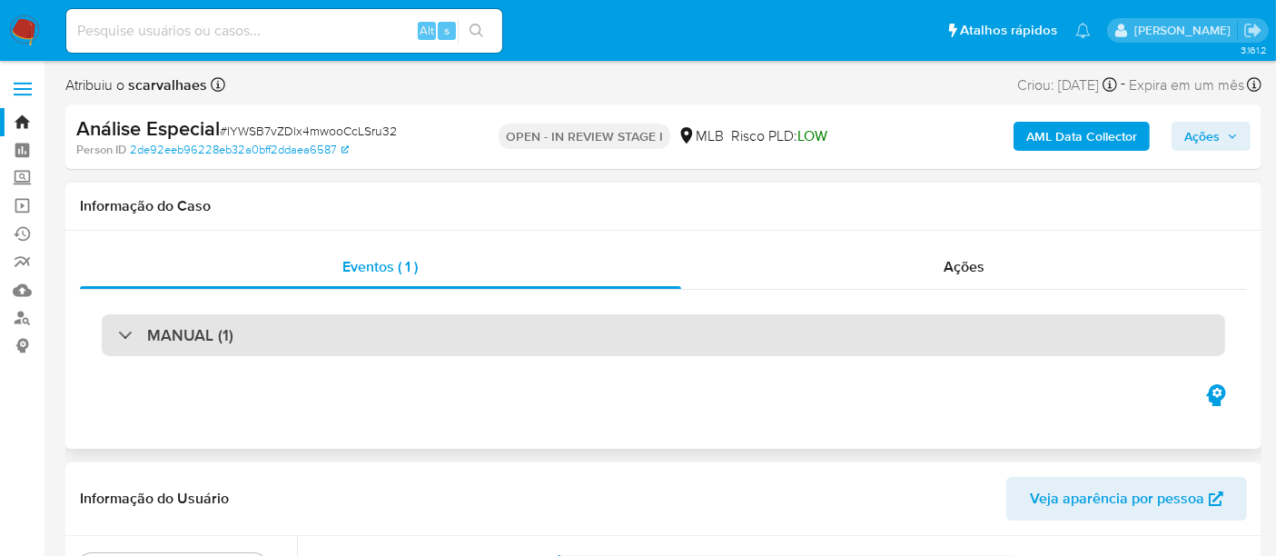
click at [586, 330] on div "MANUAL (1)" at bounding box center [664, 335] width 1124 height 42
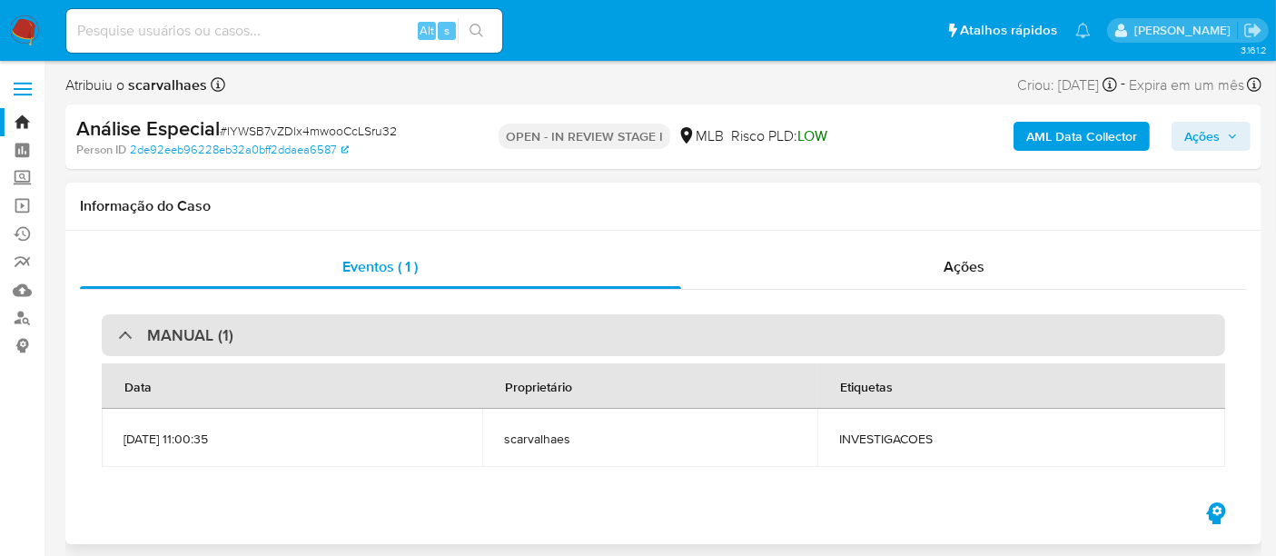
click at [586, 330] on div "MANUAL (1)" at bounding box center [664, 335] width 1124 height 42
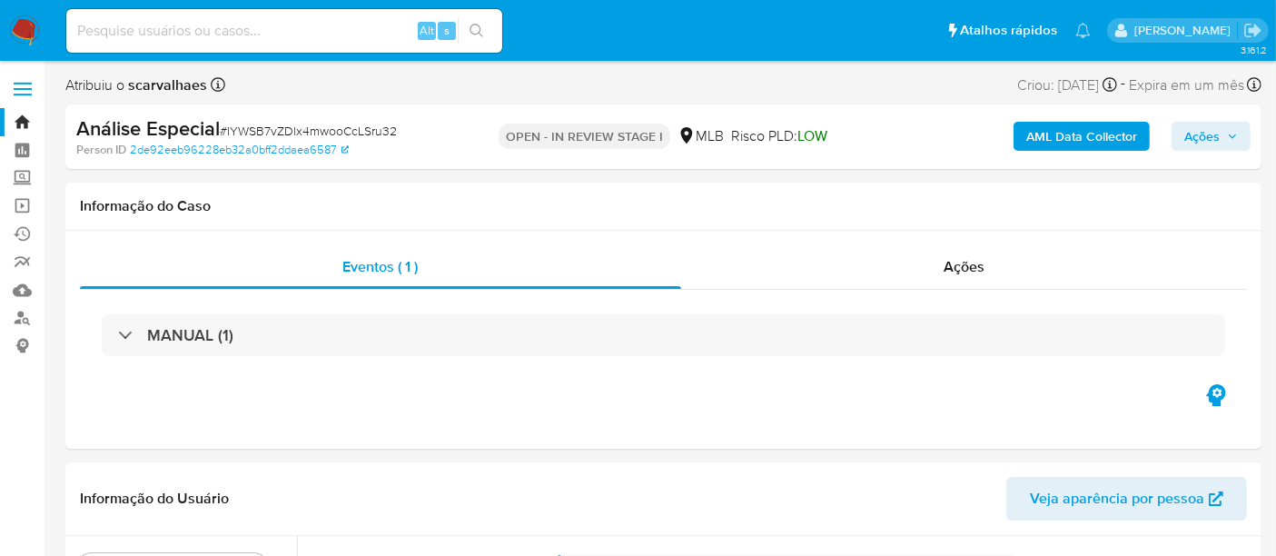
click at [1229, 136] on icon "button" at bounding box center [1232, 136] width 11 height 11
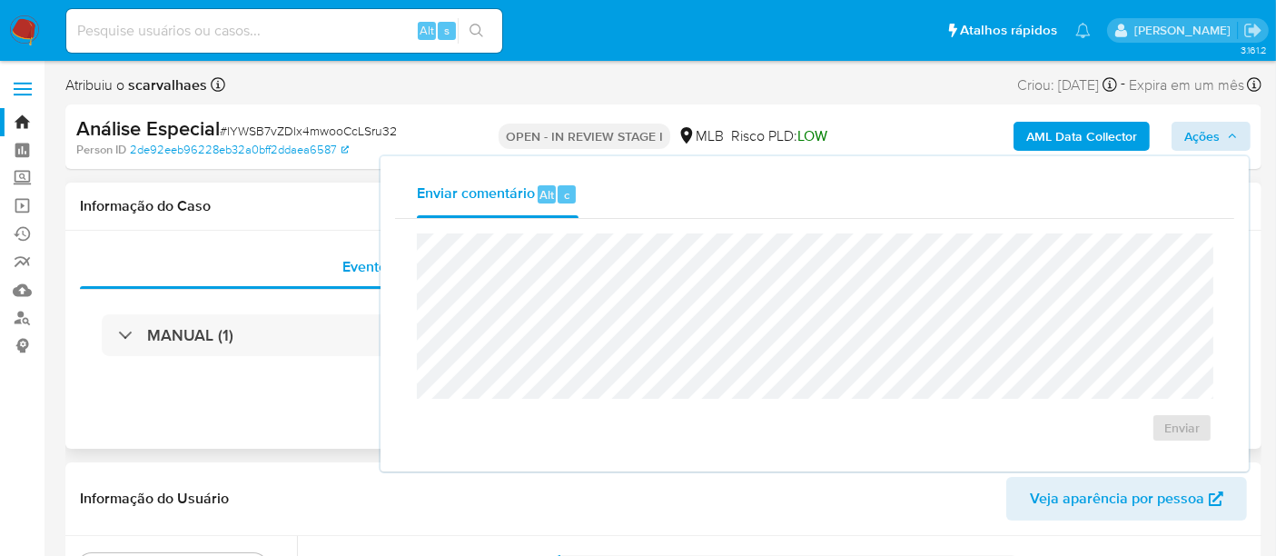
click at [283, 213] on h1 "Informação do Caso" at bounding box center [663, 206] width 1167 height 18
click at [970, 447] on div "Enviar" at bounding box center [814, 338] width 839 height 238
click at [282, 226] on div "Informação do Caso" at bounding box center [663, 207] width 1196 height 48
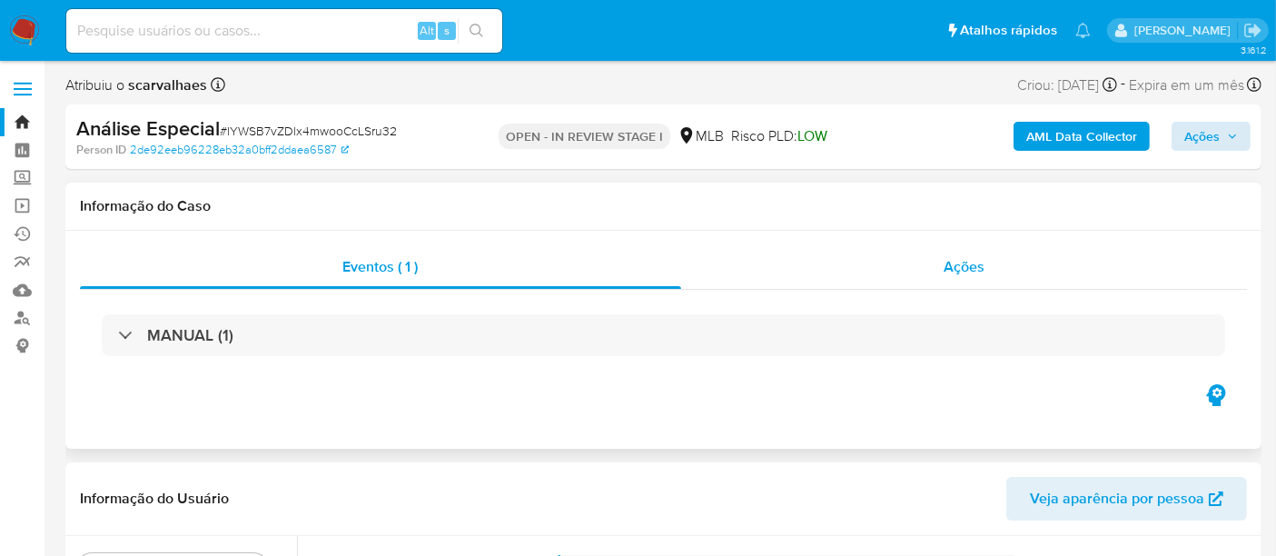
click at [985, 267] on div "Ações" at bounding box center [964, 267] width 567 height 44
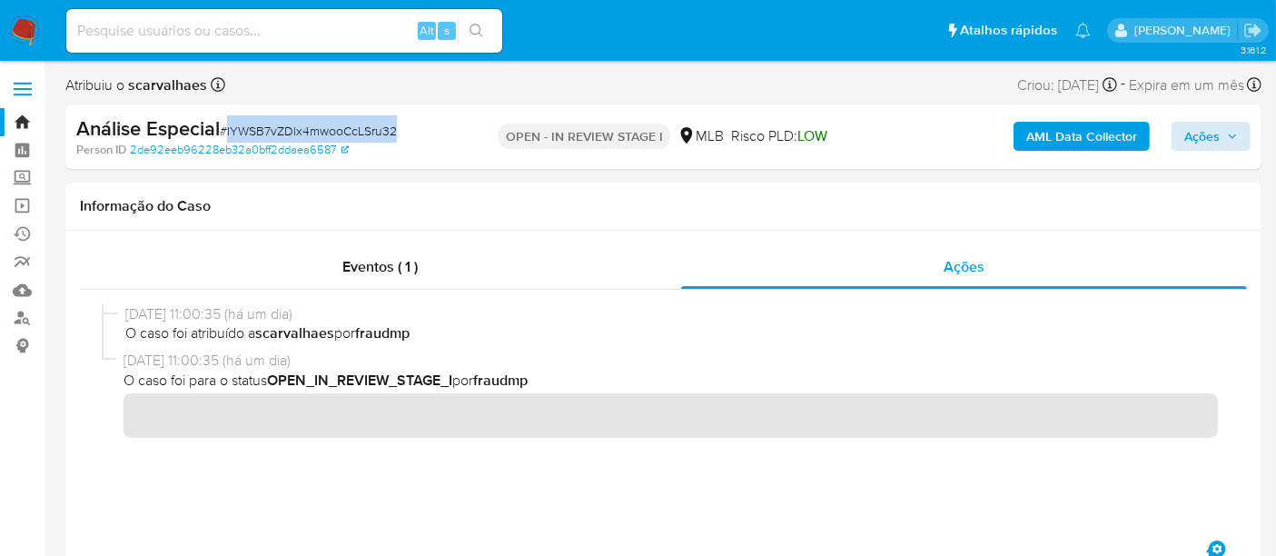
drag, startPoint x: 227, startPoint y: 128, endPoint x: 397, endPoint y: 132, distance: 169.9
click at [397, 132] on div "Análise Especial # lYWSB7vZDlx4mwooCcLSru32" at bounding box center [268, 128] width 385 height 27
copy span "lYWSB7vZDlx4mwooCcLSru32"
click at [148, 30] on input at bounding box center [284, 31] width 436 height 24
paste input "lYWSB7vZDlx4mwooCcLSru32"
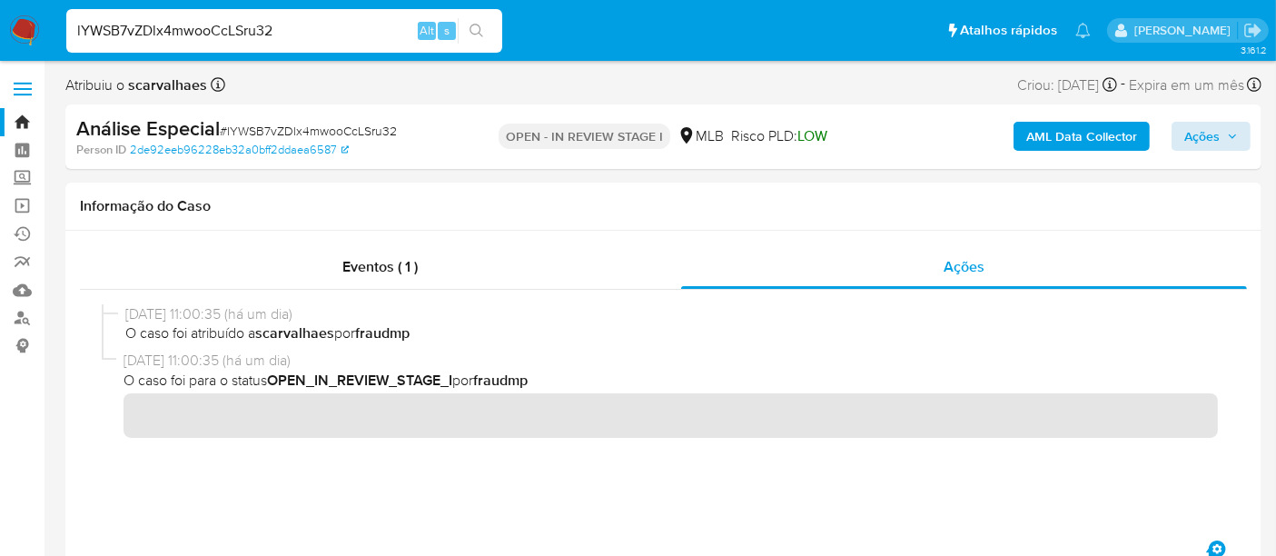
type input "lYWSB7vZDlx4mwooCcLSru32"
click at [472, 22] on button "search-icon" at bounding box center [476, 30] width 37 height 25
click at [22, 26] on img at bounding box center [24, 30] width 31 height 31
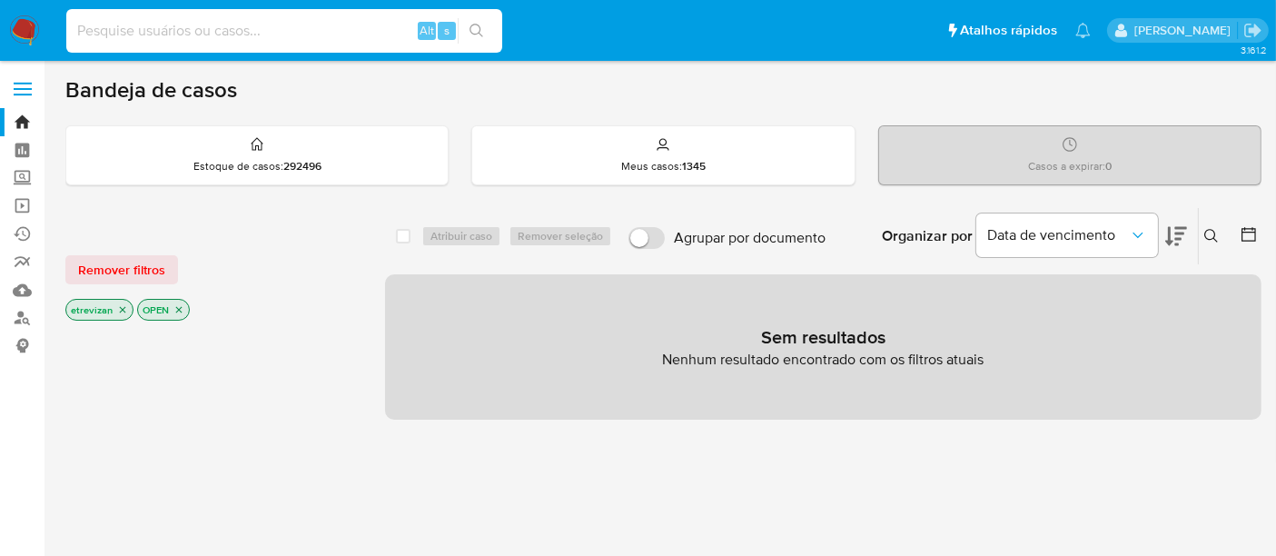
click at [172, 36] on input at bounding box center [284, 31] width 436 height 24
paste input "lYWSB7vZDlx4mwooCcLSru32"
type input "lYWSB7vZDlx4mwooCcLSru32"
click at [490, 22] on button "search-icon" at bounding box center [476, 30] width 37 height 25
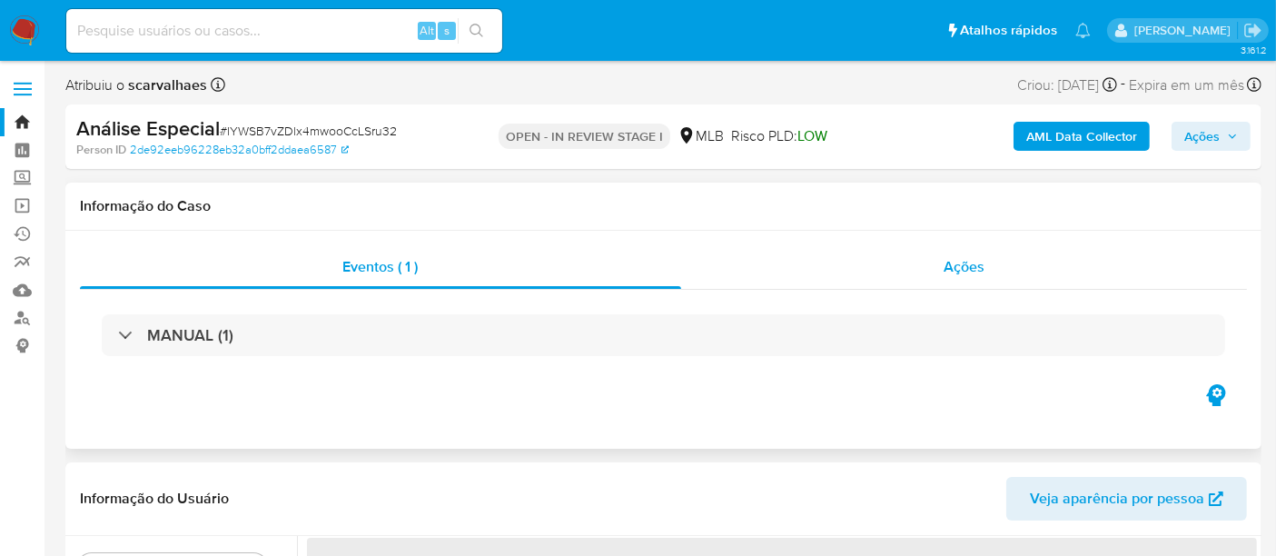
click at [990, 275] on div "Ações" at bounding box center [964, 267] width 567 height 44
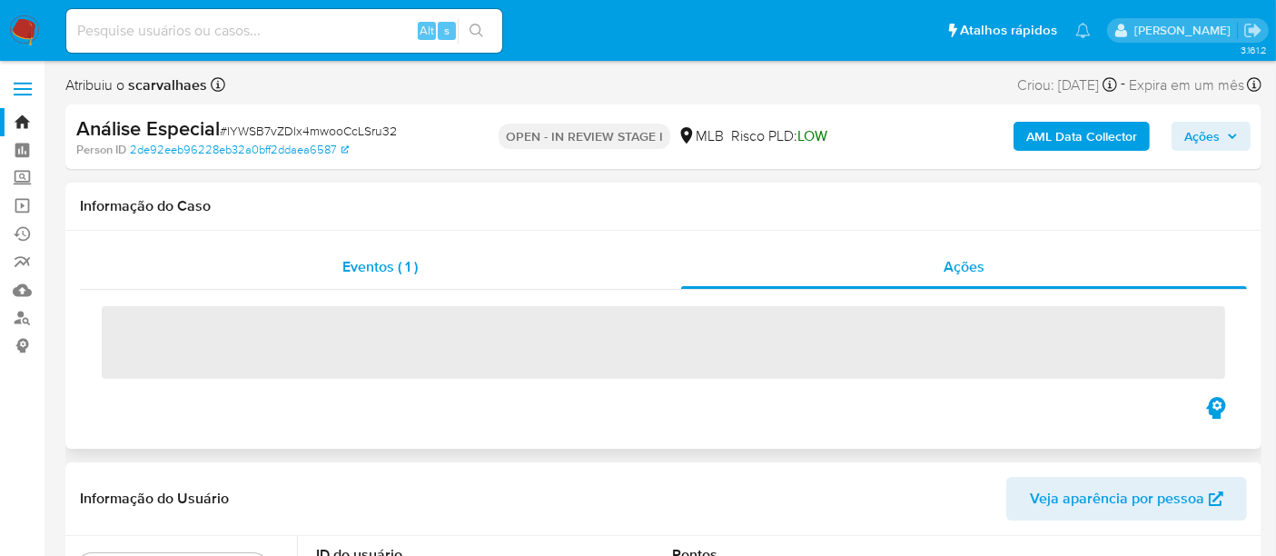
select select "10"
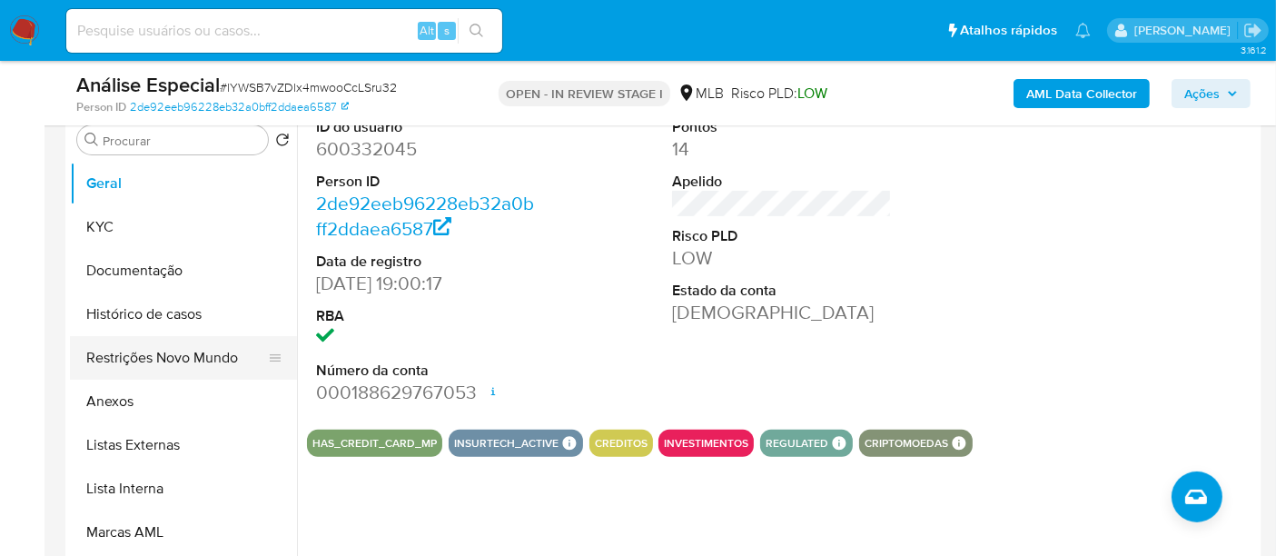
scroll to position [504, 0]
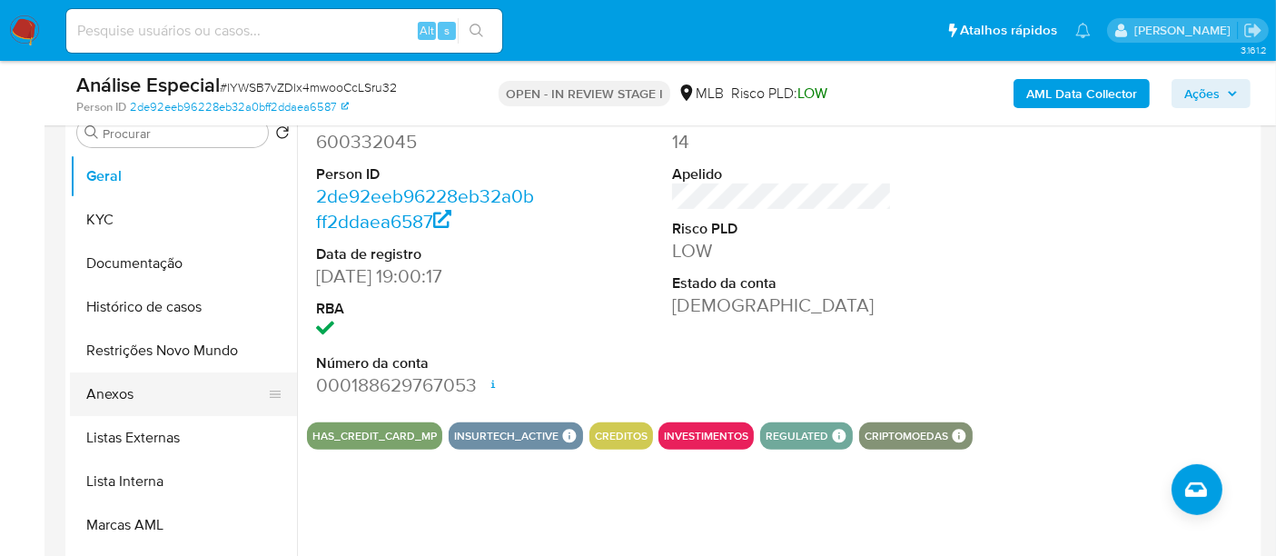
click at [121, 391] on button "Anexos" at bounding box center [176, 394] width 213 height 44
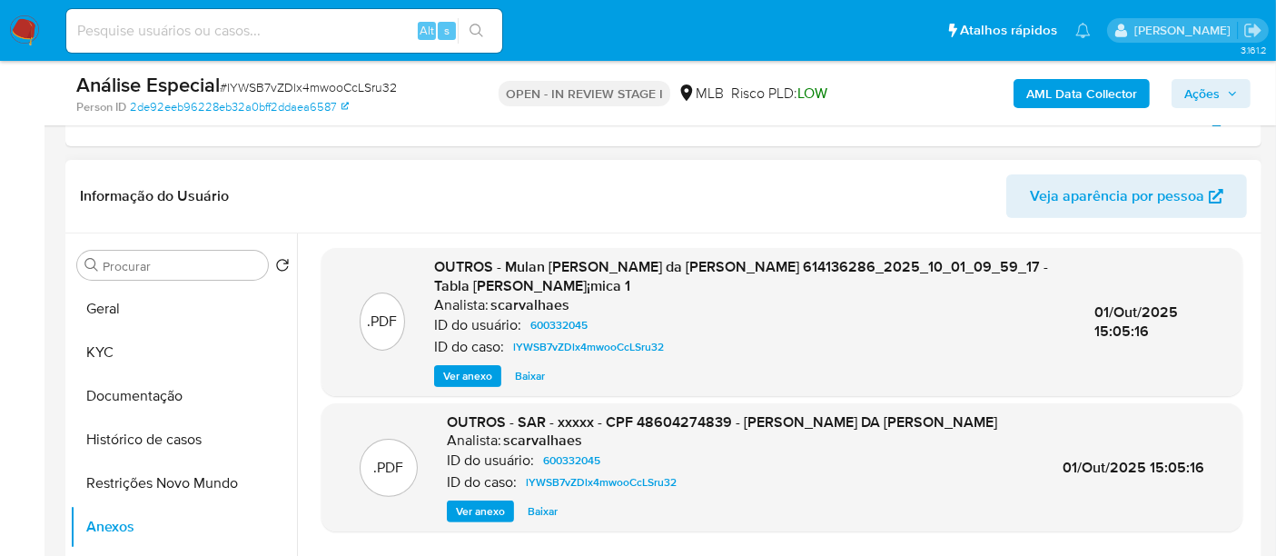
scroll to position [403, 0]
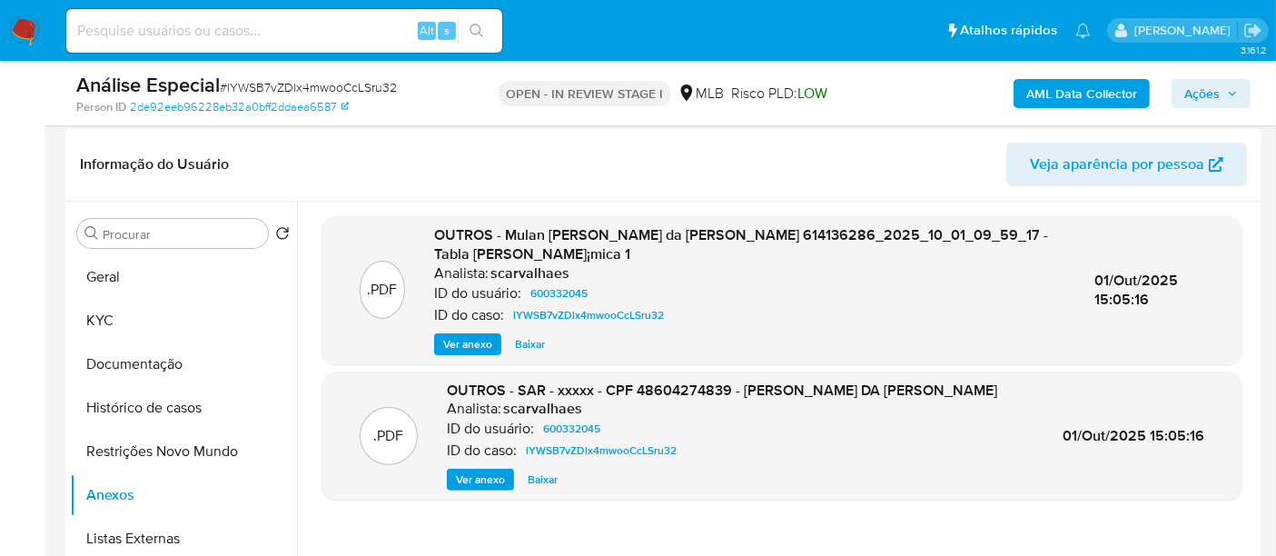
click at [471, 479] on span "Ver anexo" at bounding box center [480, 480] width 49 height 18
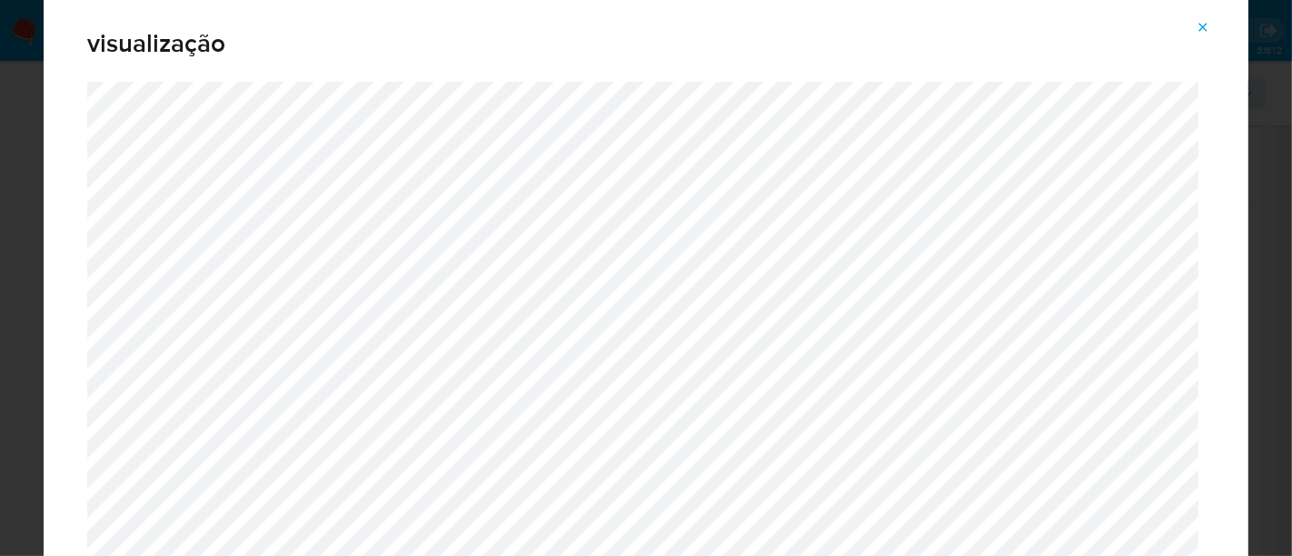
click at [1204, 25] on icon "Attachment preview" at bounding box center [1203, 27] width 8 height 8
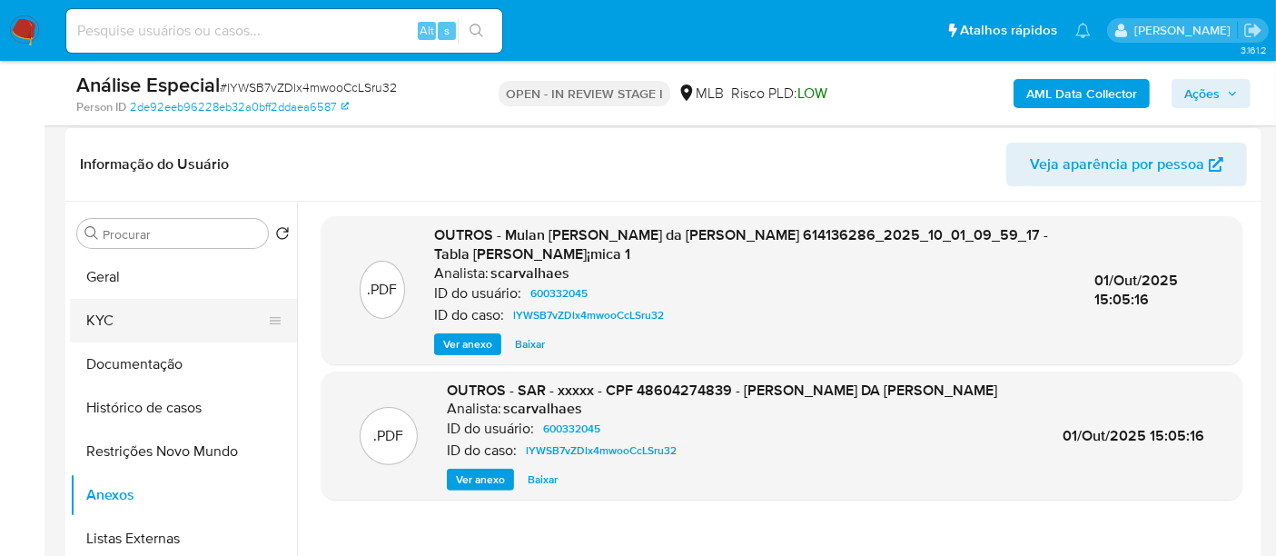
click at [116, 318] on button "KYC" at bounding box center [176, 321] width 213 height 44
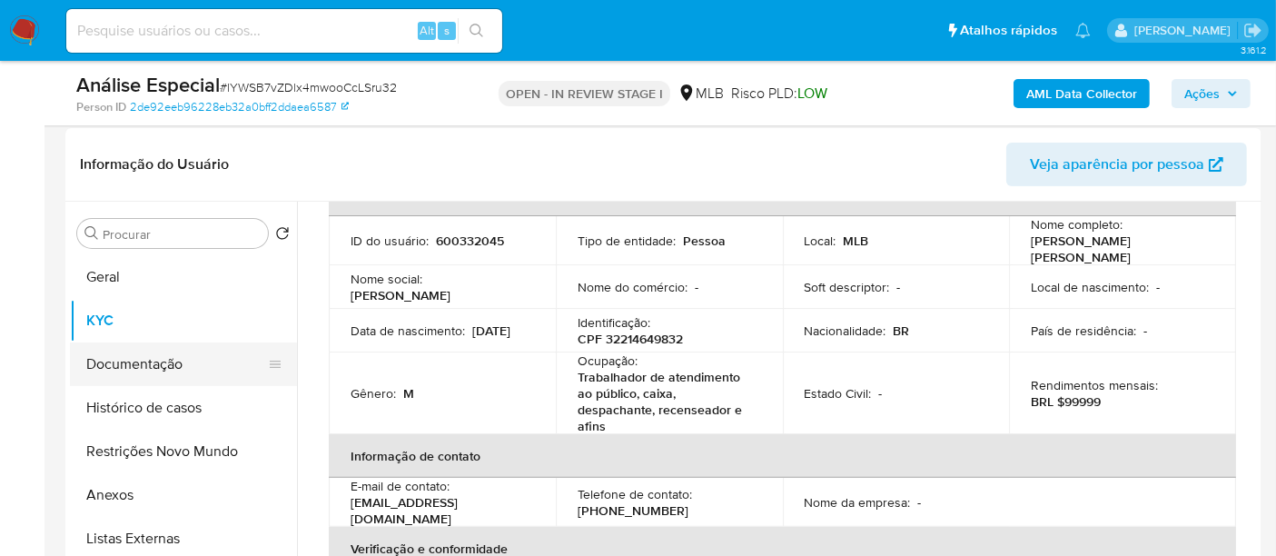
scroll to position [202, 0]
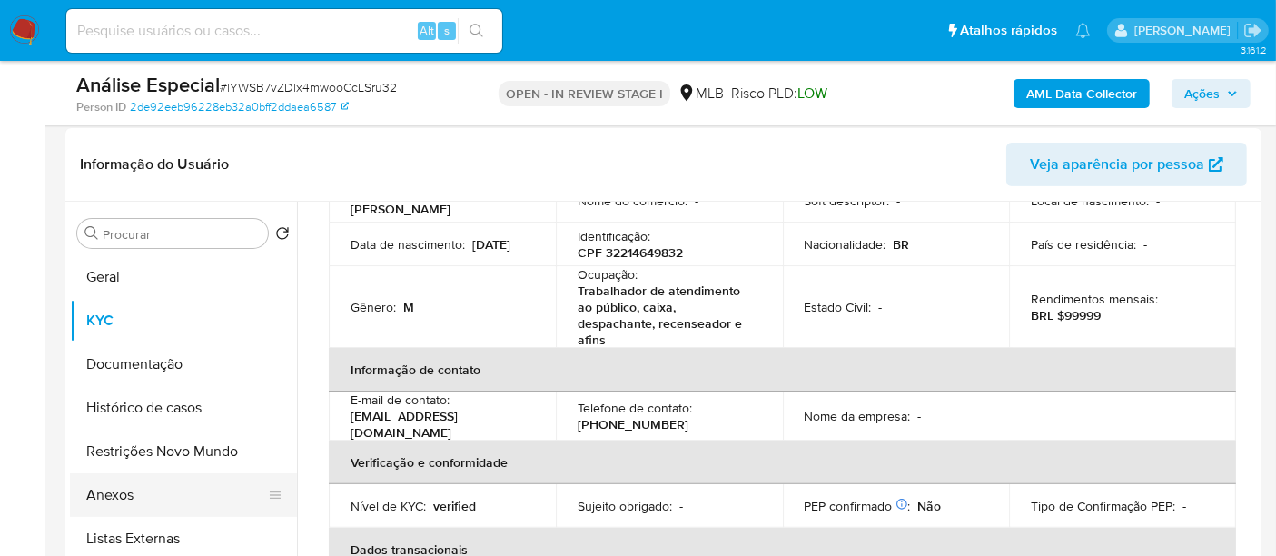
click at [119, 501] on button "Anexos" at bounding box center [176, 495] width 213 height 44
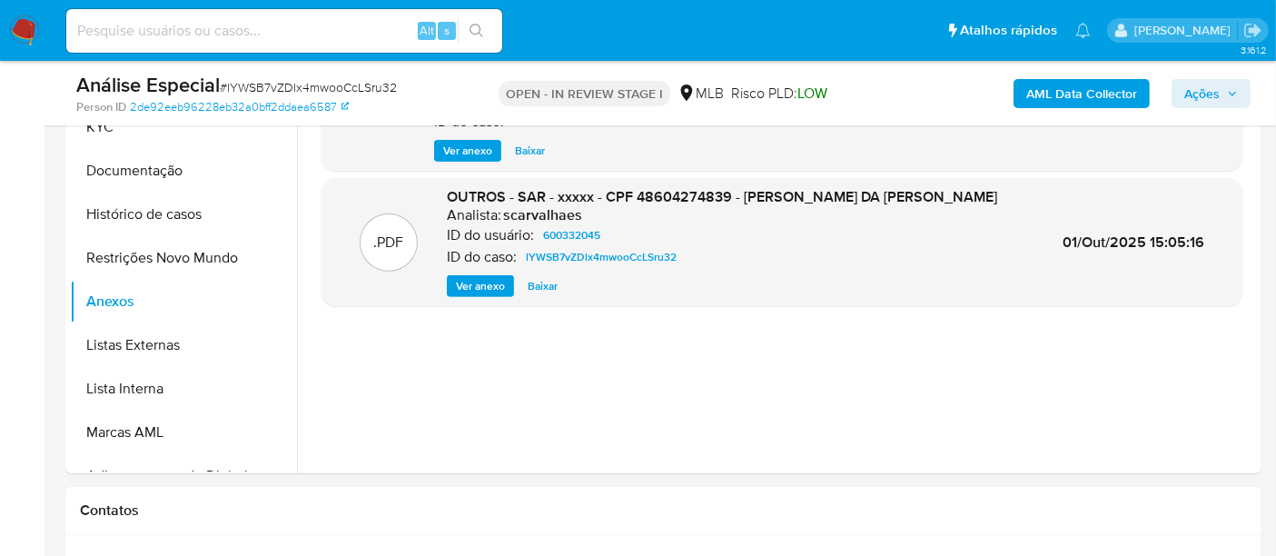
scroll to position [605, 0]
